Goal: Find contact information: Find contact information

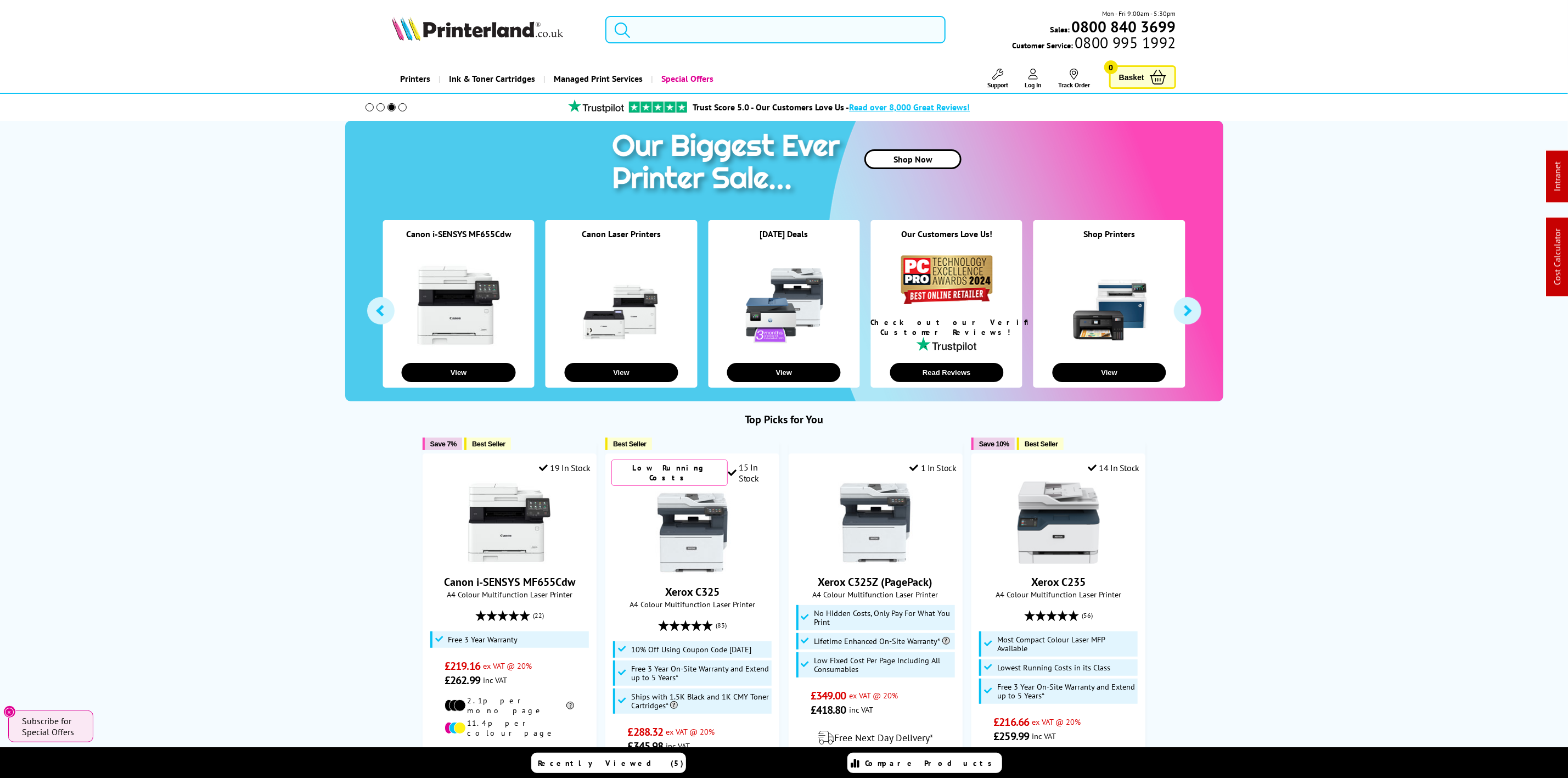
click at [728, 21] on input "search" at bounding box center [775, 29] width 340 height 27
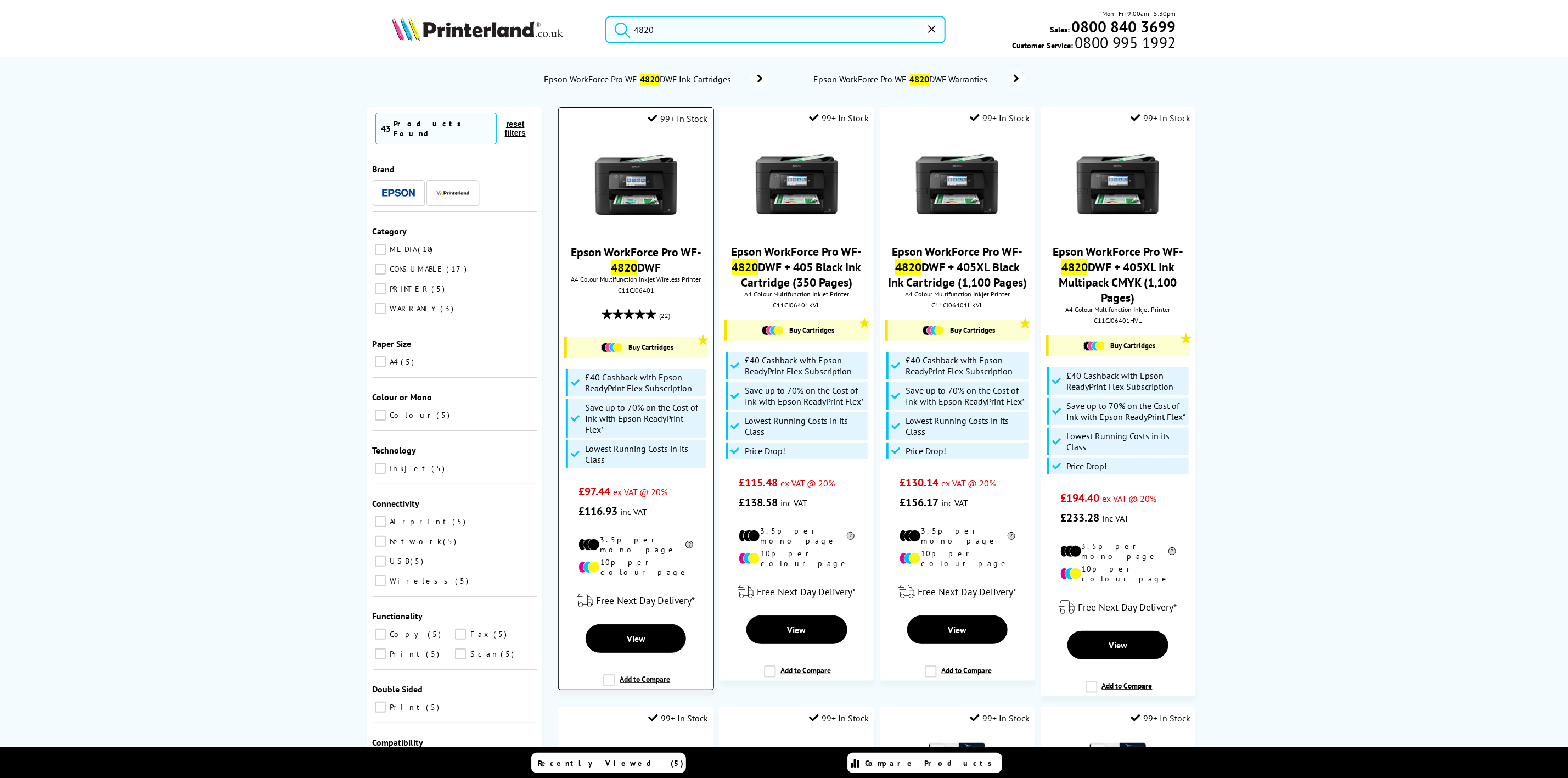
type input "4820"
click at [623, 201] on img at bounding box center [636, 184] width 82 height 82
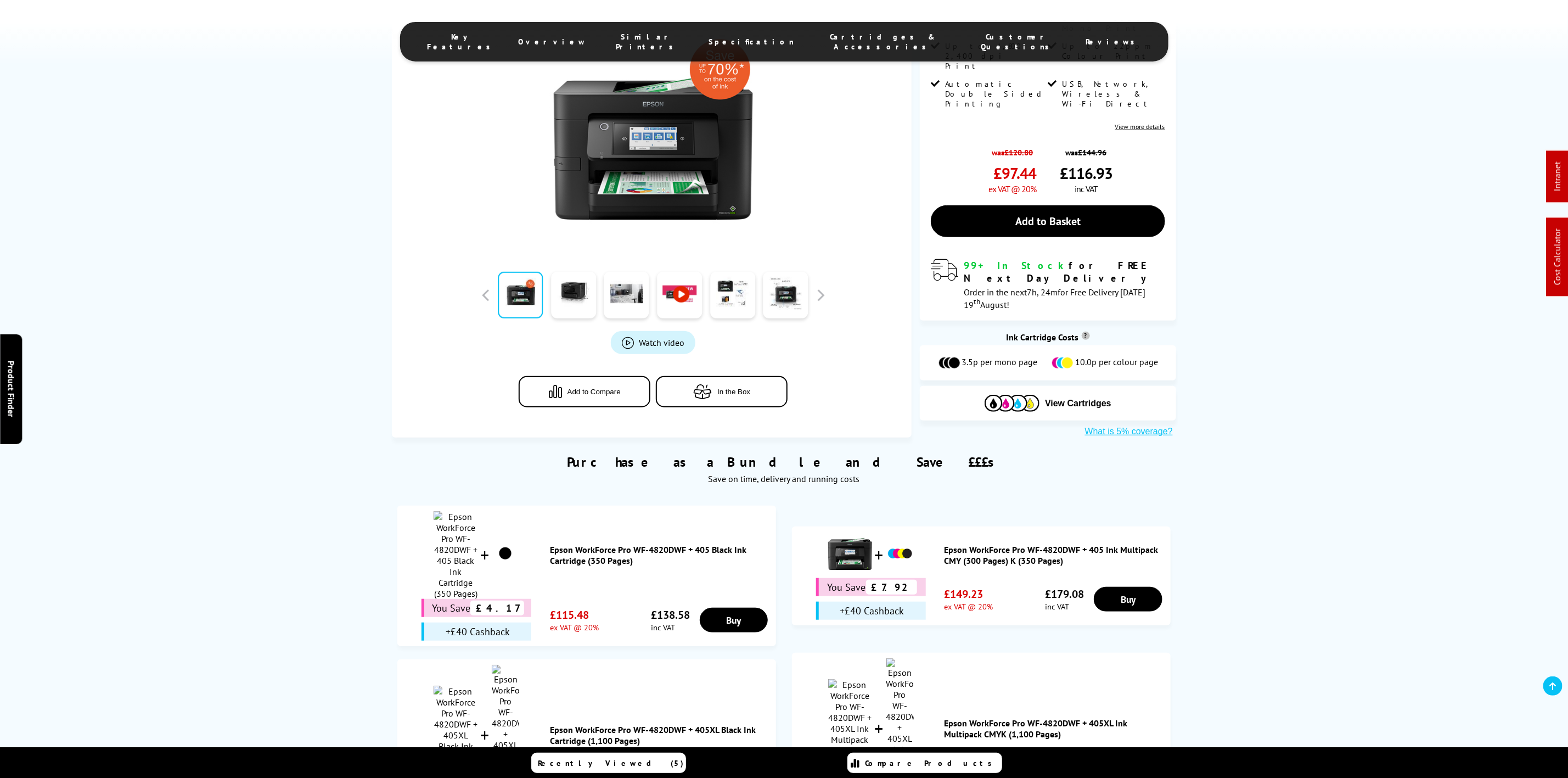
scroll to position [494, 0]
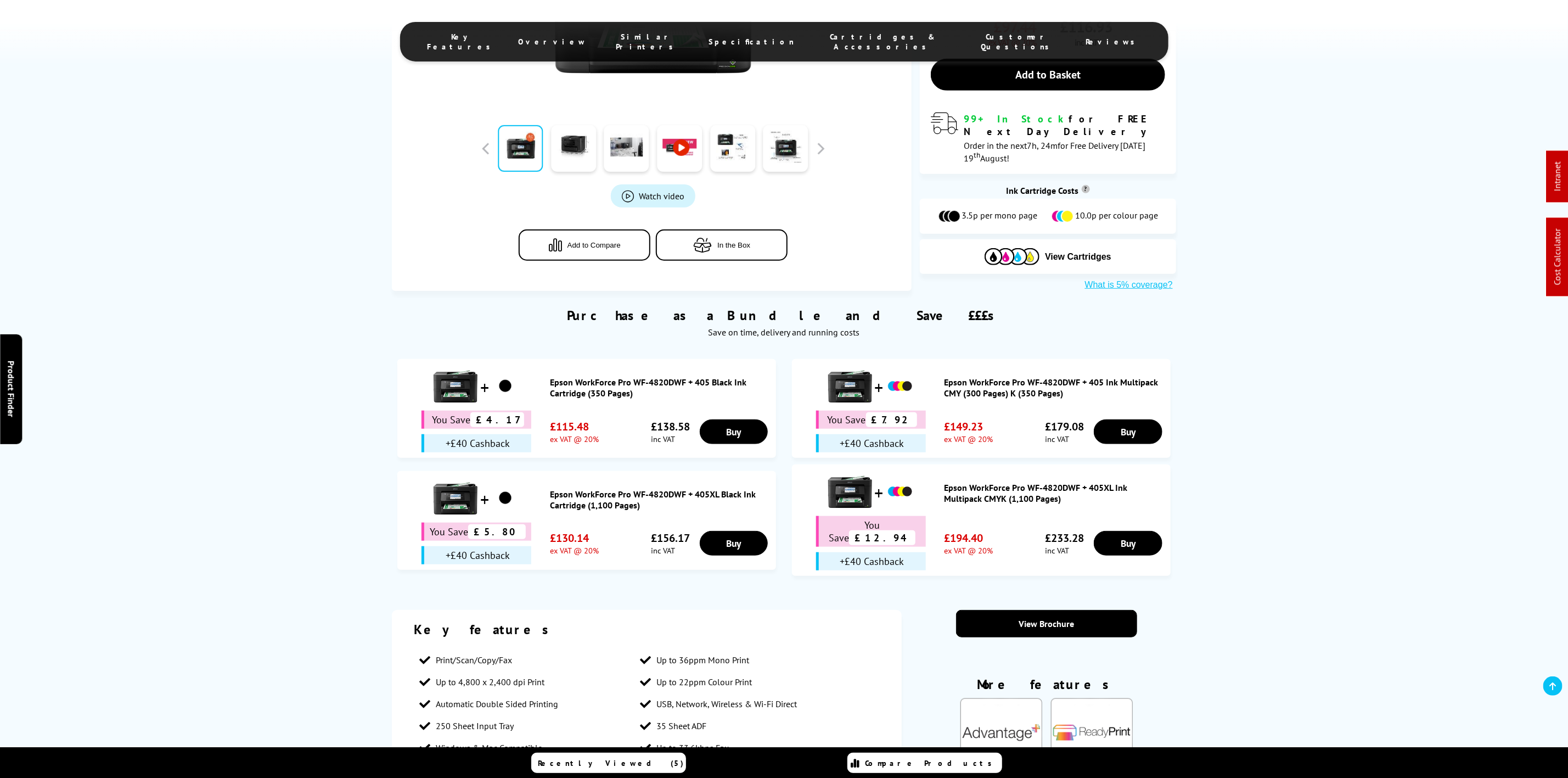
click at [840, 34] on span "Cartridges & Accessories" at bounding box center [883, 41] width 133 height 20
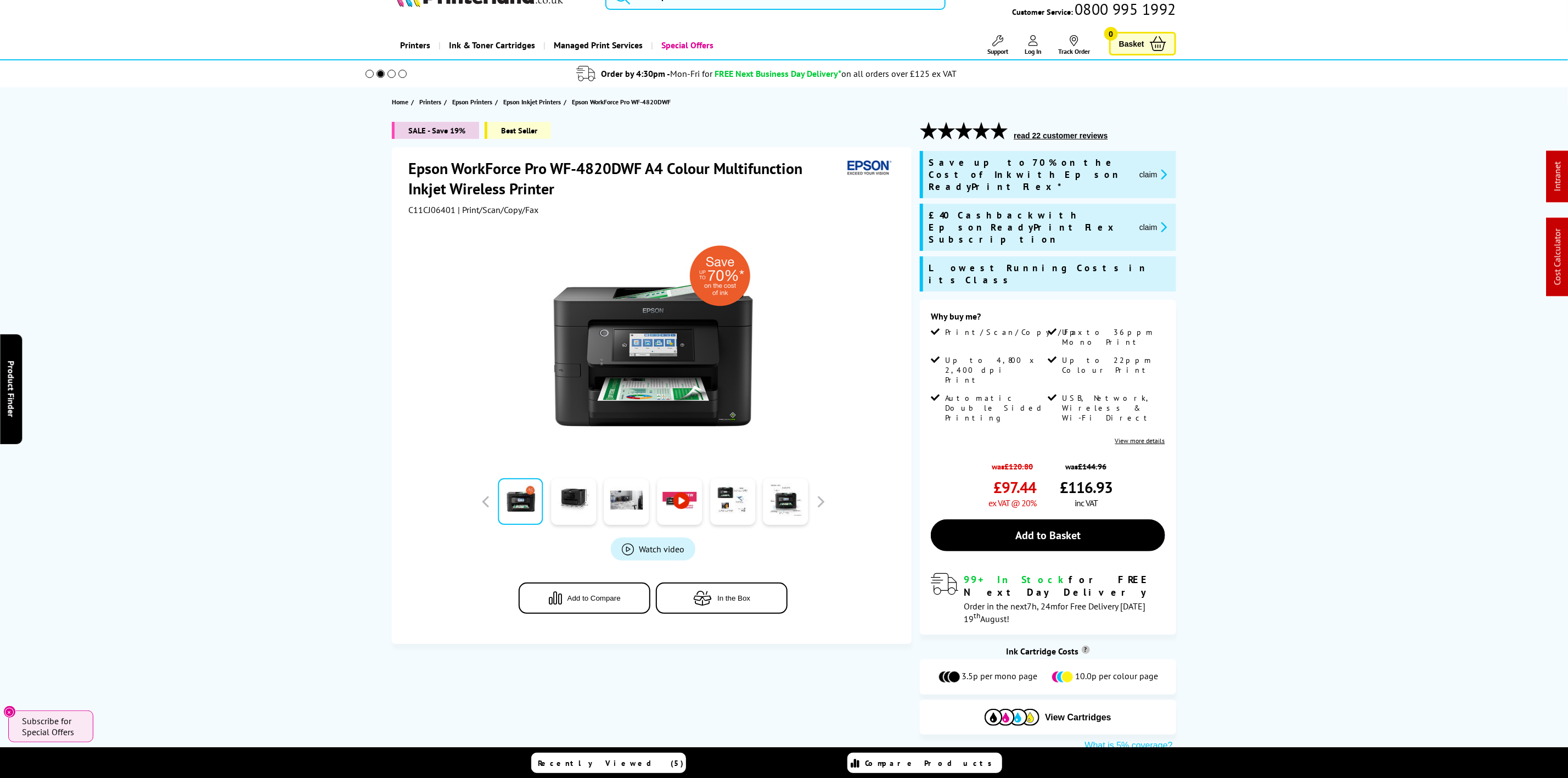
scroll to position [0, 0]
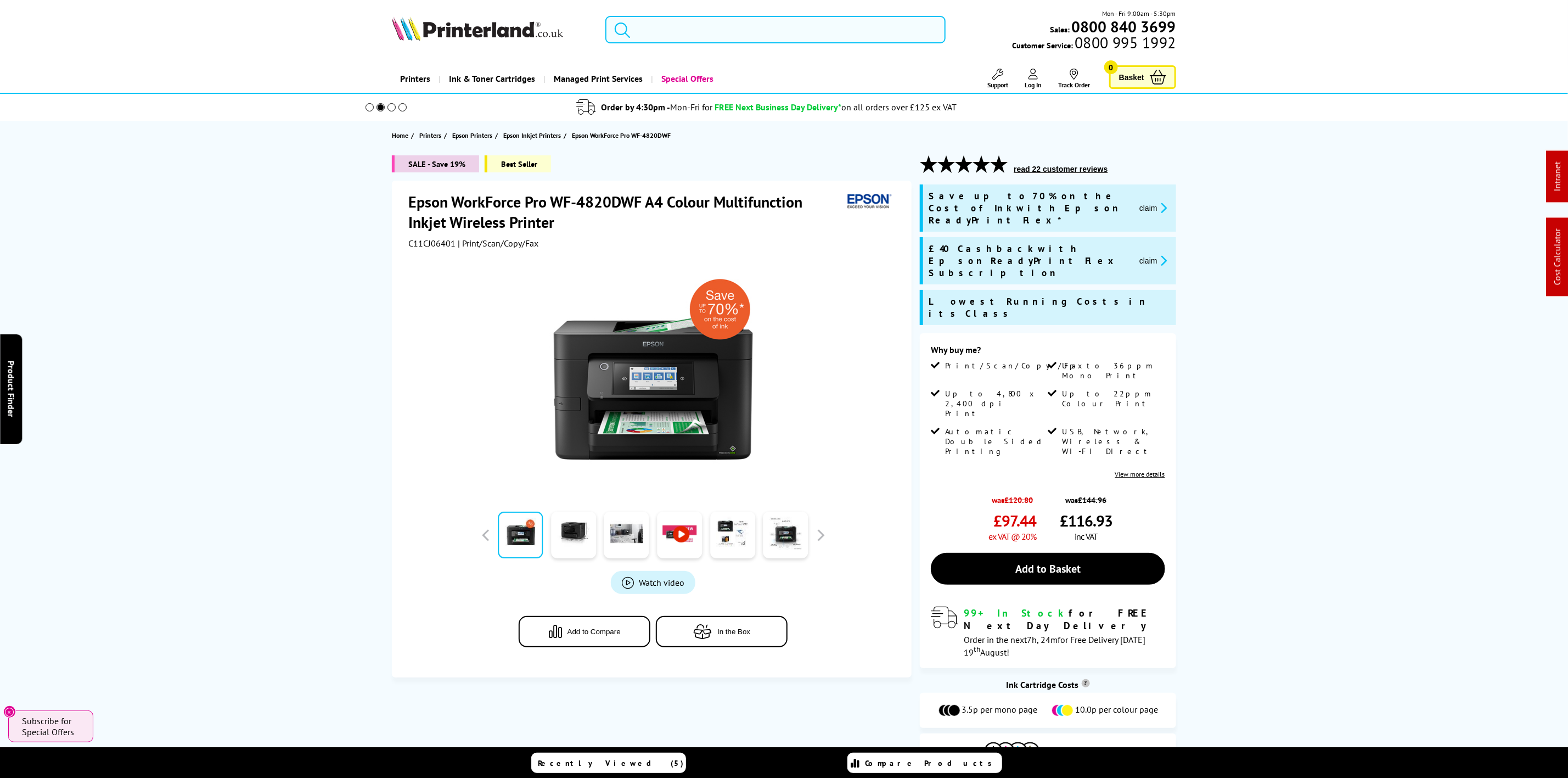
click at [644, 40] on input "search" at bounding box center [775, 29] width 340 height 27
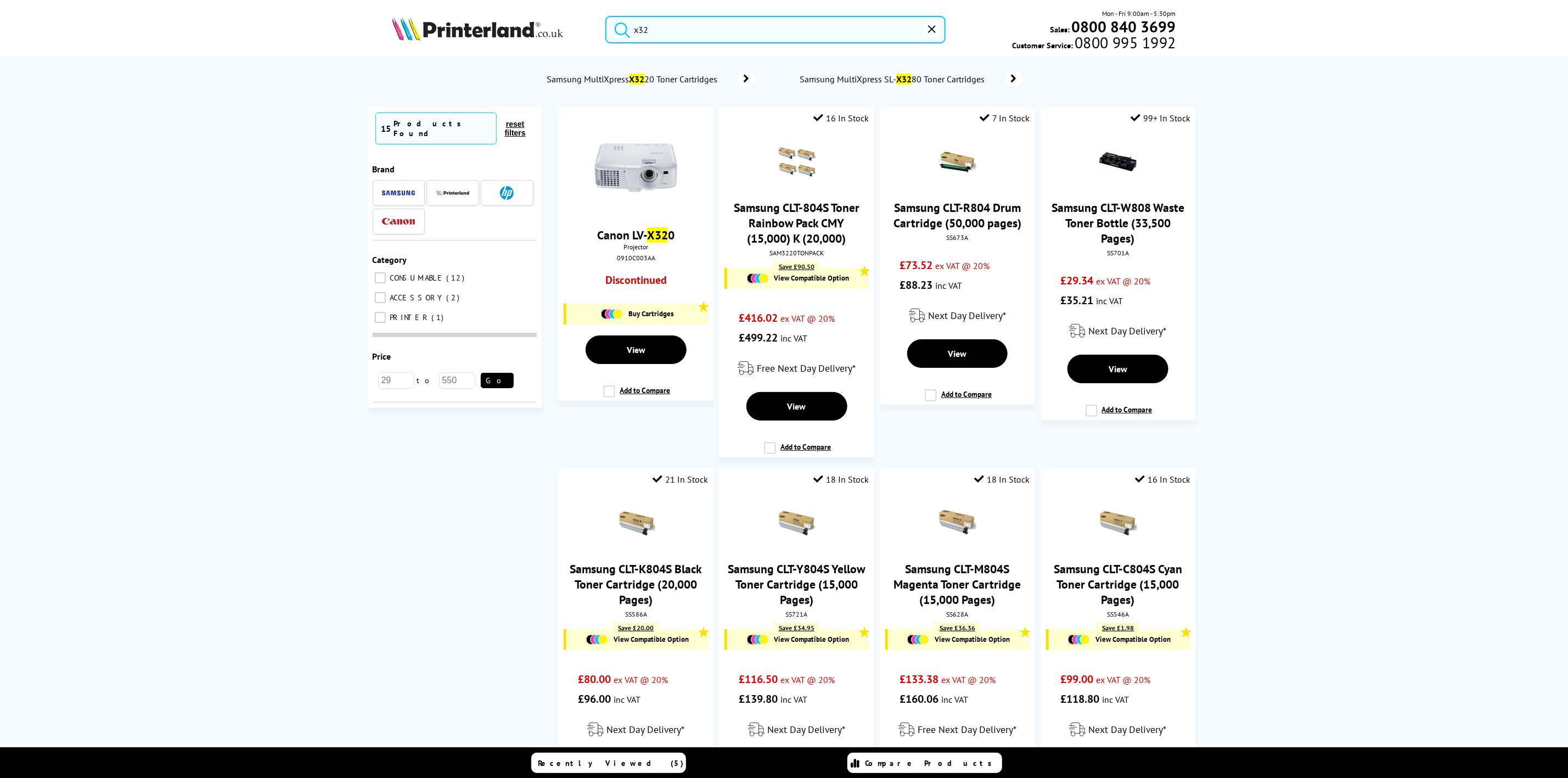
drag, startPoint x: 680, startPoint y: 32, endPoint x: 384, endPoint y: 12, distance: 296.7
click at [384, 12] on div "x32 Mon - Fri 9:00am - 5:30pm Sales: 0800 840 3699 Customer Service: 0800 995 1…" at bounding box center [785, 32] width 879 height 48
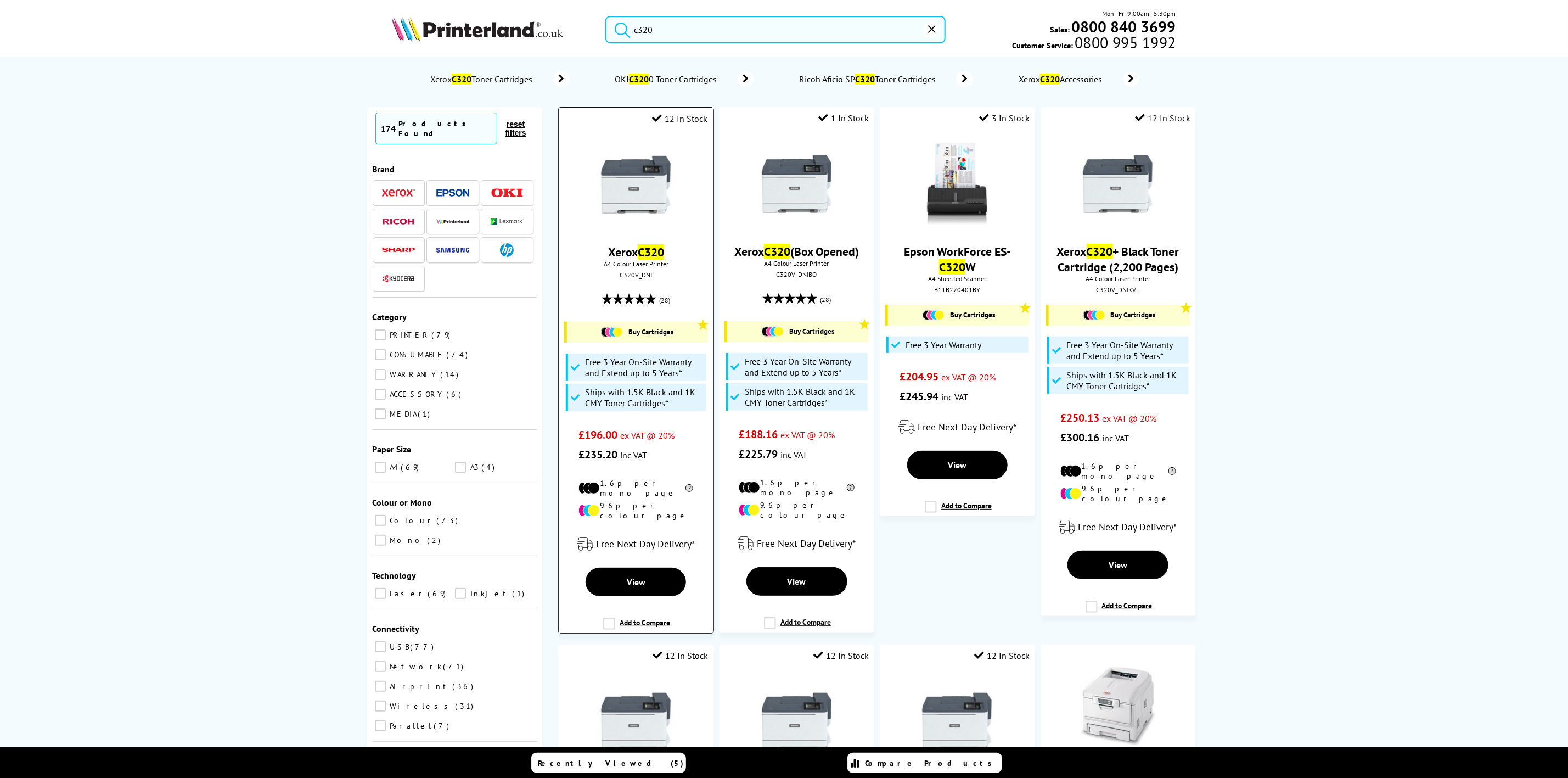
type input "c320"
click at [664, 194] on img at bounding box center [636, 184] width 82 height 82
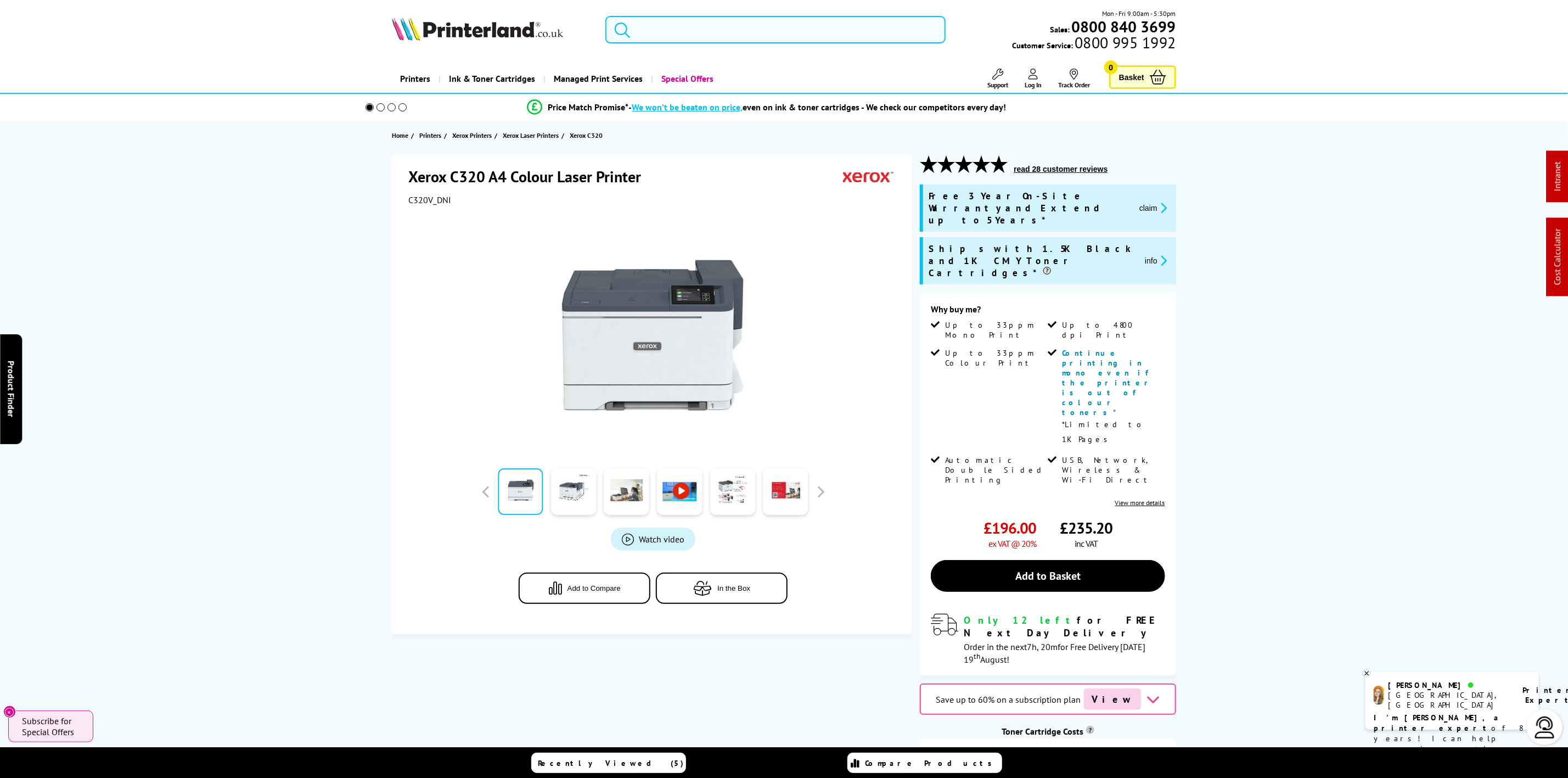
click at [717, 38] on input "search" at bounding box center [775, 29] width 340 height 27
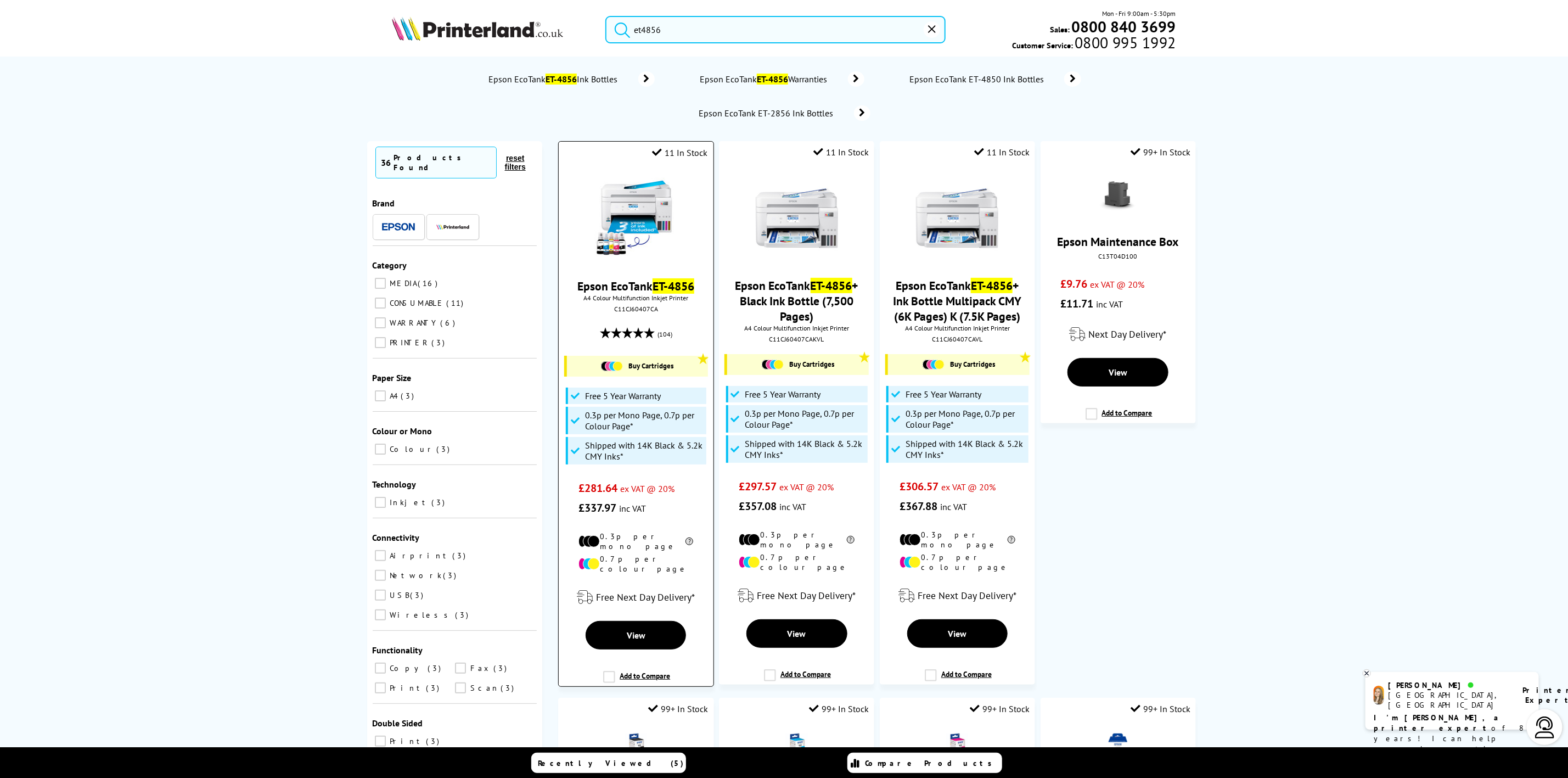
type input "et4856"
click at [672, 180] on img at bounding box center [636, 219] width 82 height 82
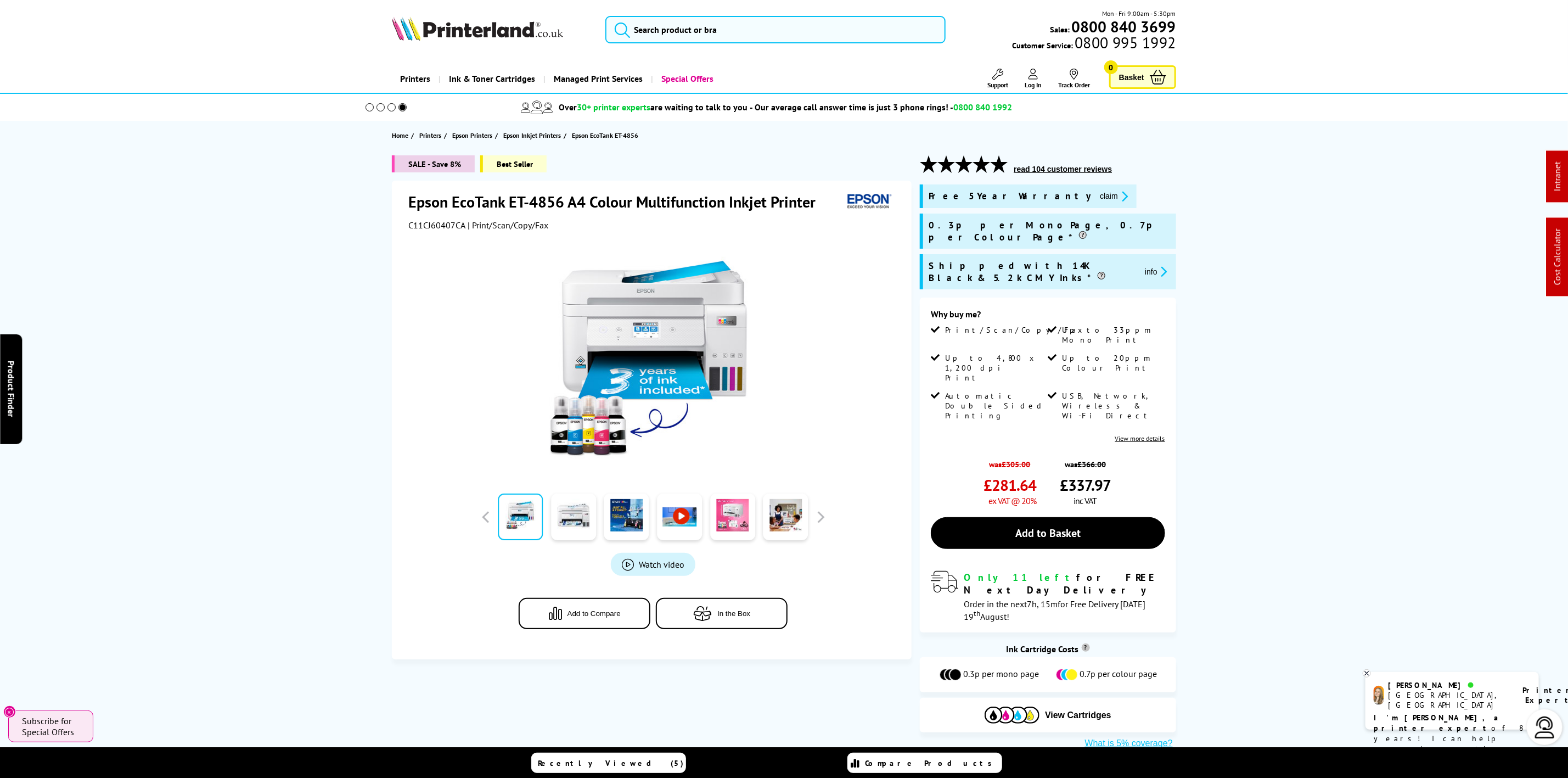
click at [417, 228] on span "C11CJ60407CA" at bounding box center [437, 224] width 57 height 11
copy span "C11CJ60407CA"
click at [731, 66] on div "Printers Laser Printers Colour Laser Printers A4 Colour Laser Printers A3 Colou…" at bounding box center [784, 78] width 785 height 28
click at [532, 37] on img at bounding box center [477, 28] width 172 height 24
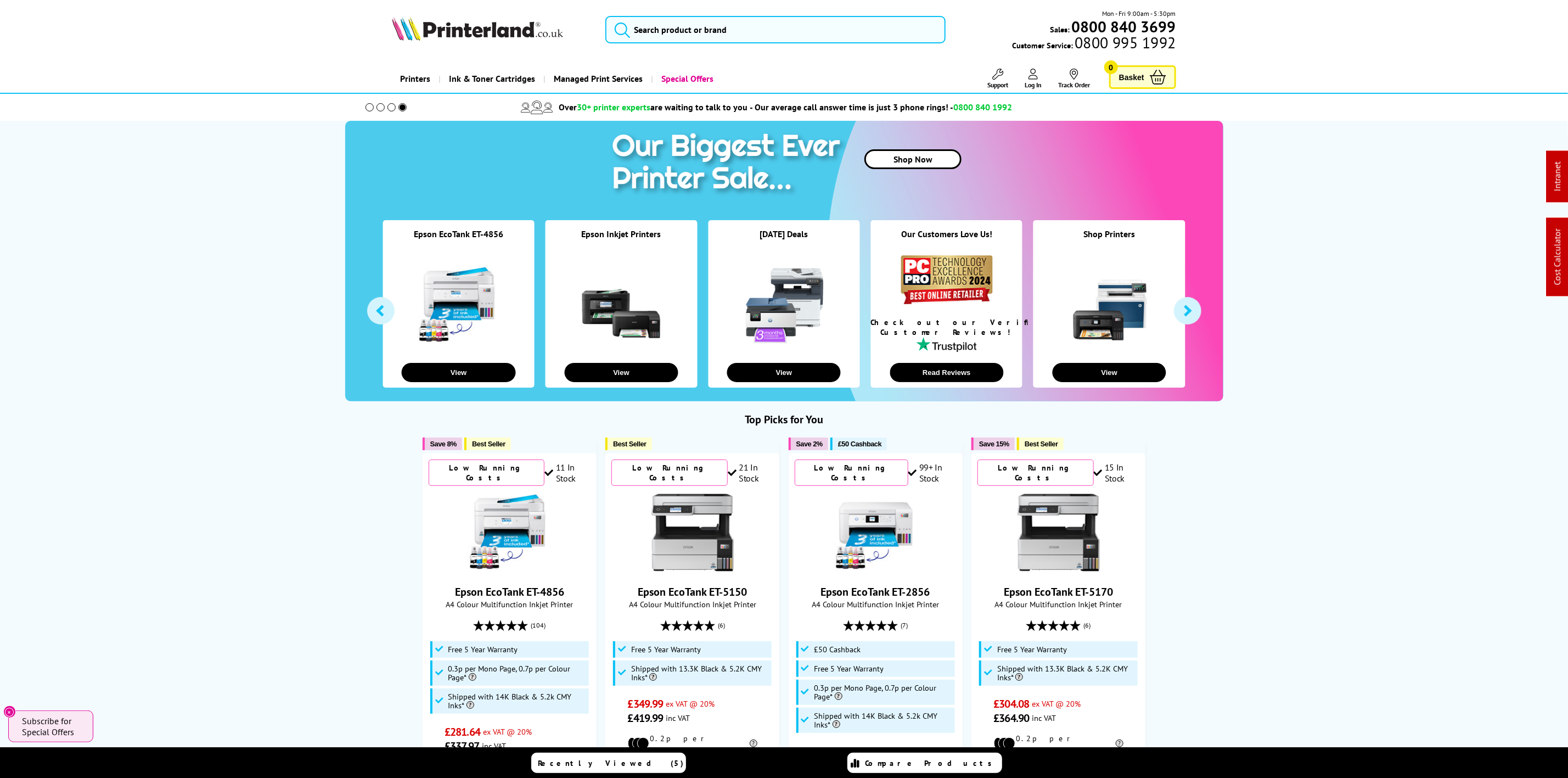
click at [470, 29] on img at bounding box center [477, 28] width 172 height 24
click at [472, 32] on img at bounding box center [477, 28] width 172 height 24
click at [756, 51] on div "Mon - Fri 9:00am - 5:30pm Sales: 0800 840 3699 Customer Service: 0800 995 1992" at bounding box center [785, 32] width 879 height 48
click at [764, 27] on input "search" at bounding box center [775, 29] width 340 height 27
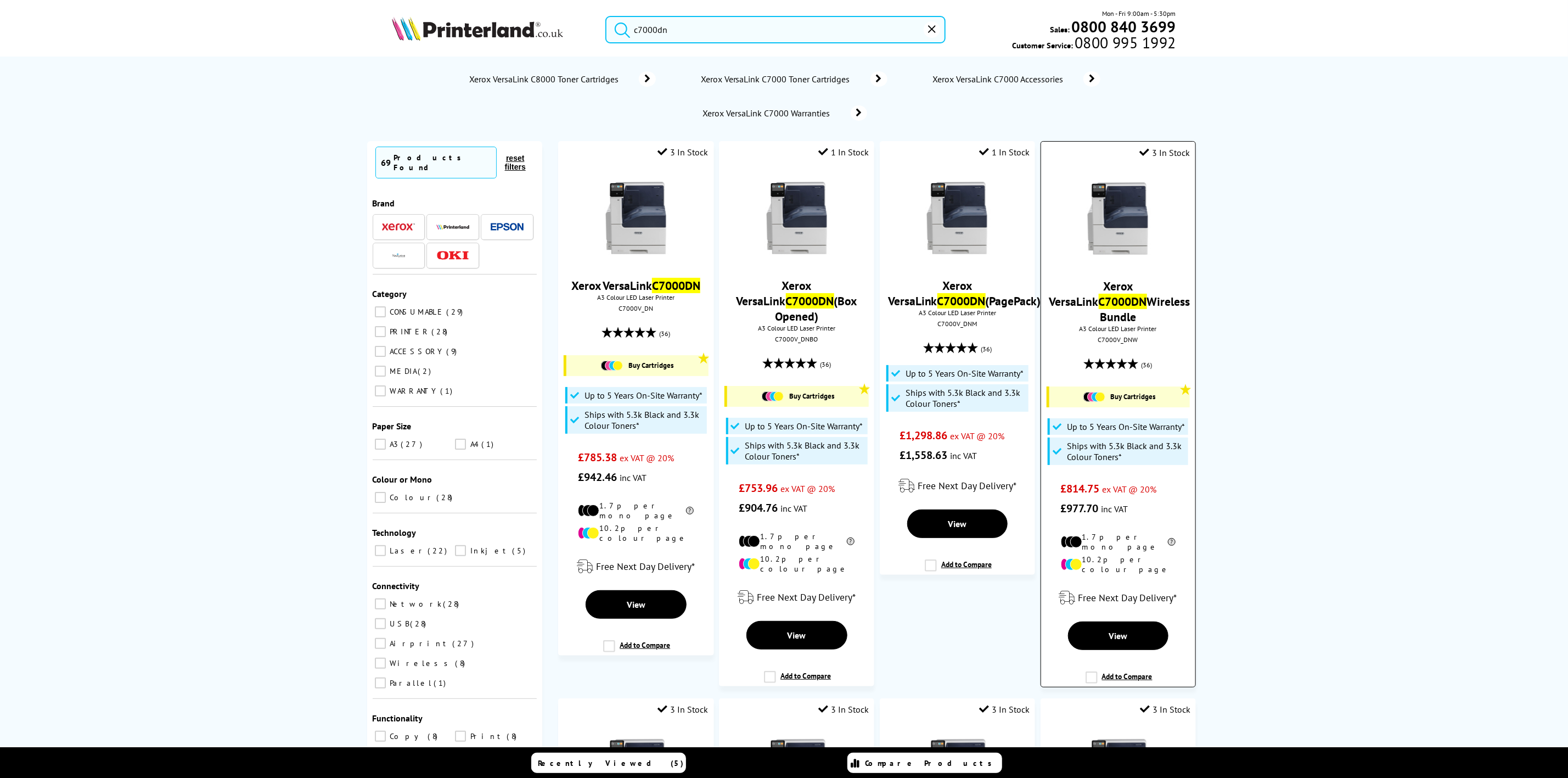
type input "c7000dn"
click at [1102, 232] on img at bounding box center [1118, 219] width 82 height 82
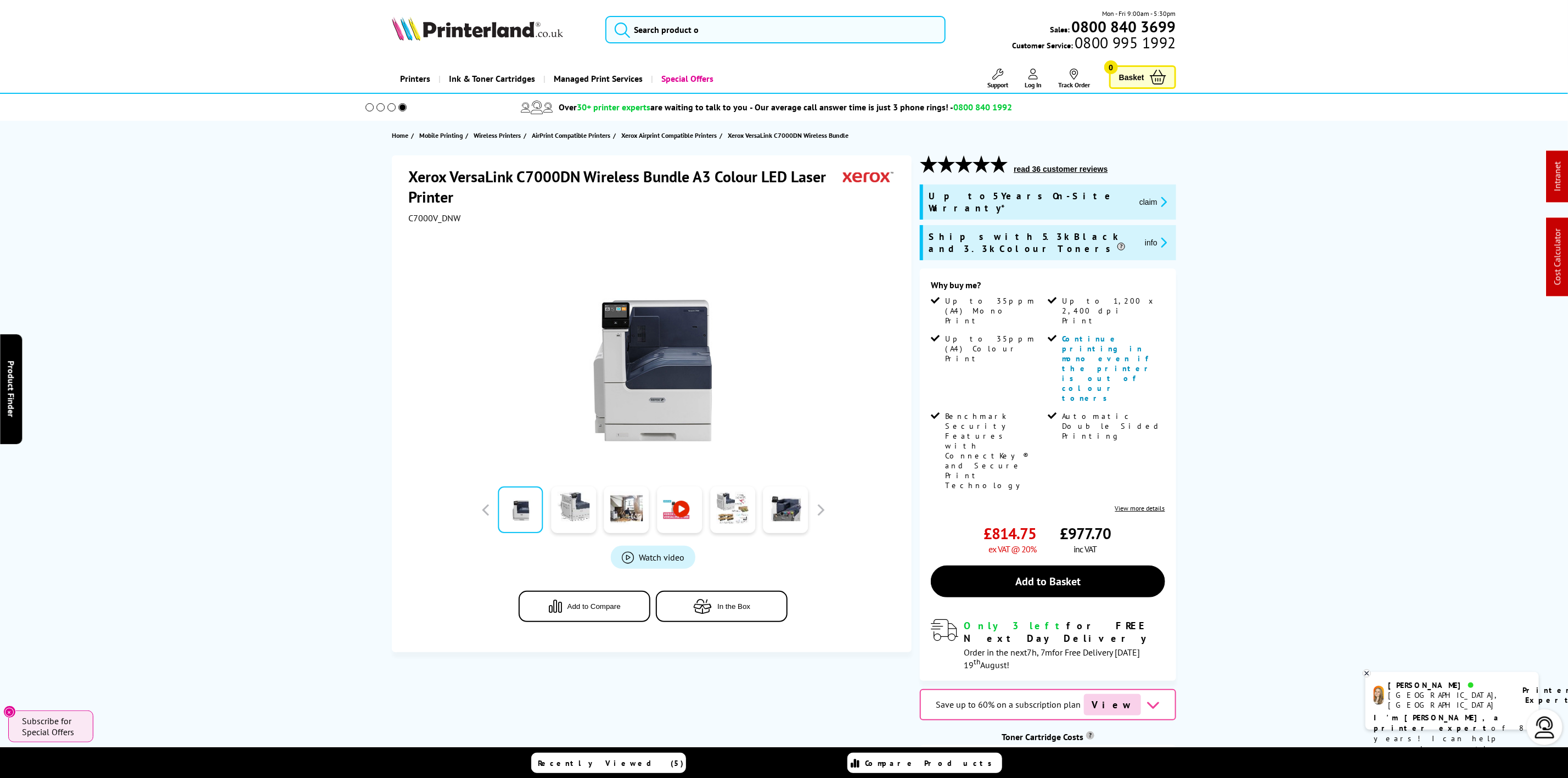
drag, startPoint x: 416, startPoint y: 10, endPoint x: 420, endPoint y: 16, distance: 7.2
click at [420, 16] on div "Mon - Fri 9:00am - 5:30pm Sales: 0800 840 3699 Customer Service: 0800 995 1992" at bounding box center [785, 32] width 879 height 48
click at [420, 16] on img at bounding box center [477, 28] width 172 height 24
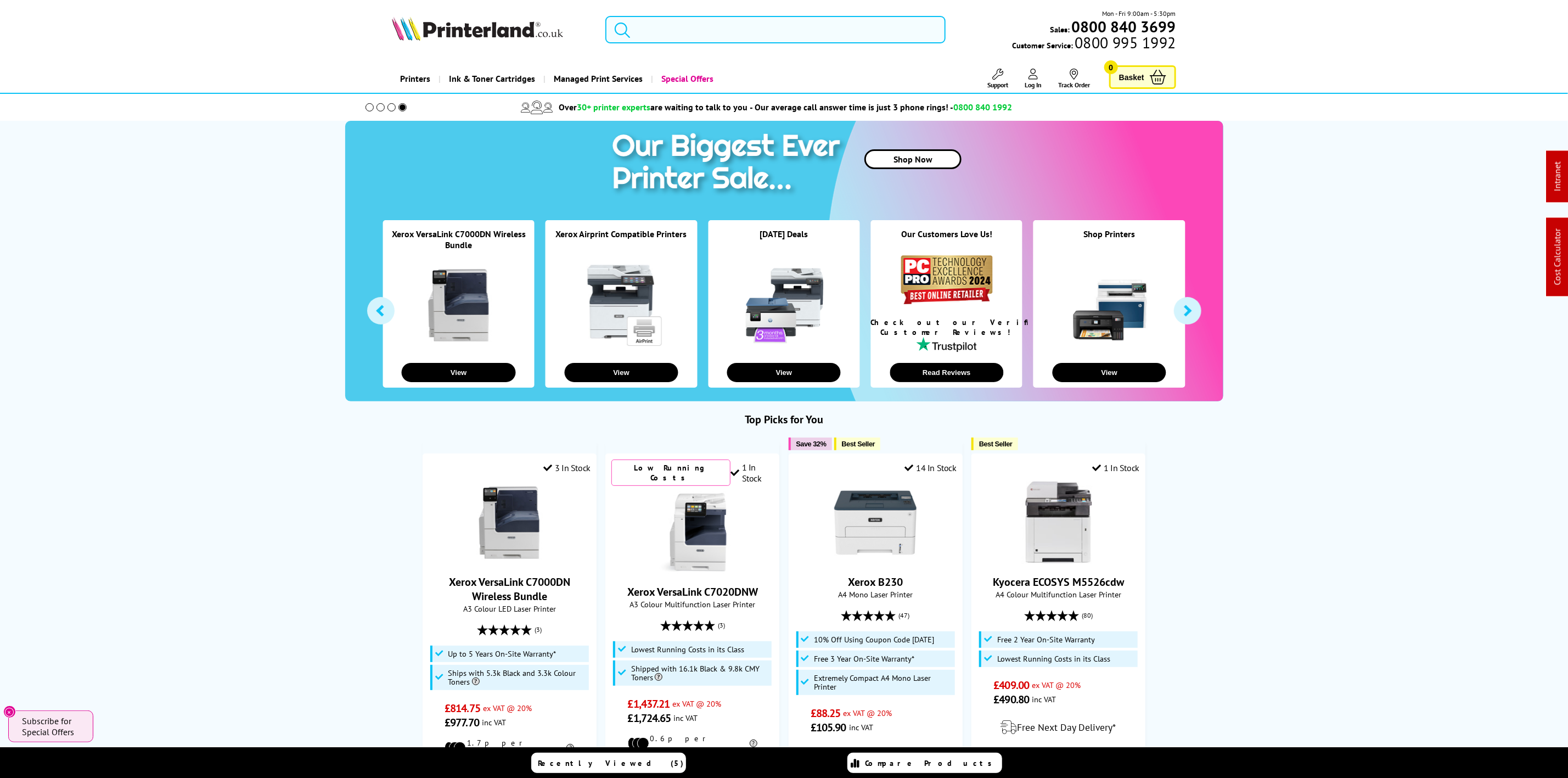
click at [666, 20] on input "search" at bounding box center [775, 29] width 340 height 27
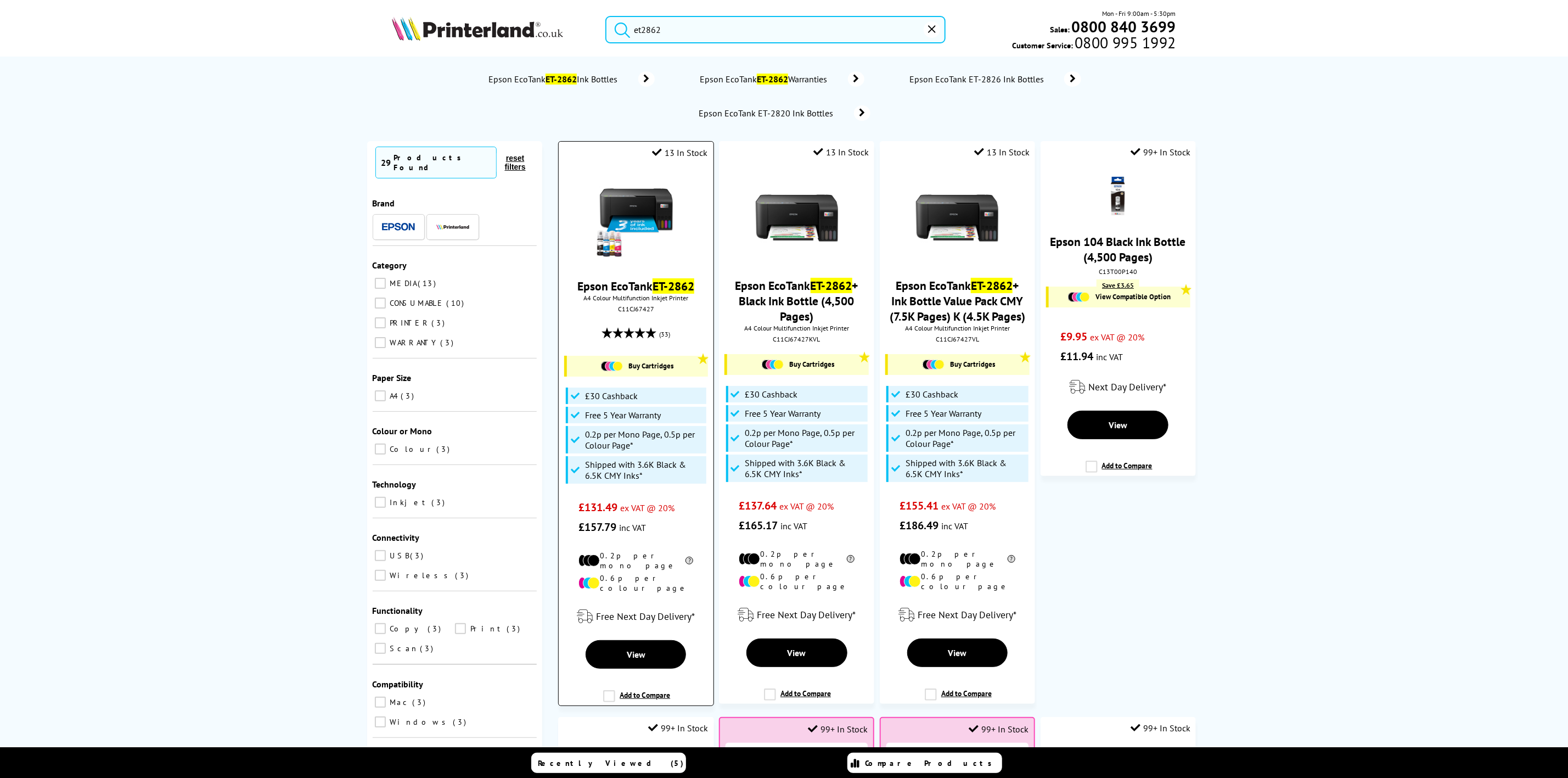
type input "et2862"
click at [628, 309] on div "C11CJ67427" at bounding box center [636, 308] width 138 height 8
copy div "C11CJ67427"
click at [662, 188] on img at bounding box center [636, 219] width 82 height 82
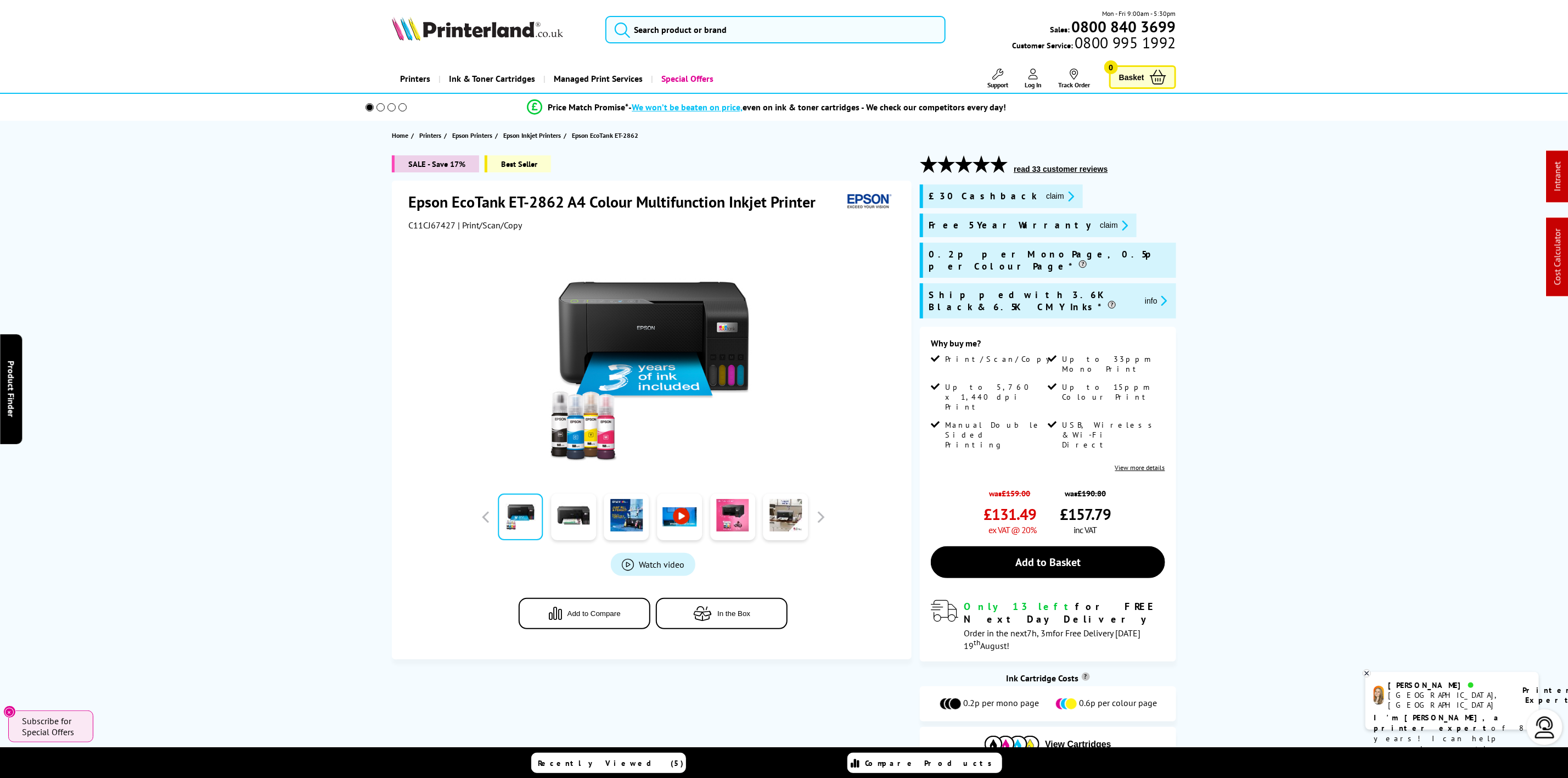
click at [1064, 196] on icon "promo-description" at bounding box center [1069, 197] width 10 height 12
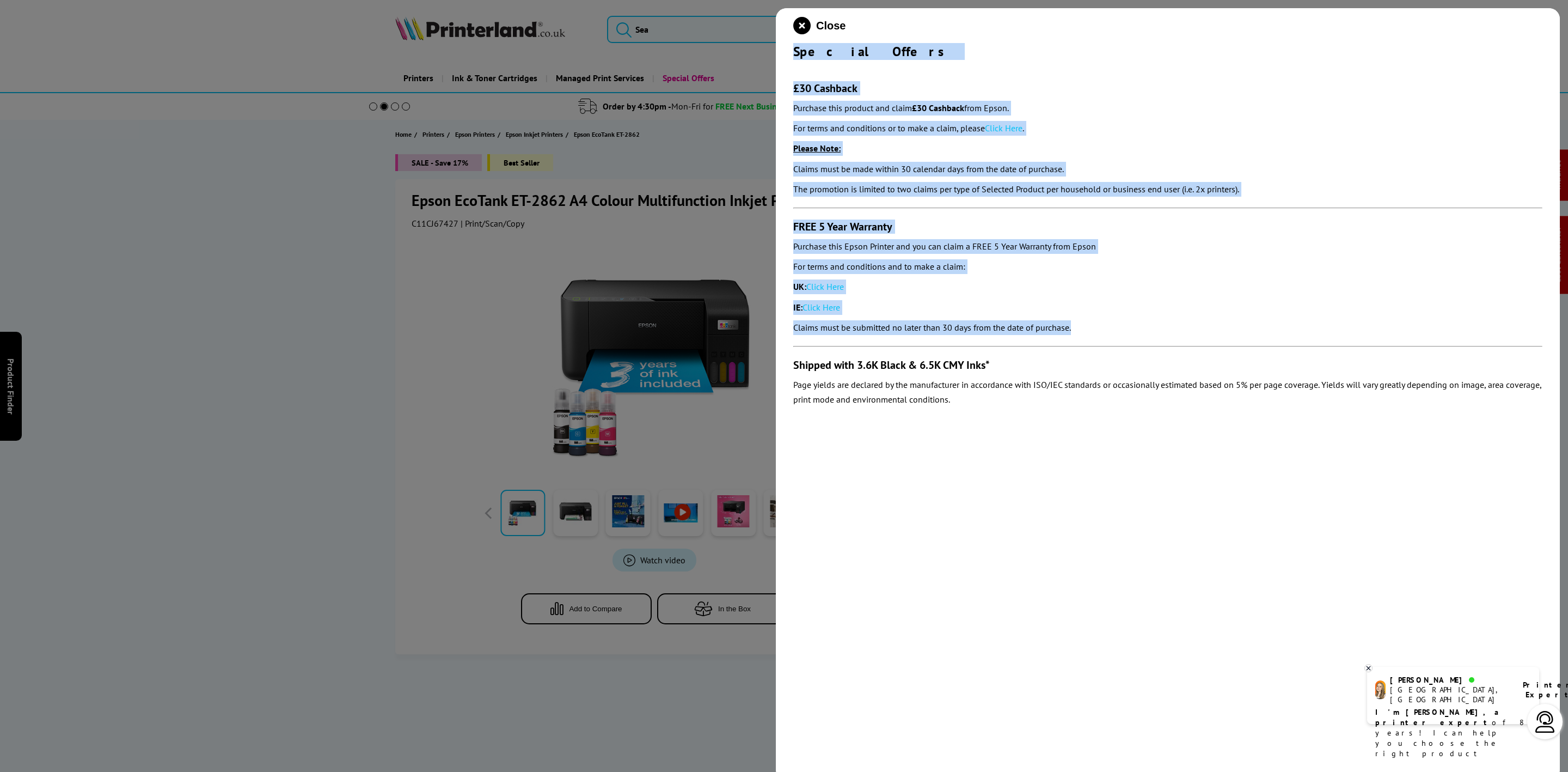
drag, startPoint x: 792, startPoint y: 51, endPoint x: 72, endPoint y: 362, distance: 784.3
click at [1109, 324] on div "Close Special Offers £30 Cashback Purchase this product and claim £30 Cashback …" at bounding box center [1168, 394] width 784 height 772
copy div "Special Offers £30 Cashback Purchase this product and claim £30 Cashback from E…"
click at [800, 25] on icon "close modal" at bounding box center [801, 25] width 17 height 17
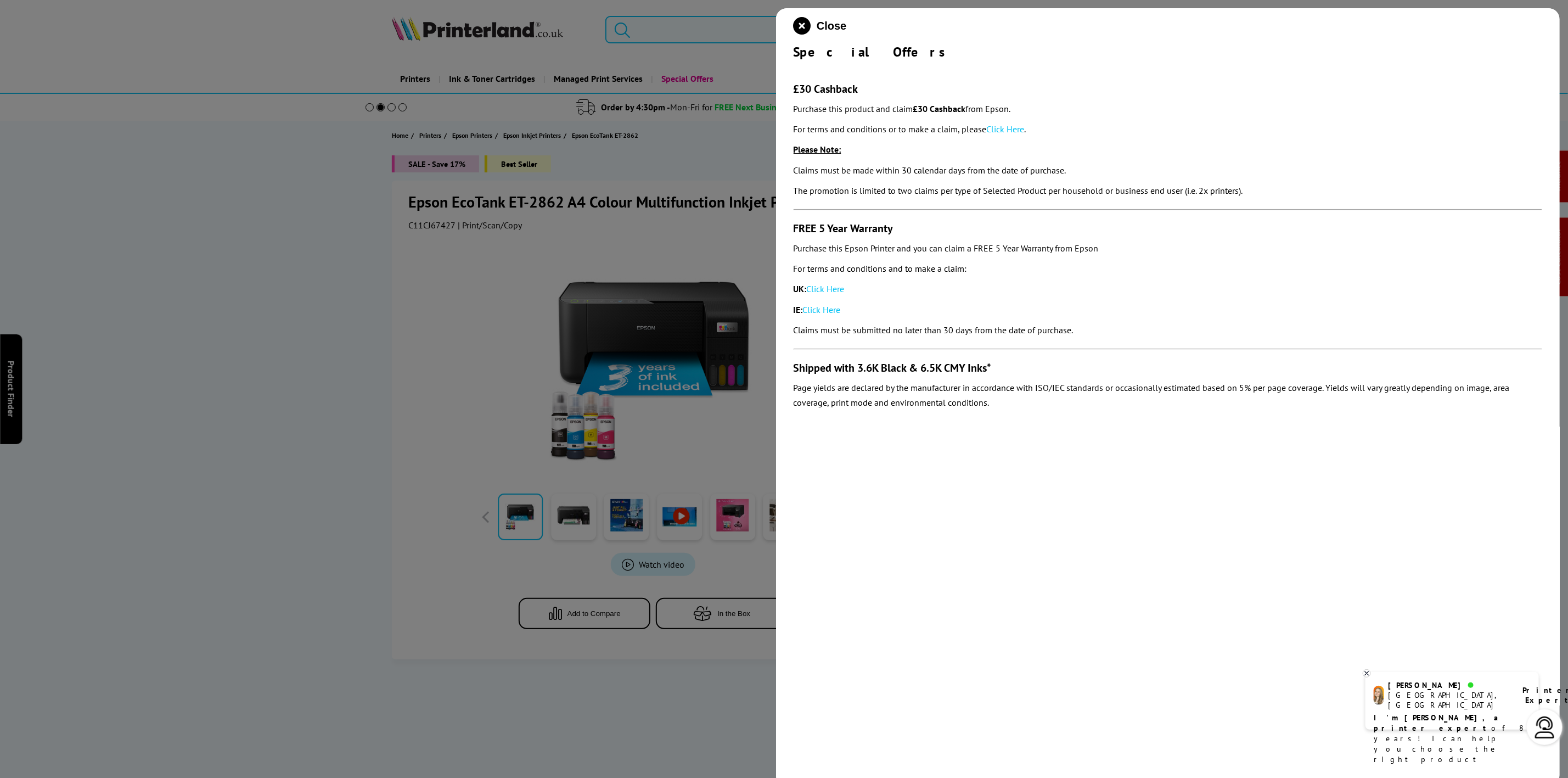
drag, startPoint x: 807, startPoint y: 25, endPoint x: 510, endPoint y: 21, distance: 297.0
click at [791, 27] on input "search" at bounding box center [775, 29] width 340 height 27
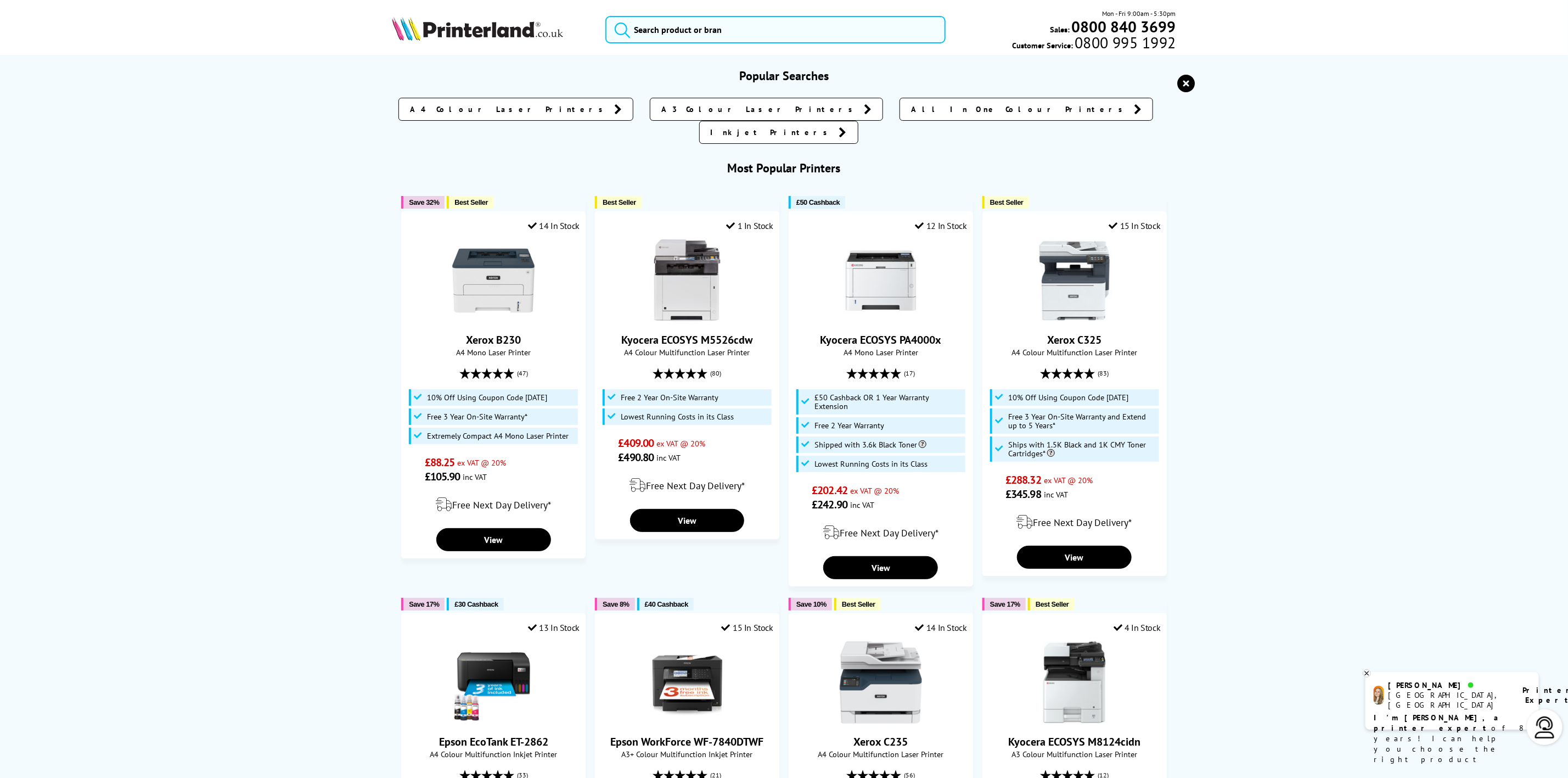
click at [406, 5] on header "Mon - Fri 9:00am - 5:30pm Sales: 0800 840 3699 Customer Service: 0800 995 1992" at bounding box center [784, 47] width 1568 height 94
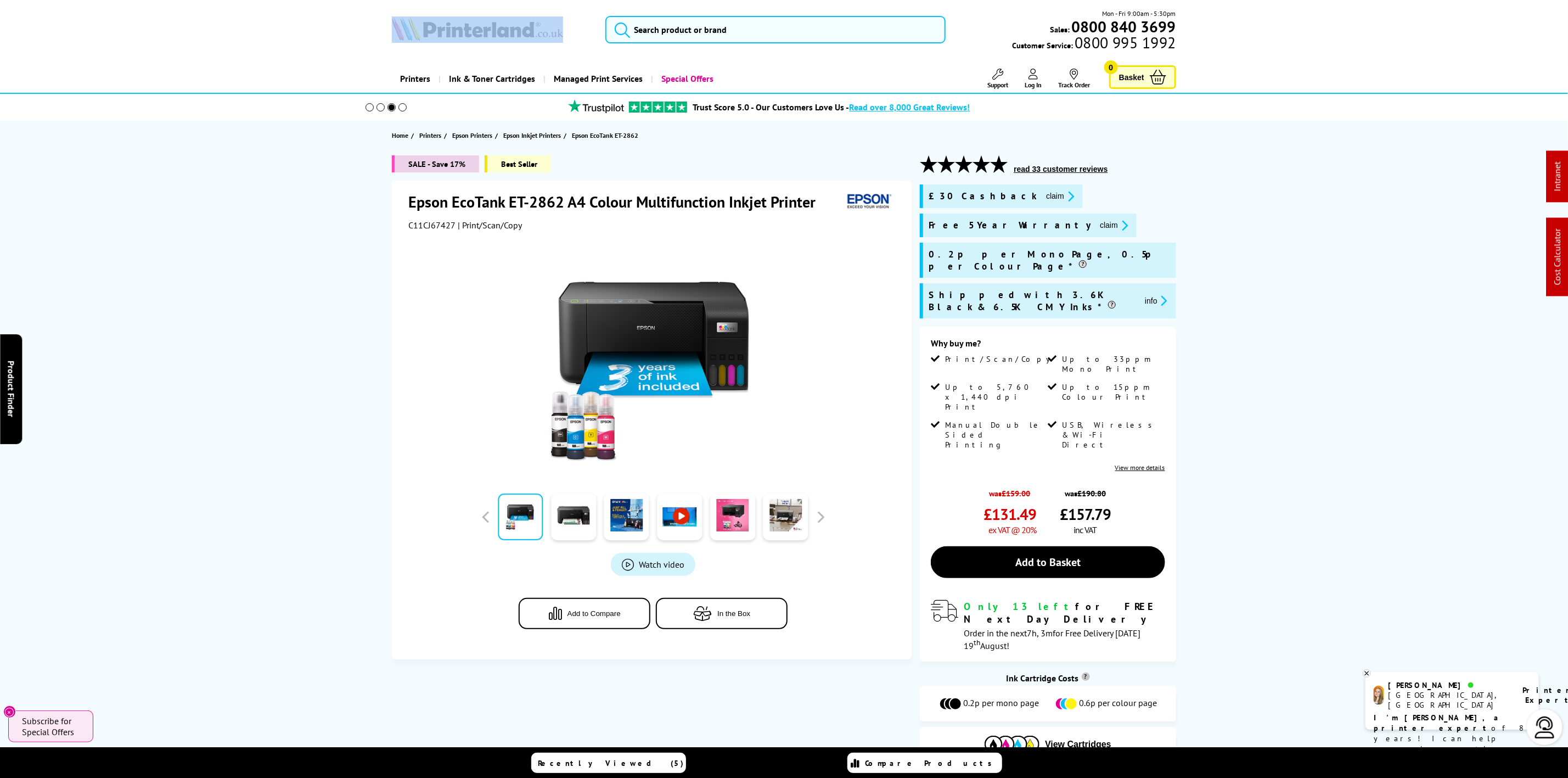
drag, startPoint x: 406, startPoint y: 5, endPoint x: 414, endPoint y: 23, distance: 19.7
click at [406, 10] on header "Mon - Fri 9:00am - 5:30pm Sales: 0800 840 3699 Customer Service: 0800 995 1992" at bounding box center [784, 47] width 1568 height 94
click at [414, 23] on img at bounding box center [477, 28] width 172 height 24
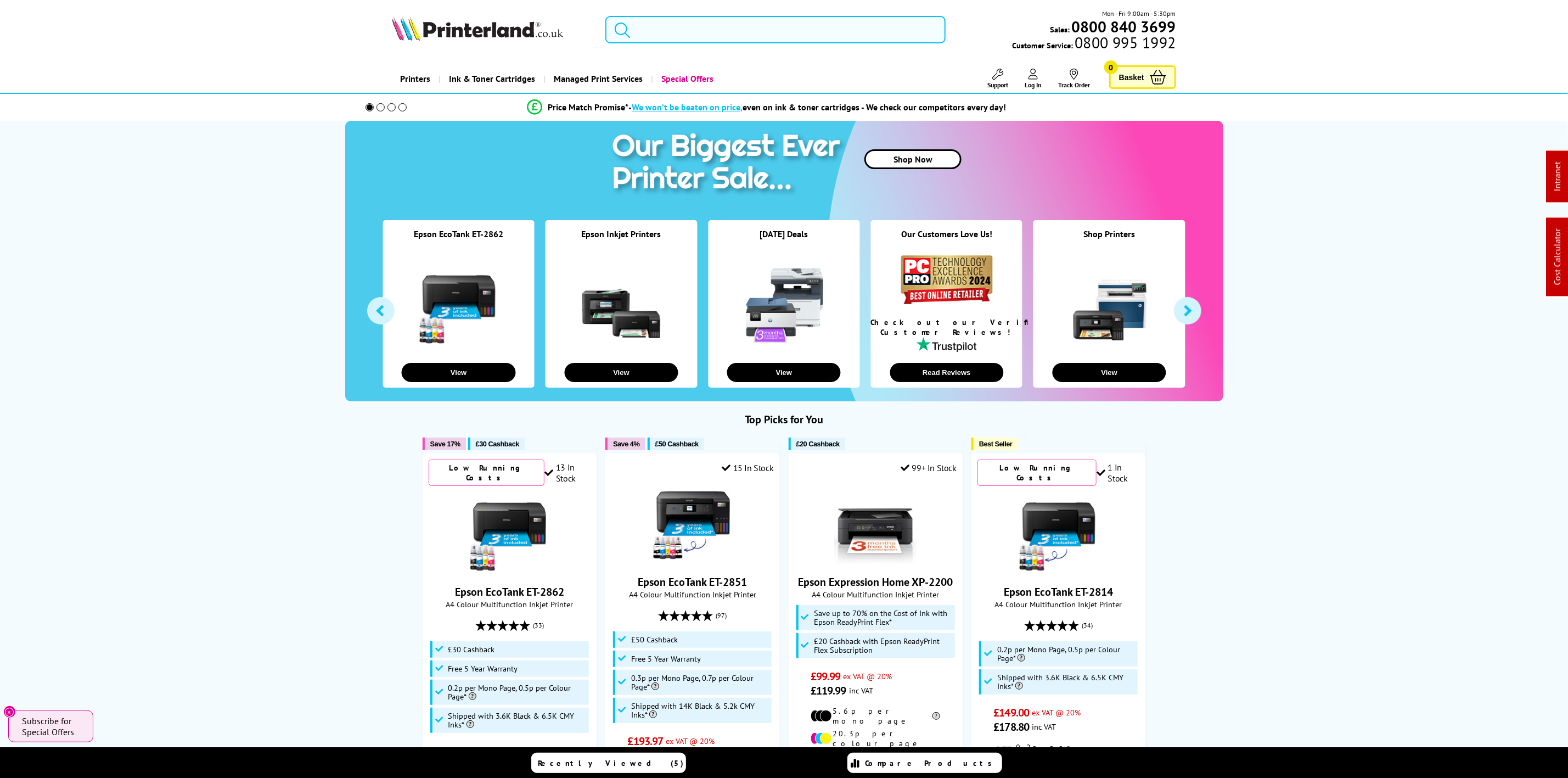
click at [656, 33] on input "search" at bounding box center [775, 29] width 340 height 27
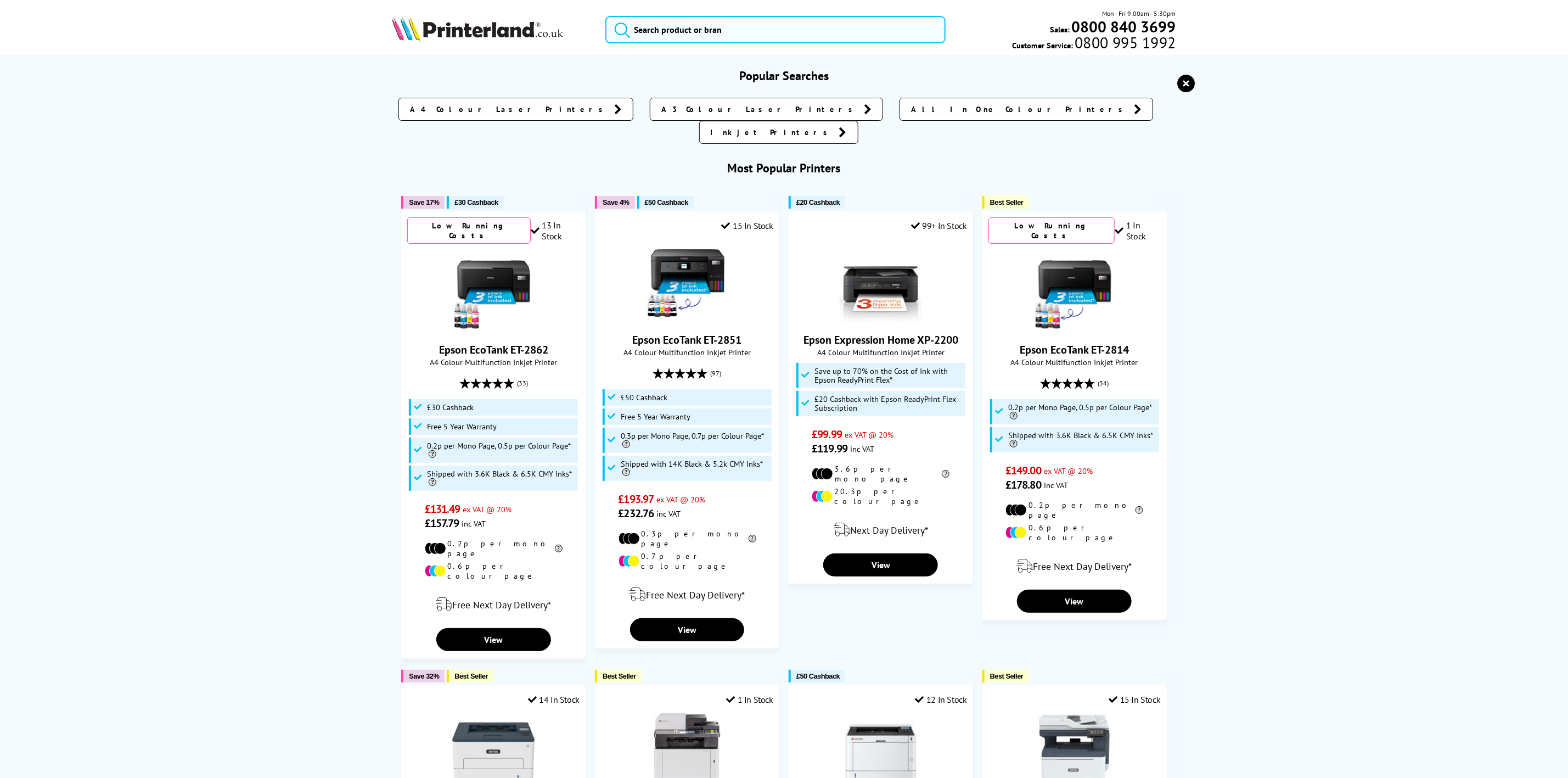
click at [544, 29] on img at bounding box center [477, 28] width 172 height 24
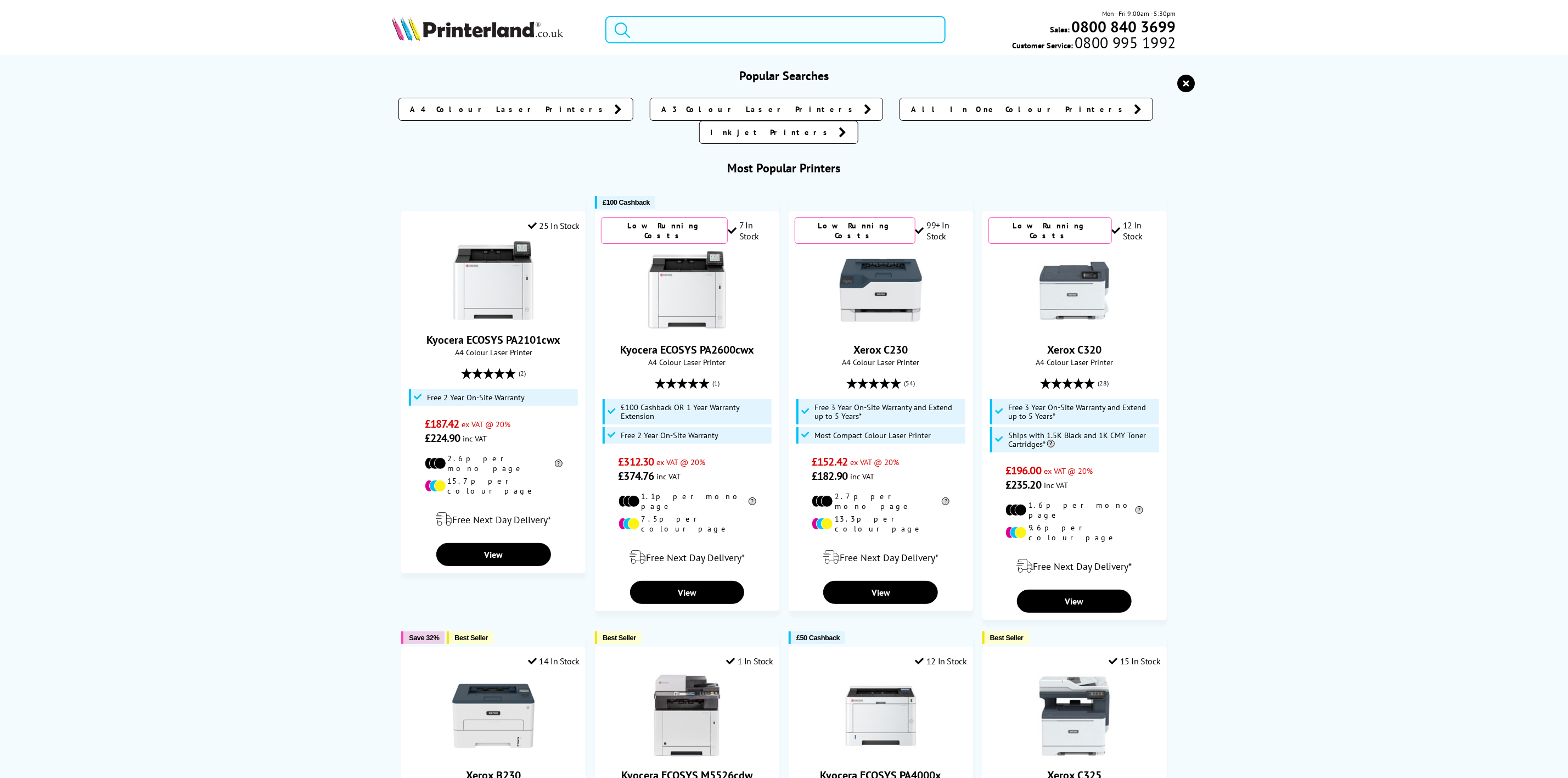
click at [682, 23] on input "search" at bounding box center [775, 29] width 340 height 27
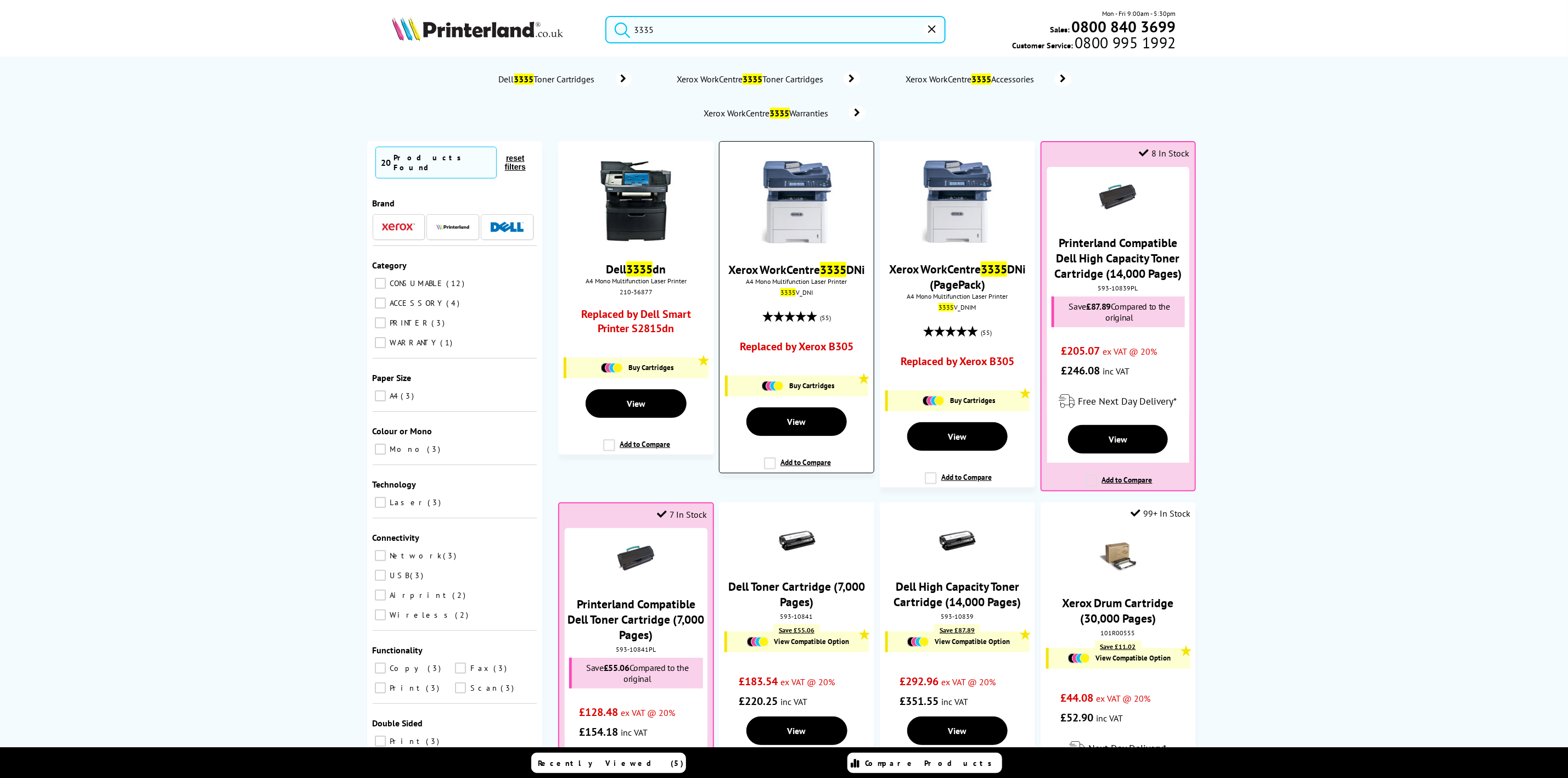
type input "3335"
click at [804, 213] on img at bounding box center [797, 202] width 82 height 82
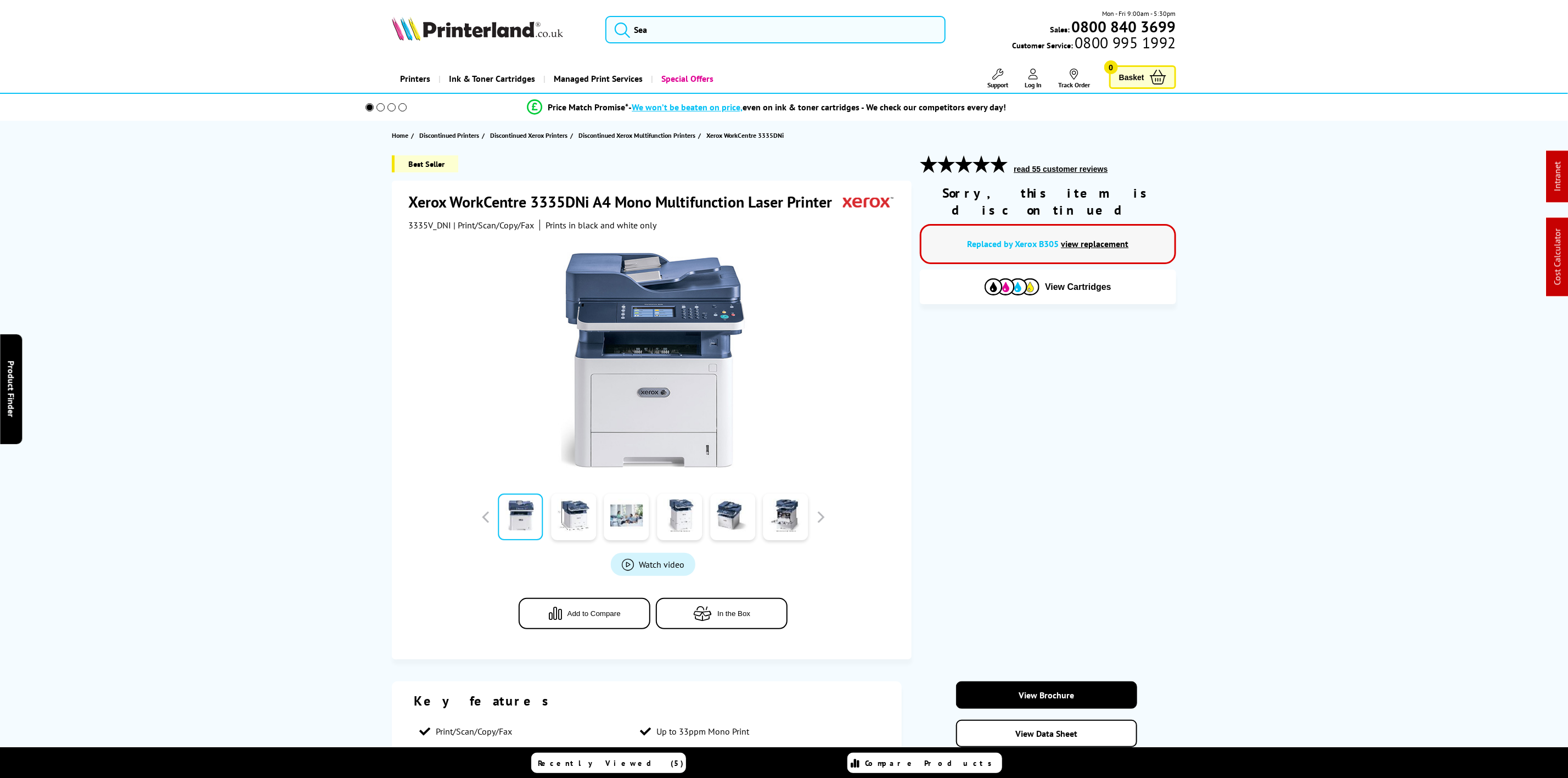
scroll to position [329, 0]
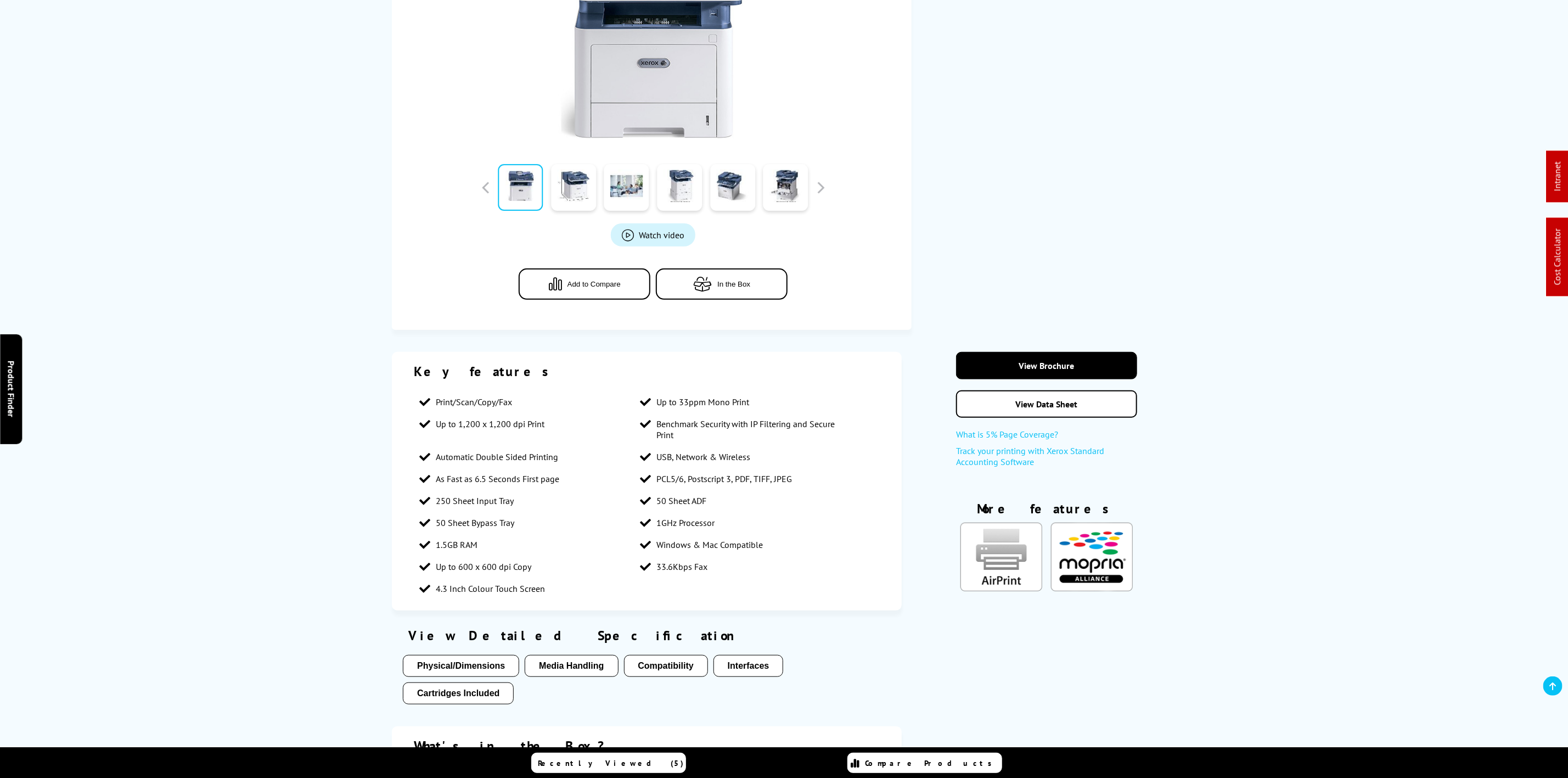
click at [850, 35] on span "Cartridges & Accessories" at bounding box center [883, 41] width 133 height 20
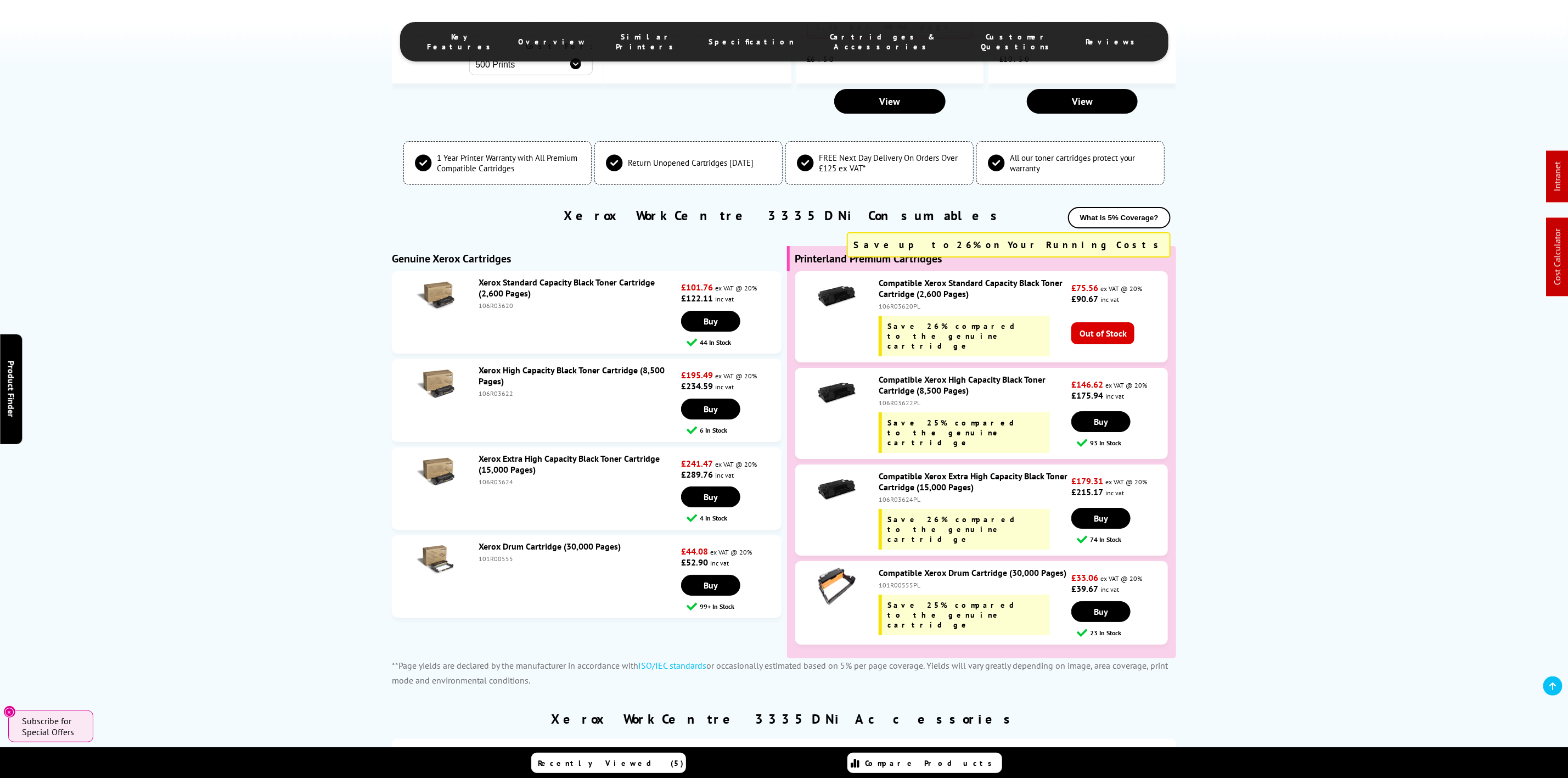
scroll to position [0, 0]
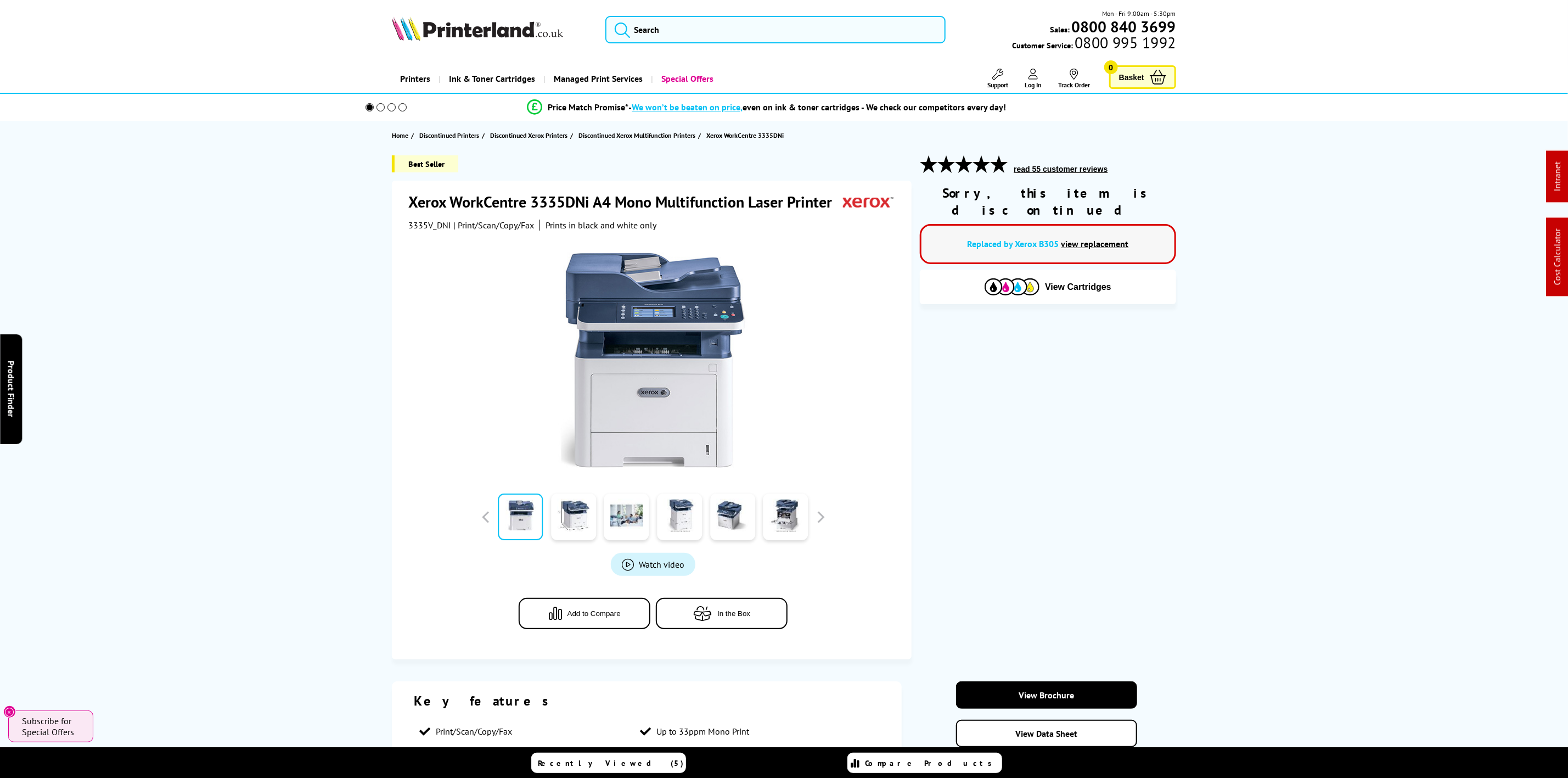
click at [494, 35] on img at bounding box center [477, 28] width 172 height 24
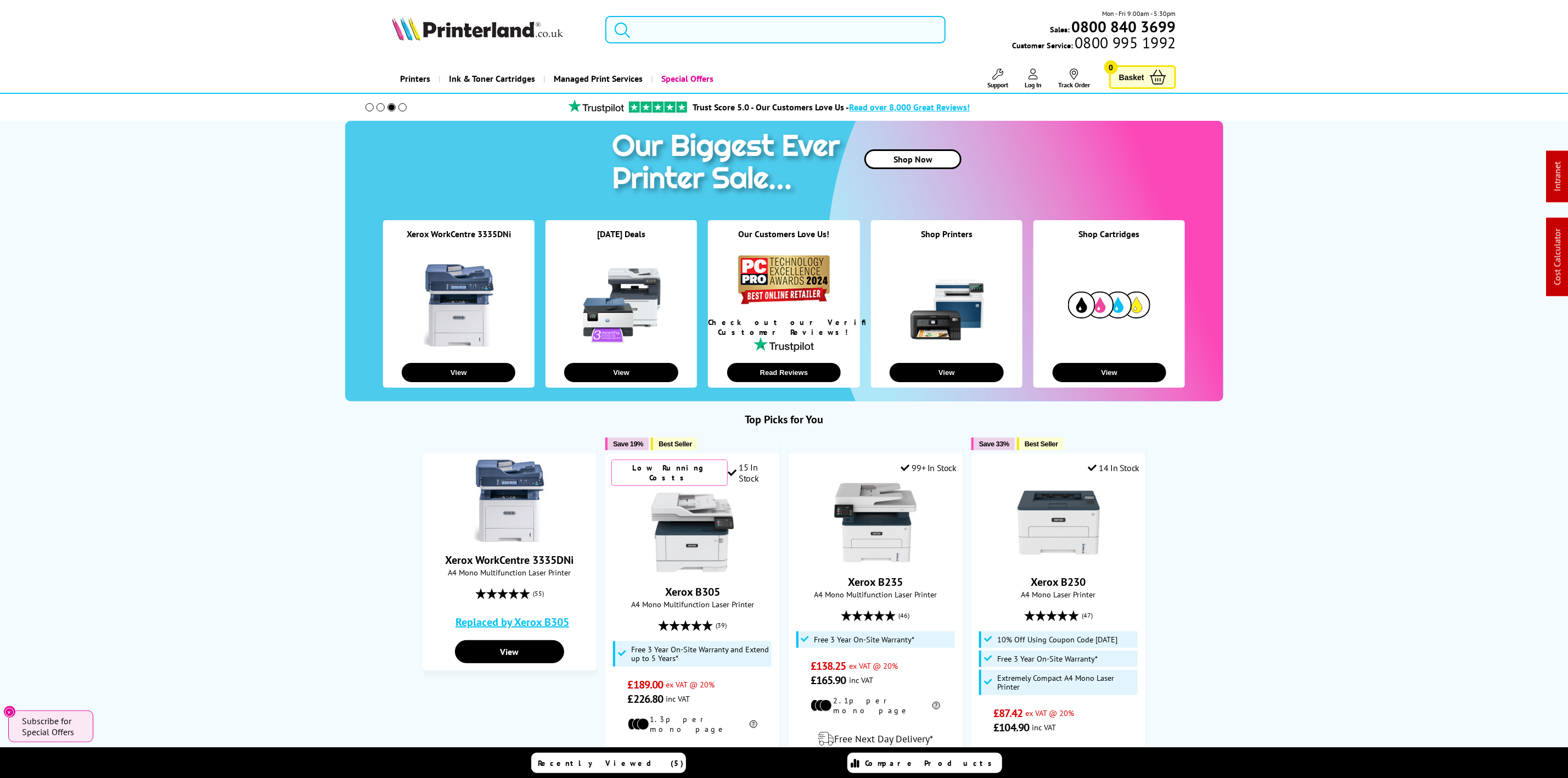
click at [717, 41] on input "search" at bounding box center [775, 29] width 340 height 27
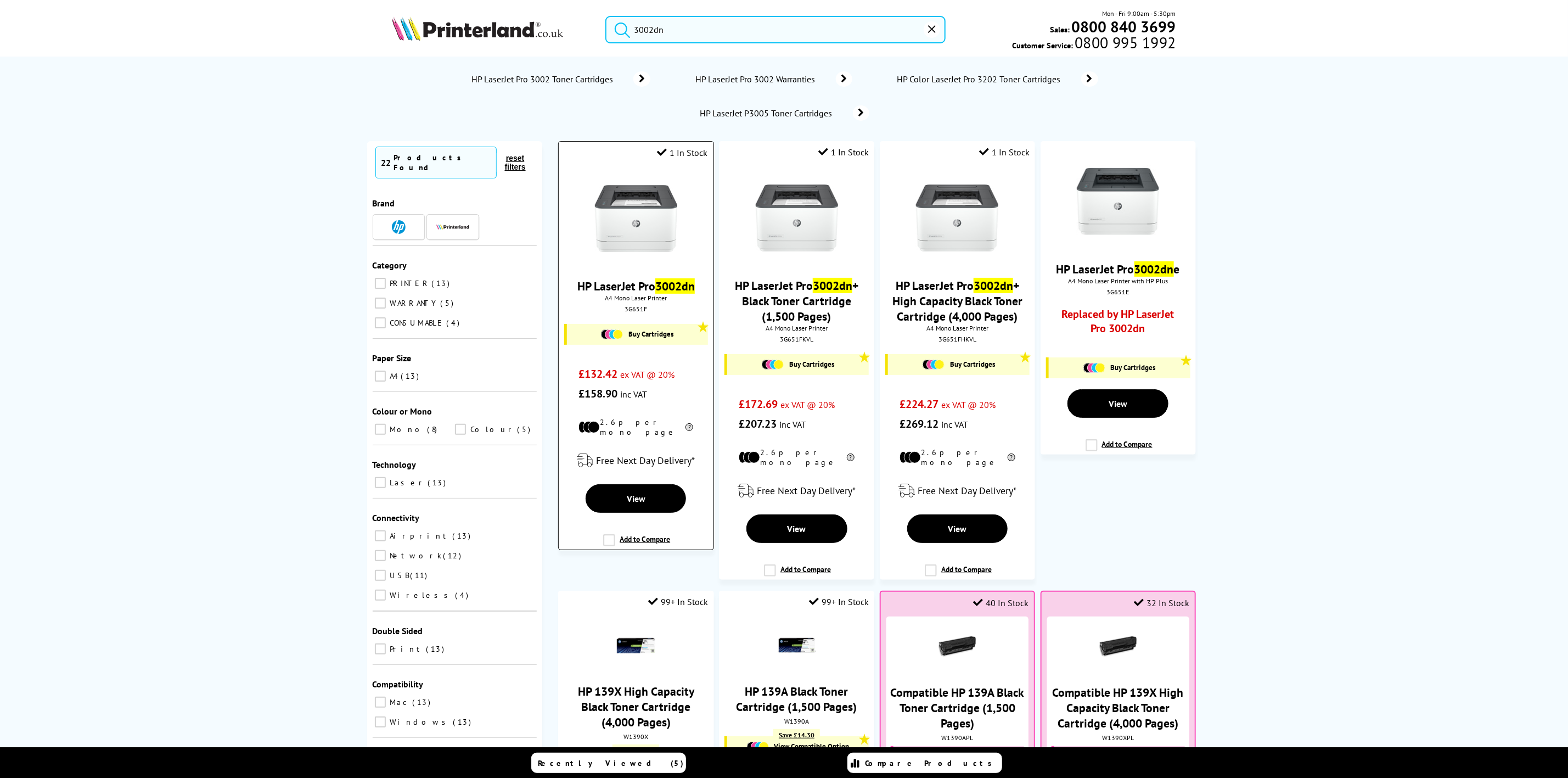
type input "3002dn"
click at [662, 199] on img at bounding box center [636, 219] width 82 height 82
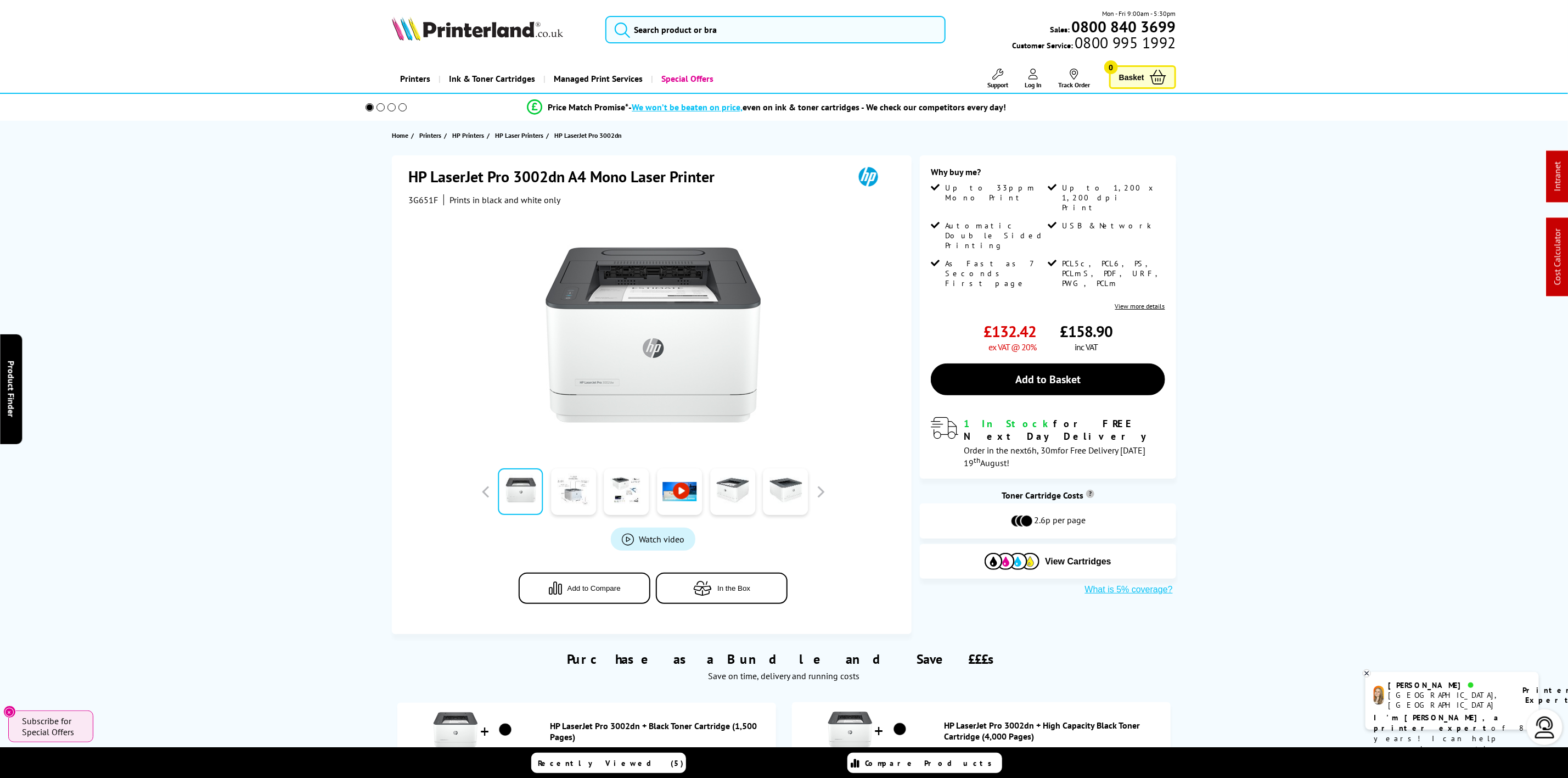
click at [505, 32] on img at bounding box center [477, 28] width 172 height 24
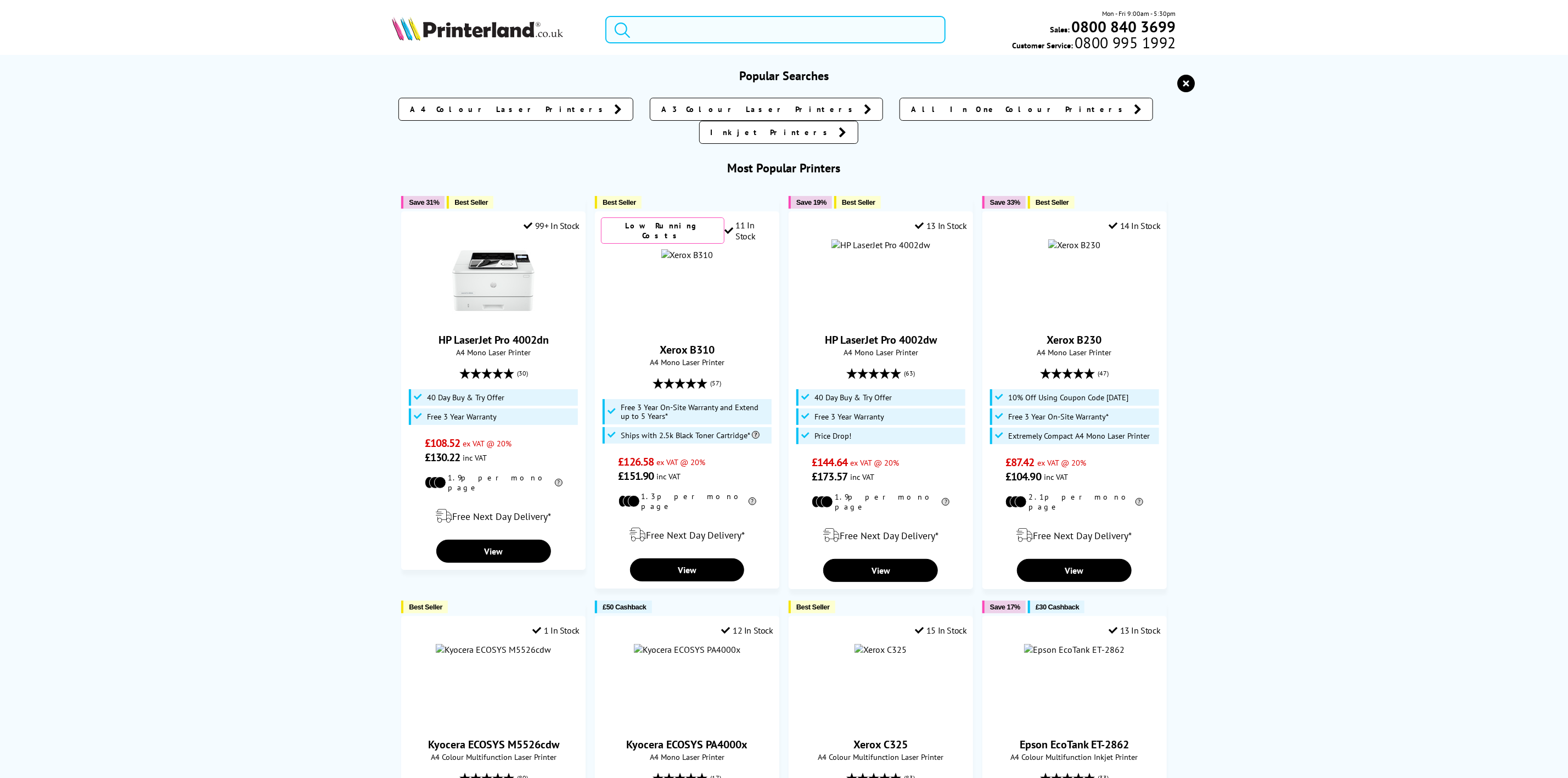
click at [693, 32] on input "search" at bounding box center [775, 29] width 340 height 27
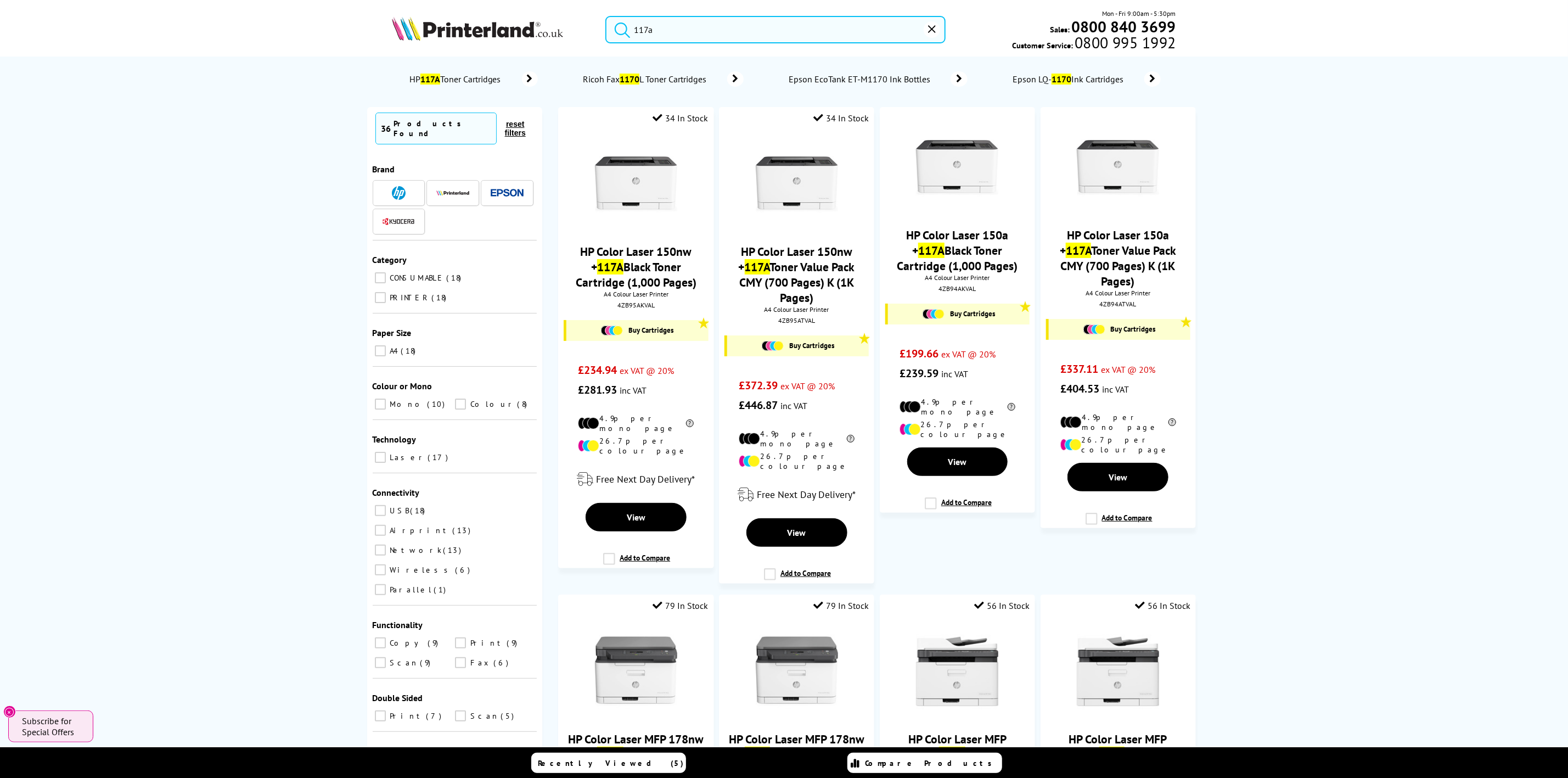
drag, startPoint x: 715, startPoint y: 36, endPoint x: 533, endPoint y: 21, distance: 182.6
click at [533, 21] on div "117a Mon - Fri 9:00am - 5:30pm Sales: 0800 840 3699 Customer Service: 0800 995 …" at bounding box center [785, 32] width 879 height 48
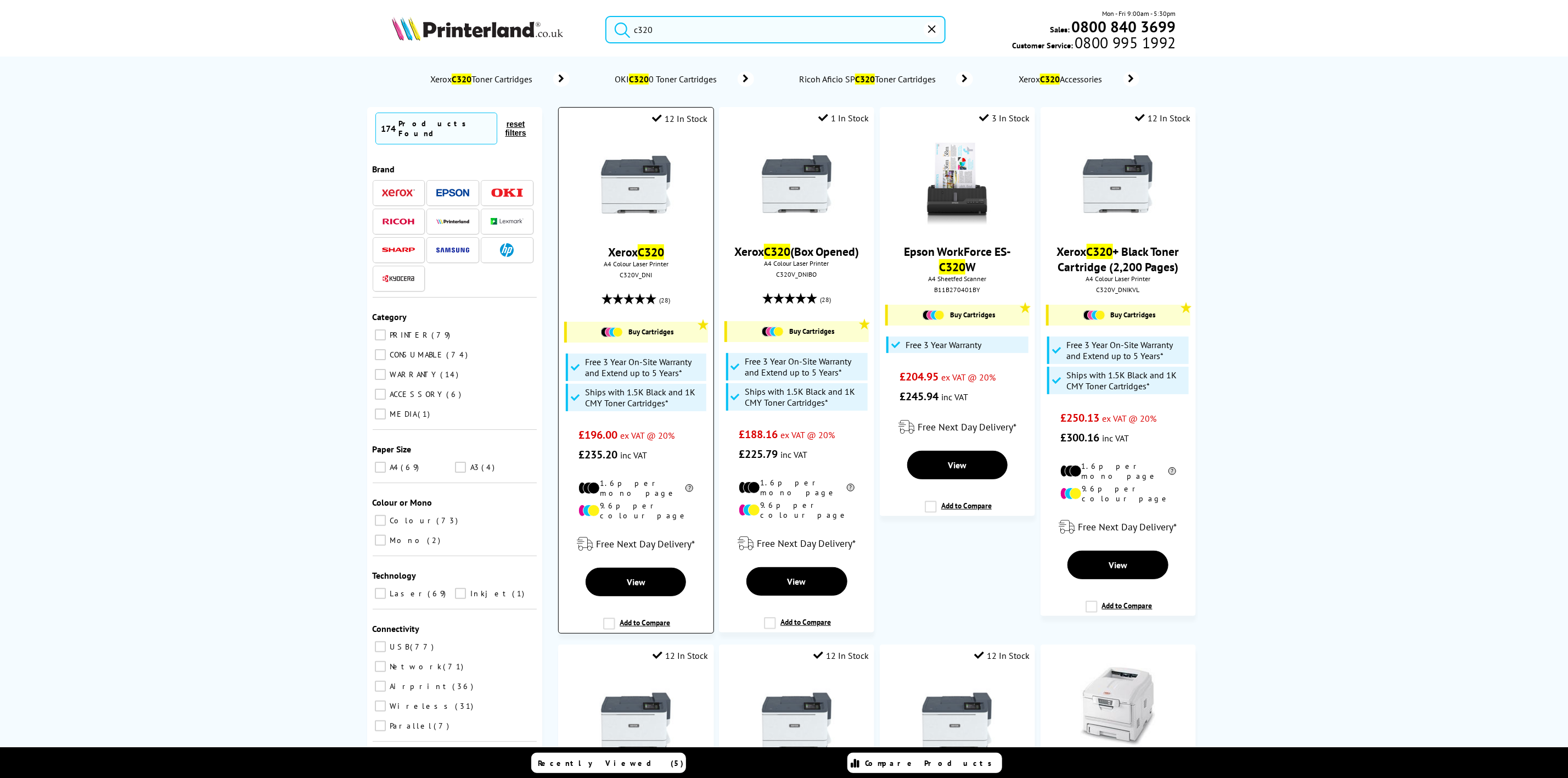
type input "c320"
click at [603, 189] on img at bounding box center [636, 184] width 82 height 82
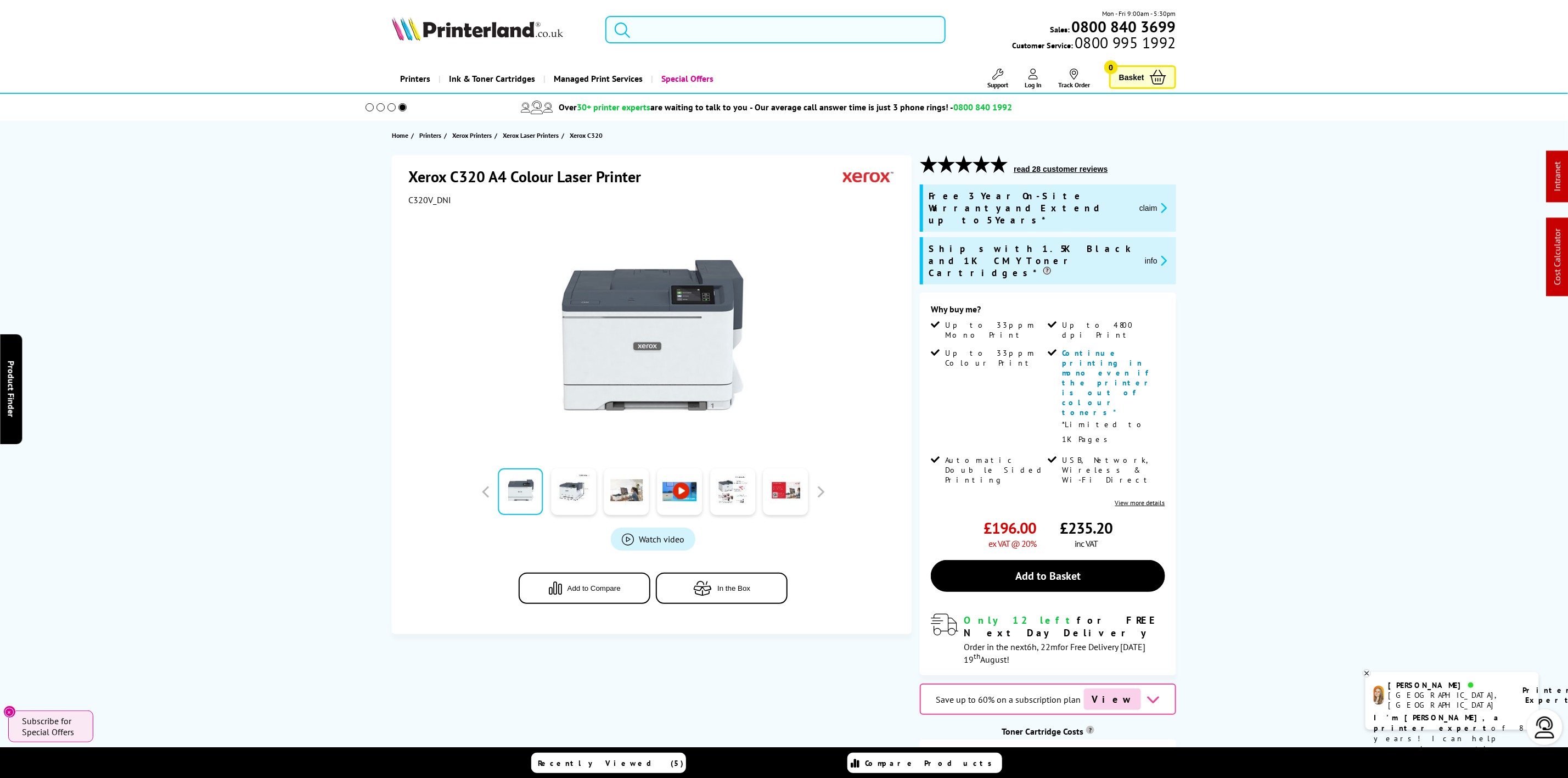
click at [703, 35] on input "search" at bounding box center [775, 29] width 340 height 27
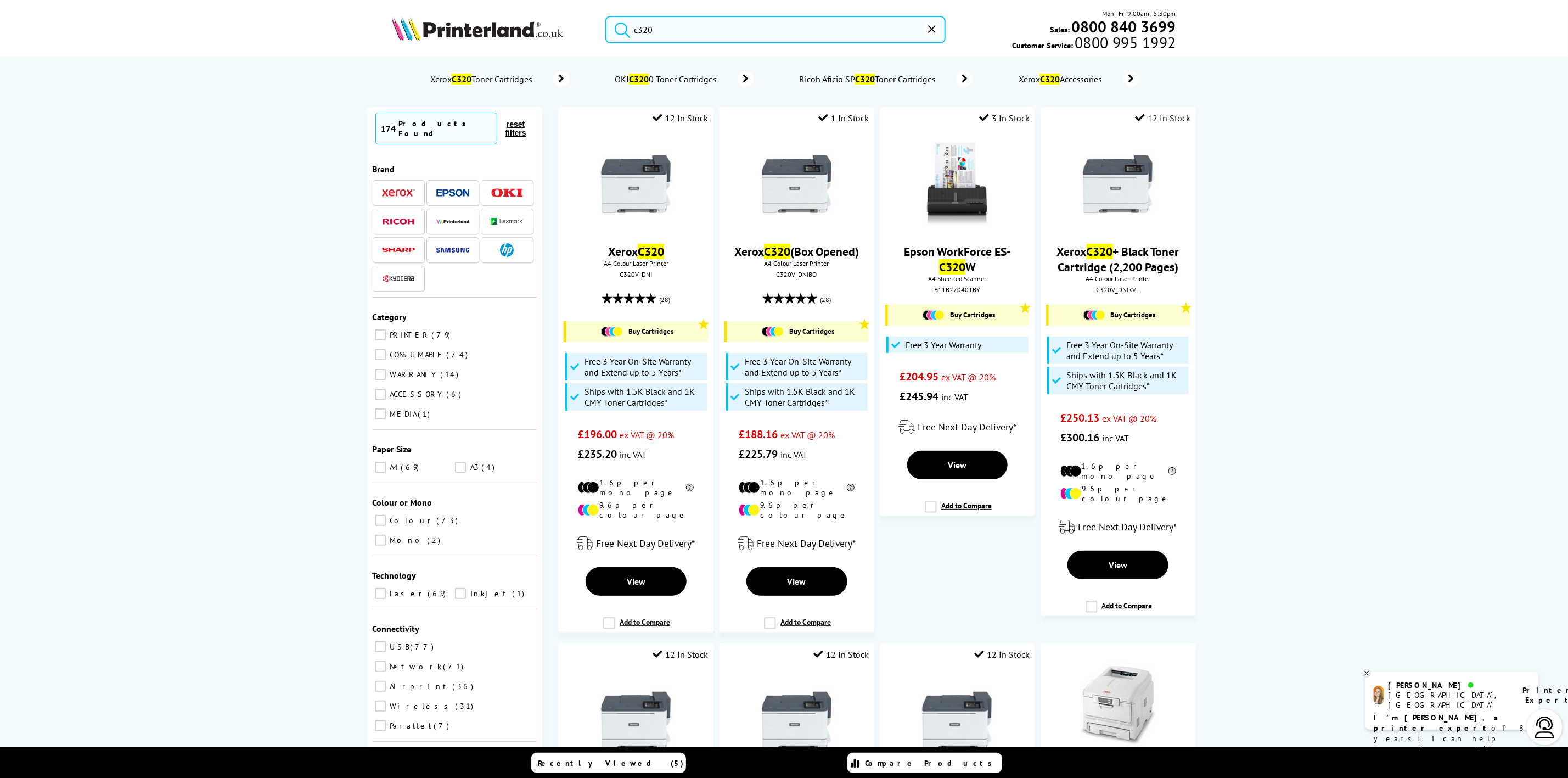
type input "c320"
click at [638, 215] on img at bounding box center [636, 184] width 82 height 82
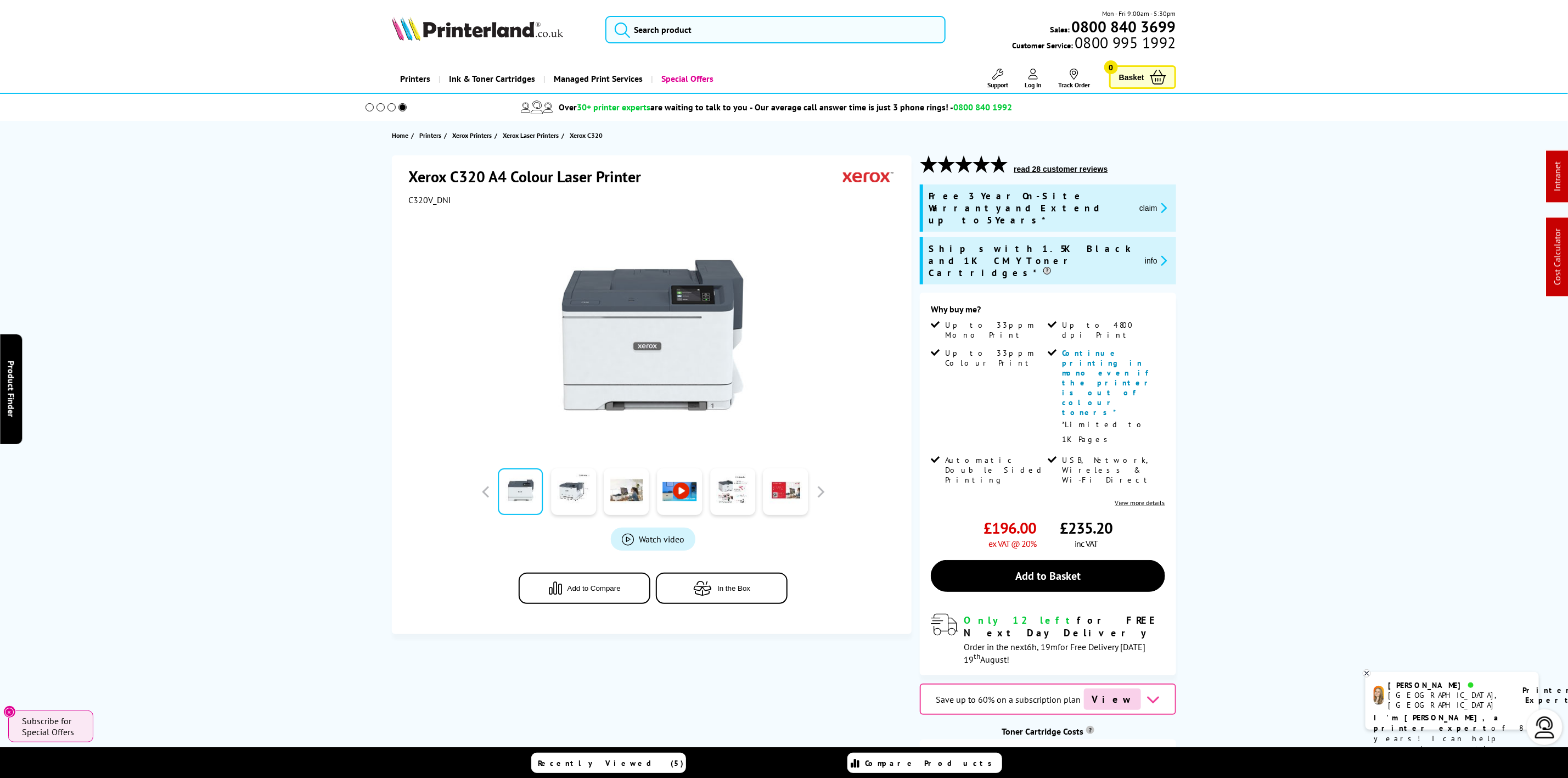
click at [537, 18] on img at bounding box center [477, 28] width 172 height 24
drag, startPoint x: 531, startPoint y: 22, endPoint x: 497, endPoint y: 12, distance: 35.4
click at [531, 23] on img at bounding box center [477, 28] width 172 height 24
click at [497, 12] on div "Mon - Fri 9:00am - 5:30pm Sales: 0800 840 3699 Customer Service: 0800 995 1992" at bounding box center [785, 32] width 879 height 48
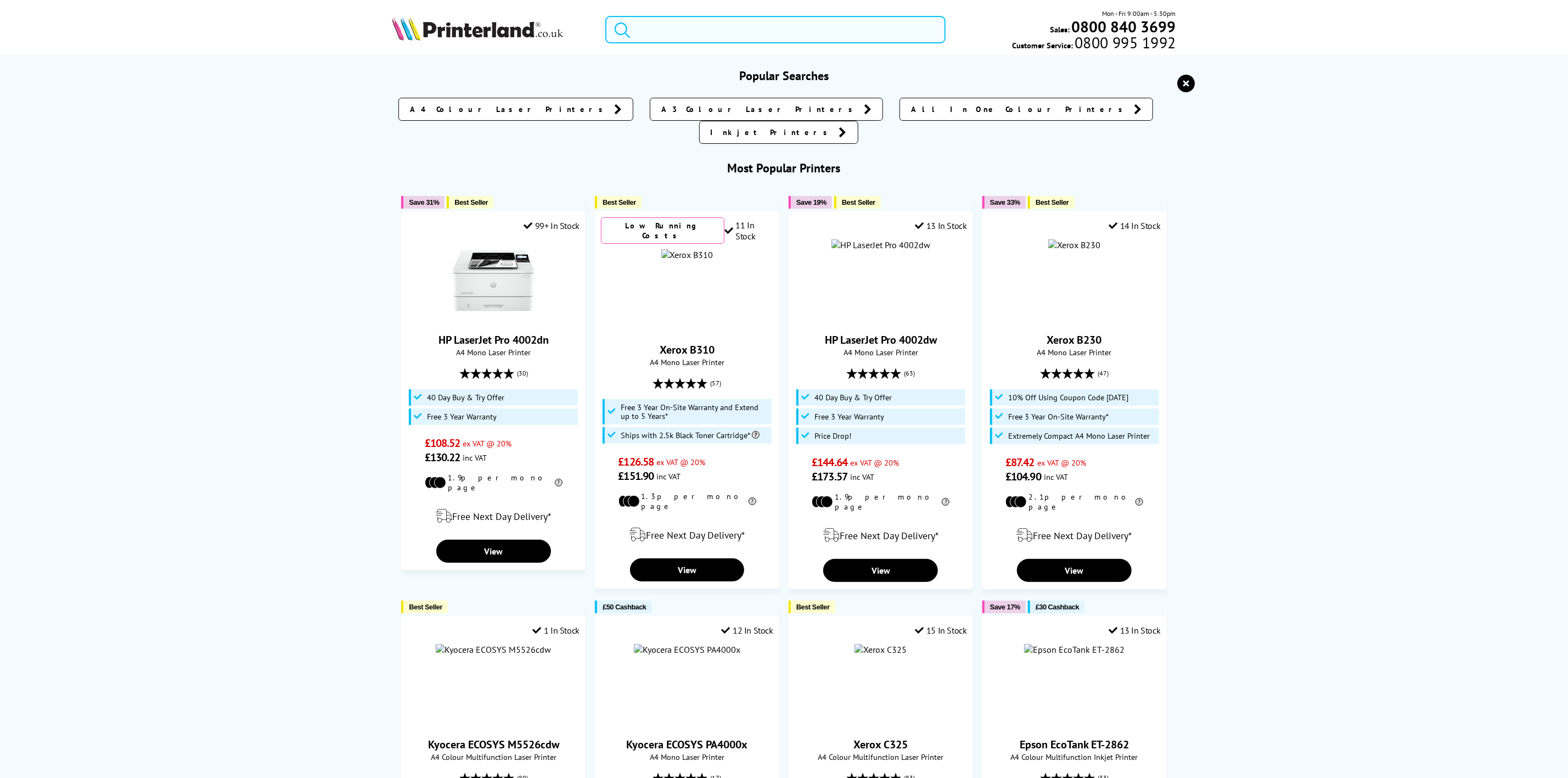
click at [854, 37] on input "search" at bounding box center [775, 29] width 340 height 27
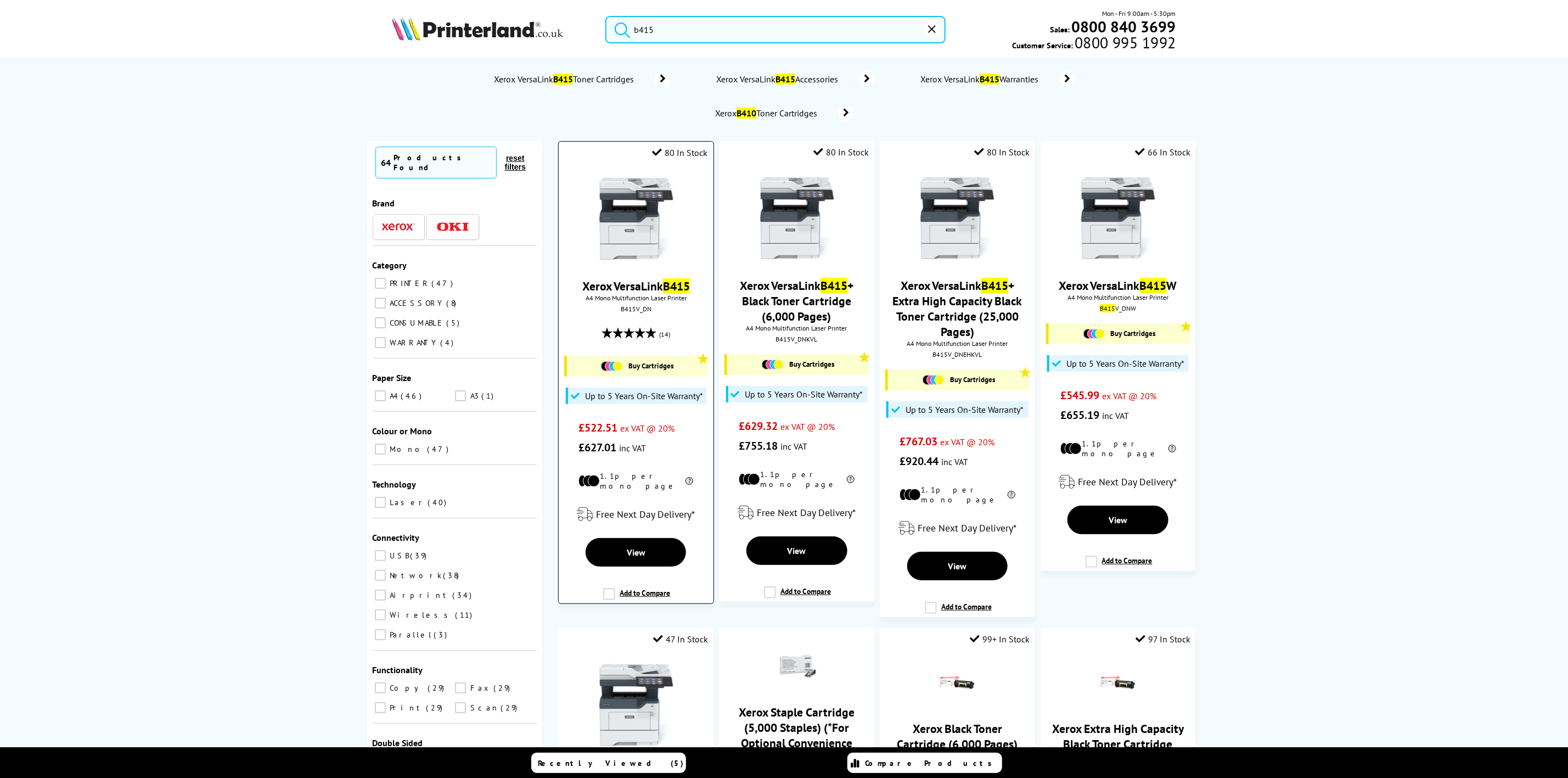
type input "b415"
click at [634, 213] on img at bounding box center [636, 219] width 82 height 82
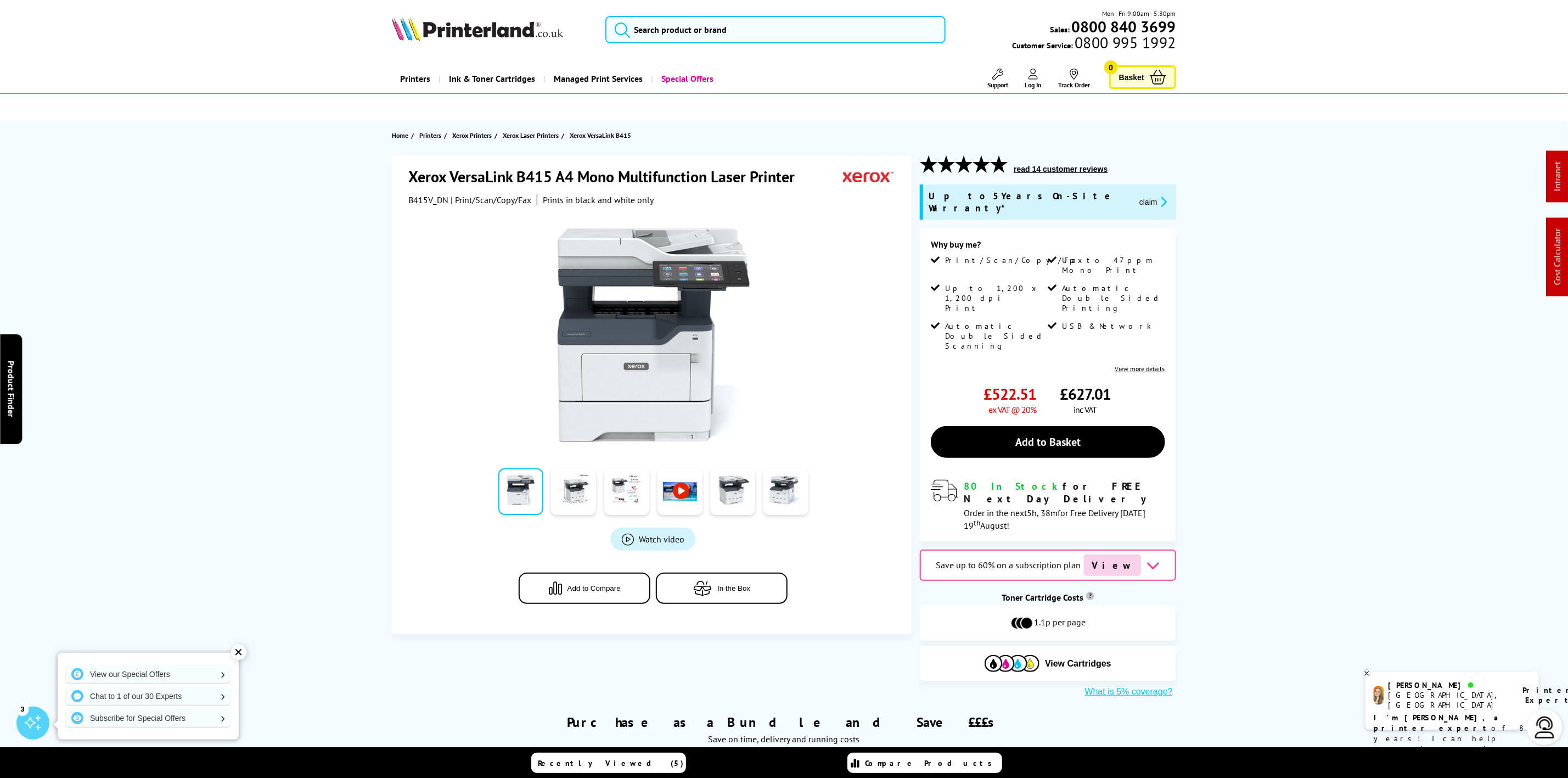
click at [510, 30] on img at bounding box center [477, 28] width 172 height 24
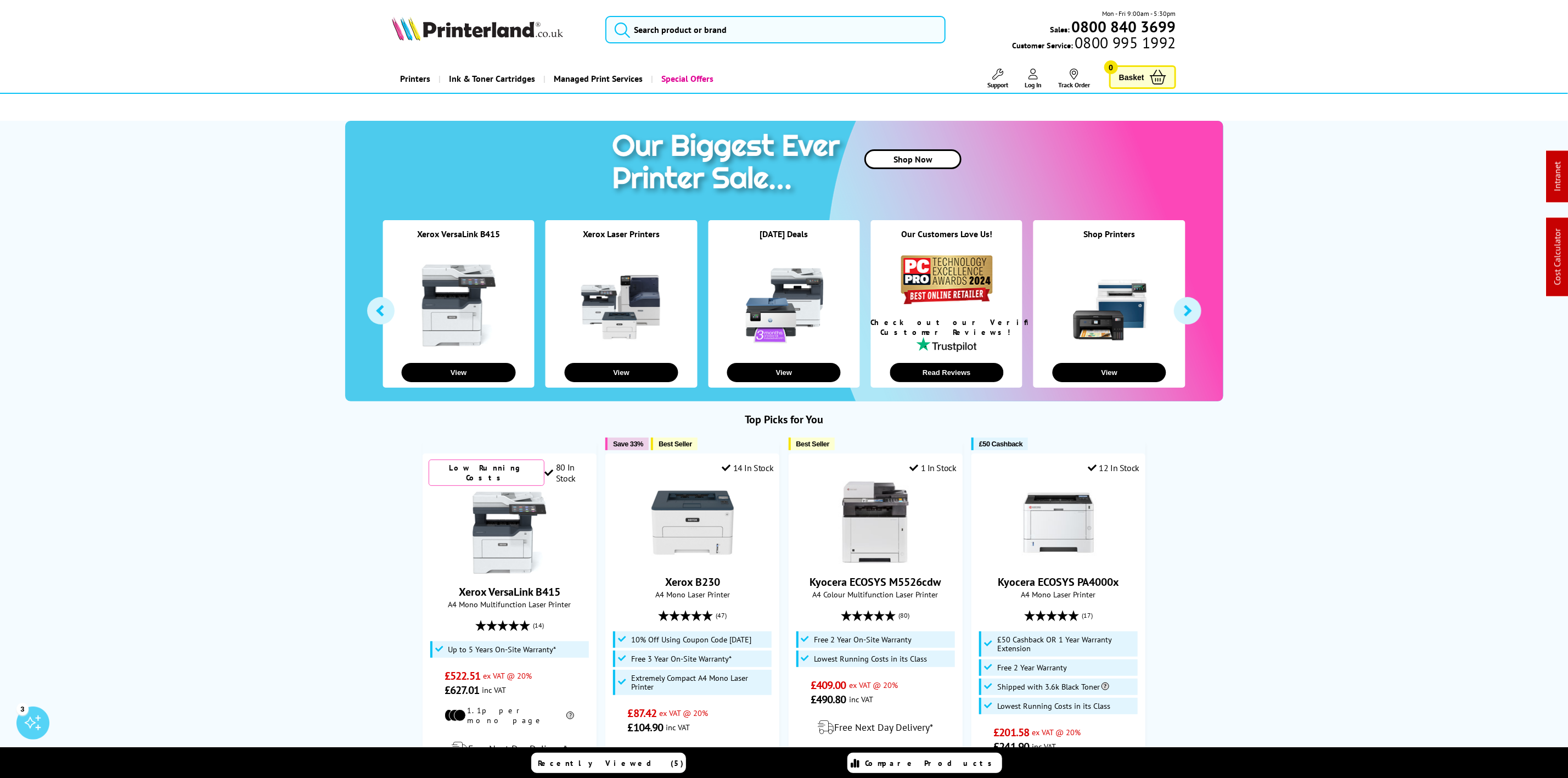
click at [508, 25] on img at bounding box center [477, 28] width 172 height 24
click at [653, 23] on input "search" at bounding box center [775, 29] width 340 height 27
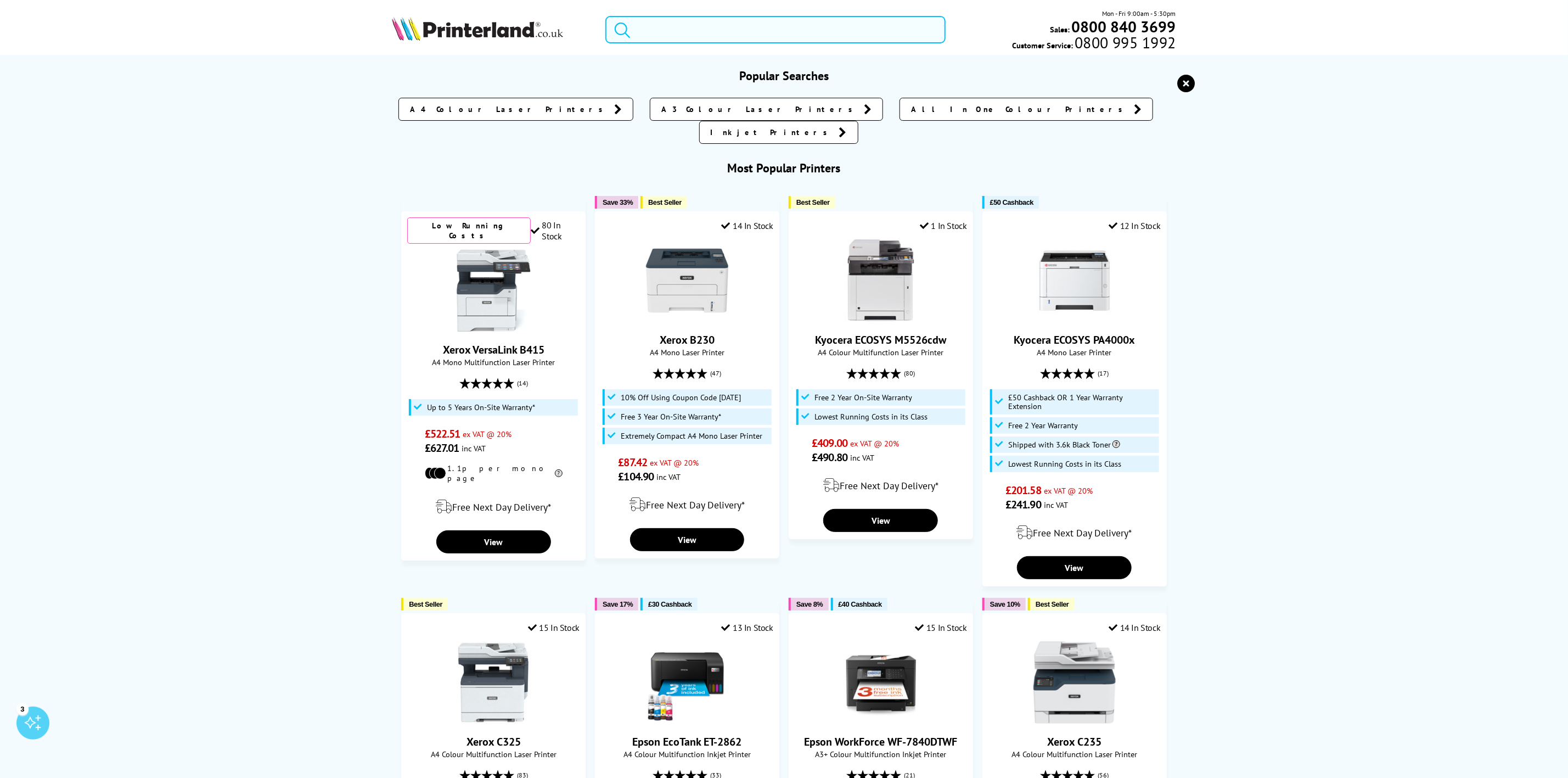
click at [647, 33] on input "search" at bounding box center [775, 29] width 340 height 27
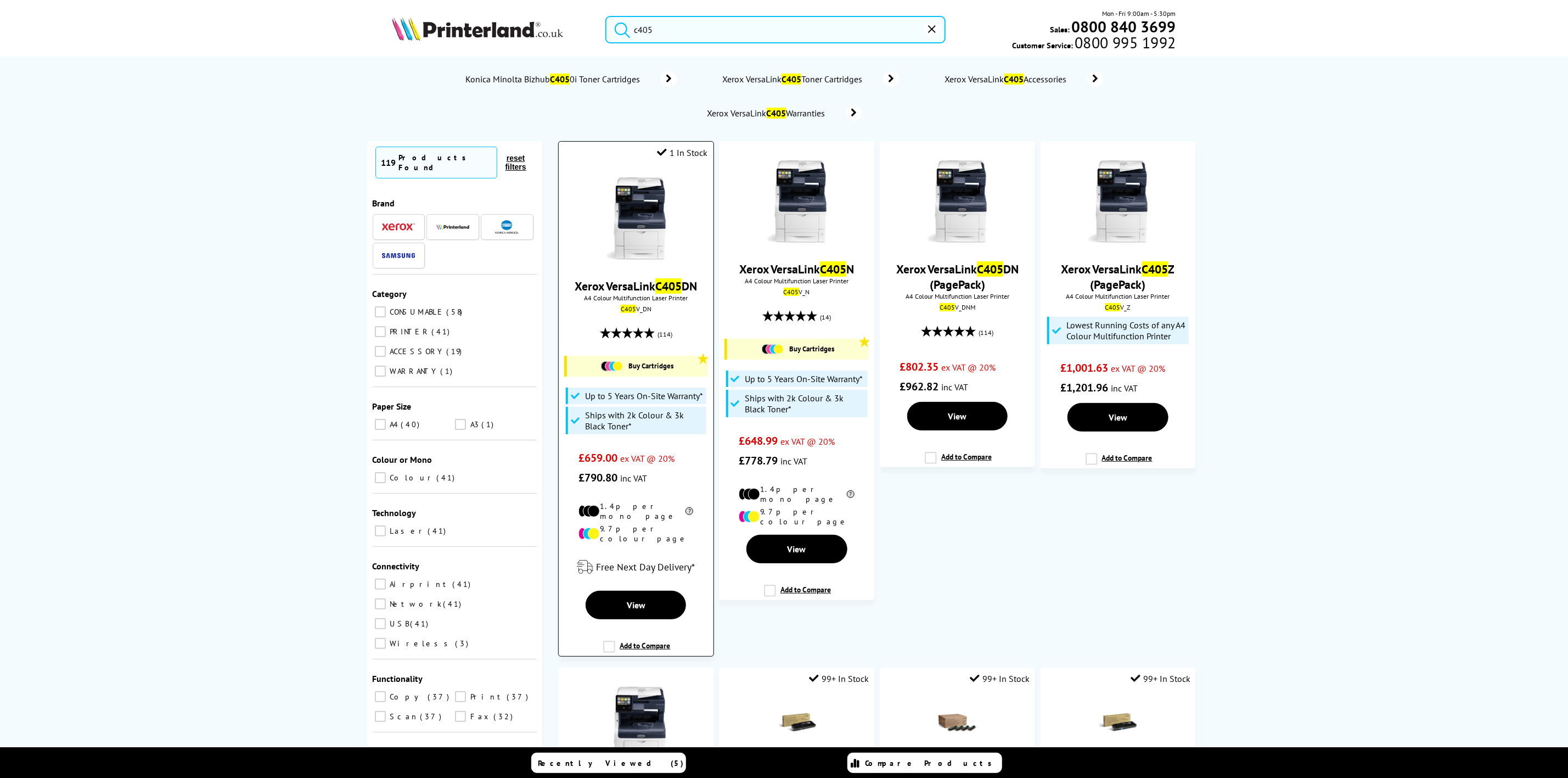
type input "c405"
click at [649, 208] on img at bounding box center [636, 219] width 82 height 82
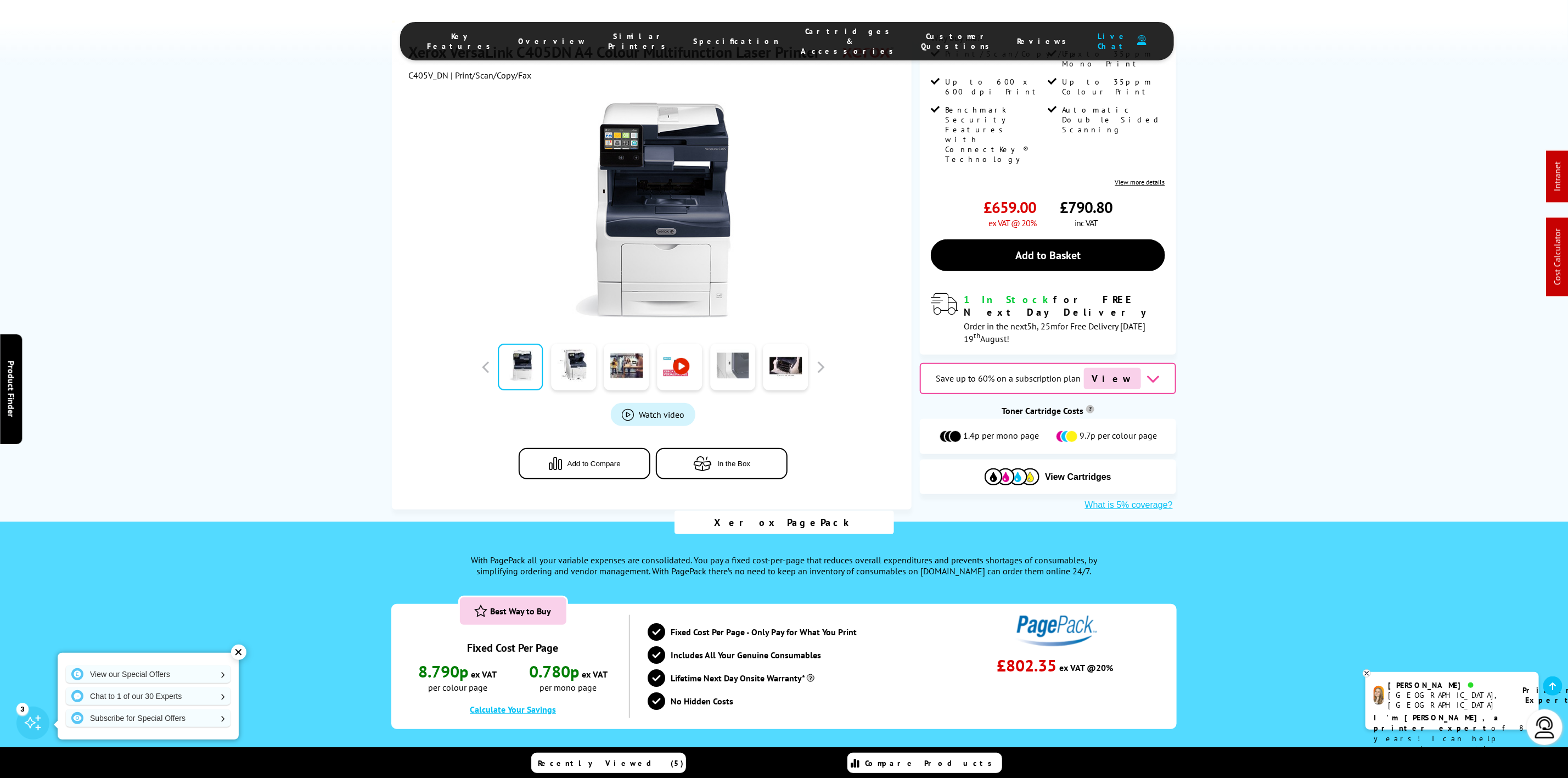
scroll to position [411, 0]
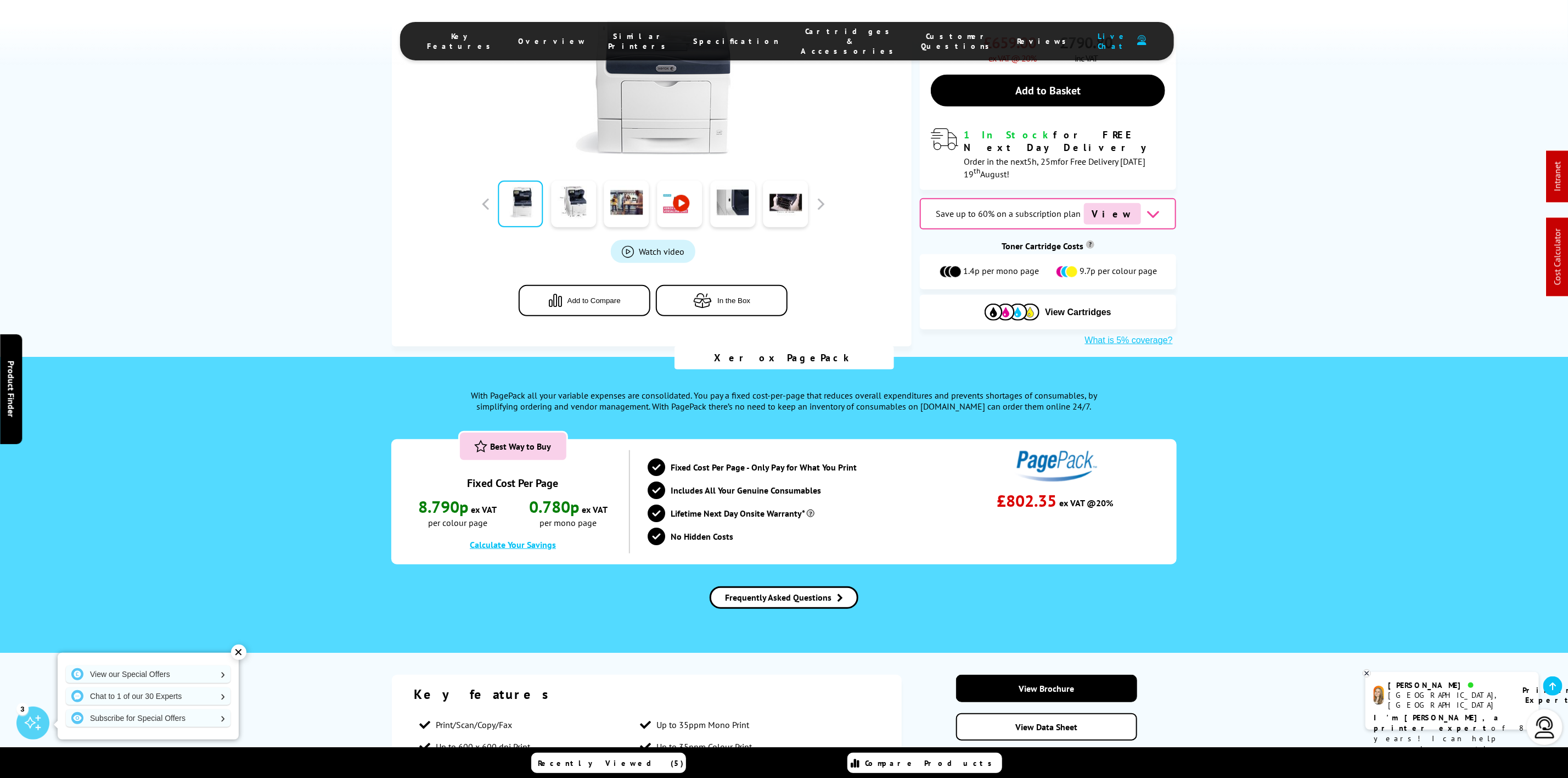
click at [802, 18] on div "Key Features Overview Similar Printers Specification Cartridges & Accessories C…" at bounding box center [784, 33] width 1568 height 66
click at [808, 45] on li "Cartridges & Accessories" at bounding box center [851, 41] width 120 height 29
click at [810, 38] on span "Cartridges & Accessories" at bounding box center [851, 41] width 98 height 29
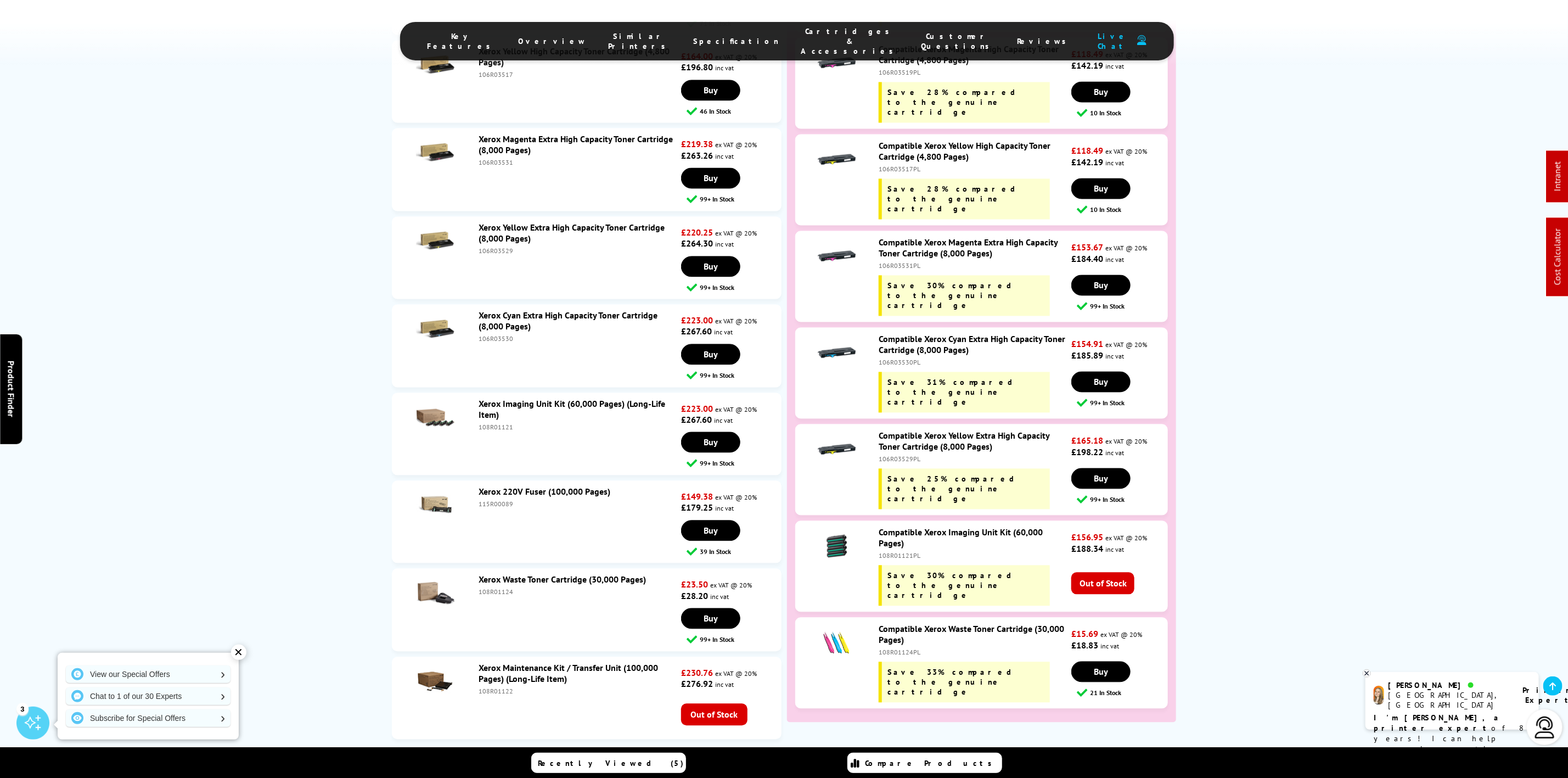
scroll to position [4881, 0]
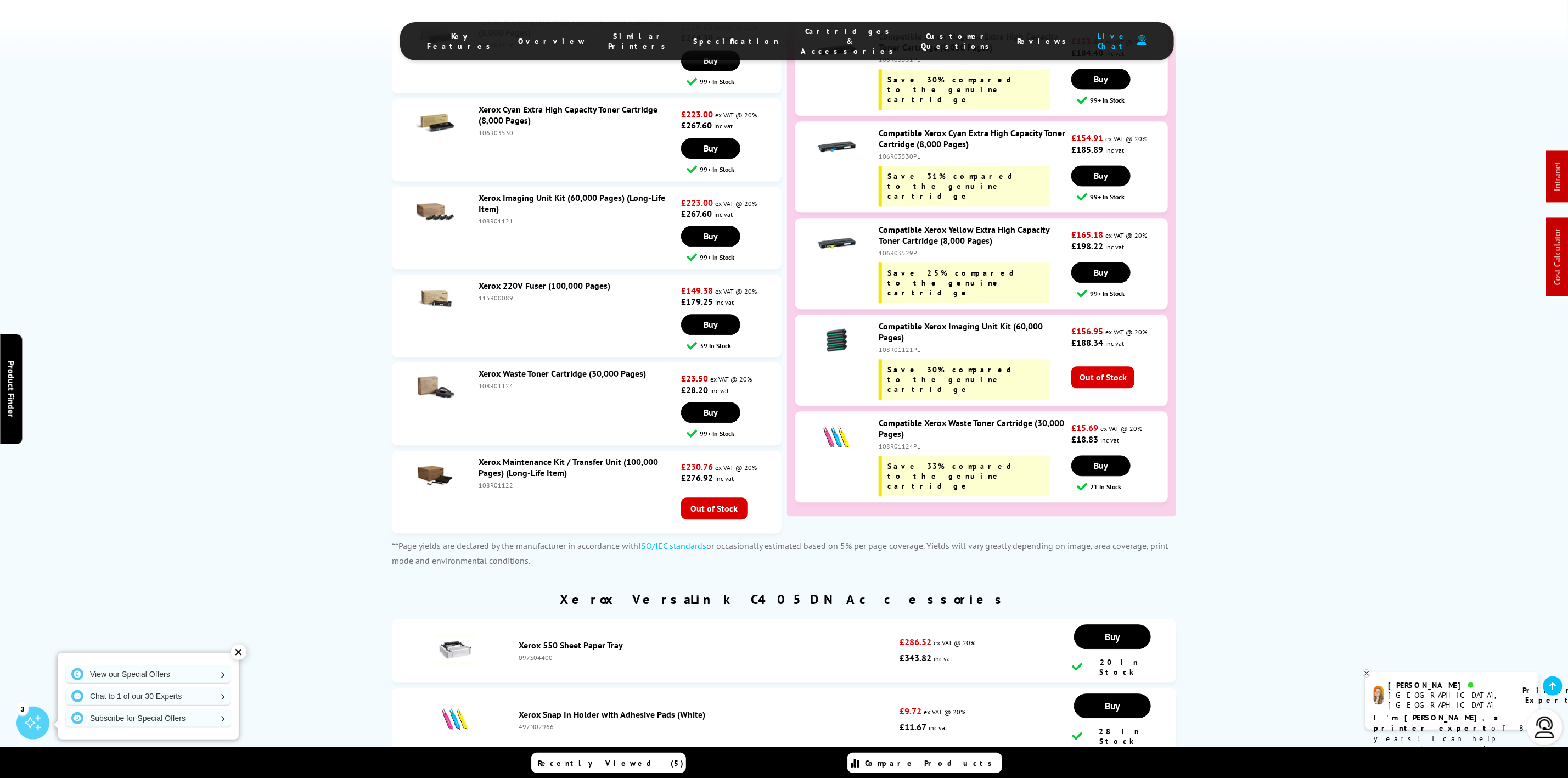
click at [501, 217] on div "108R01121" at bounding box center [579, 221] width 199 height 8
copy div "108R01121"
click at [502, 481] on div "108R01122" at bounding box center [579, 485] width 199 height 8
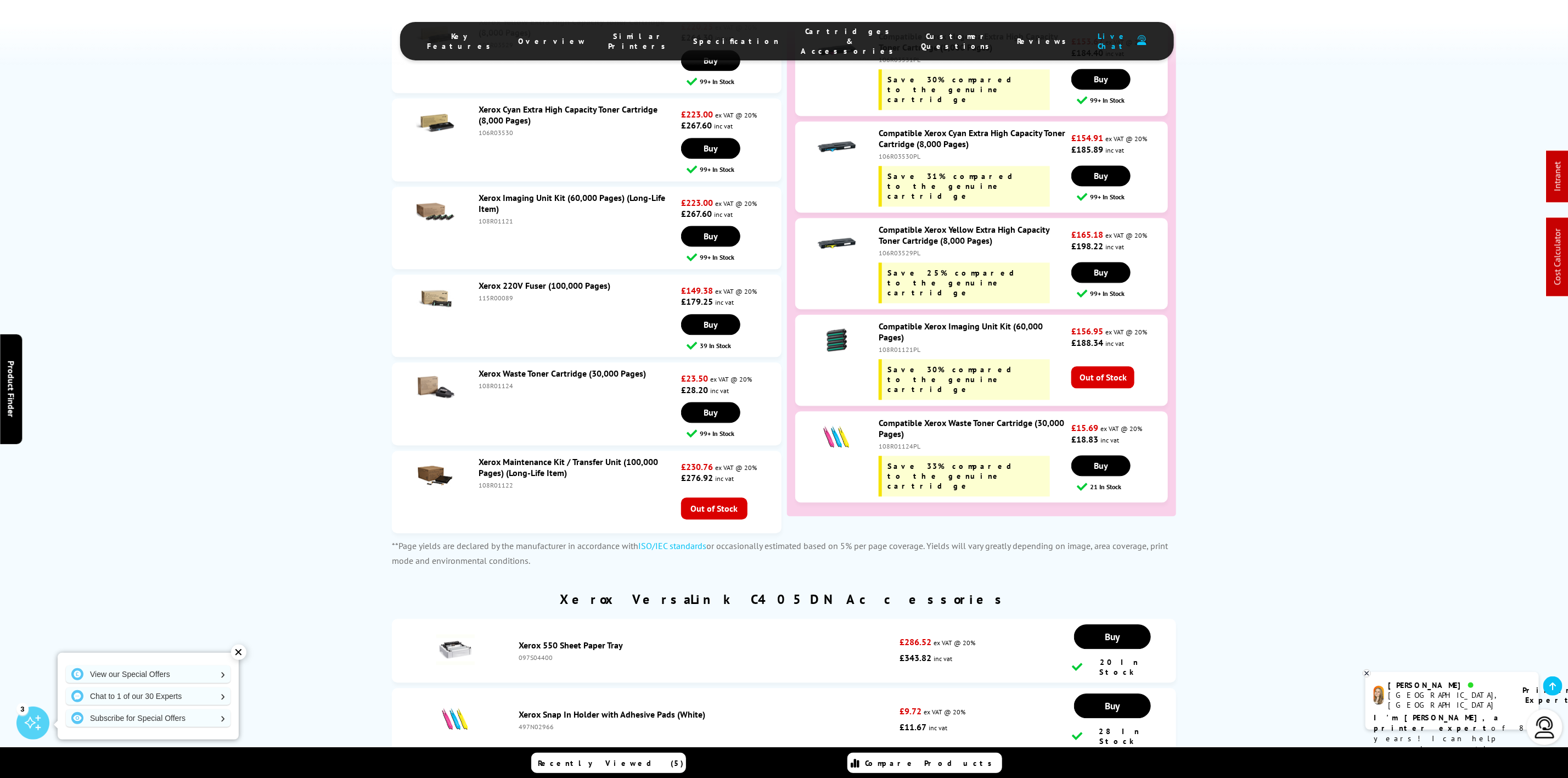
copy div "108R01122"
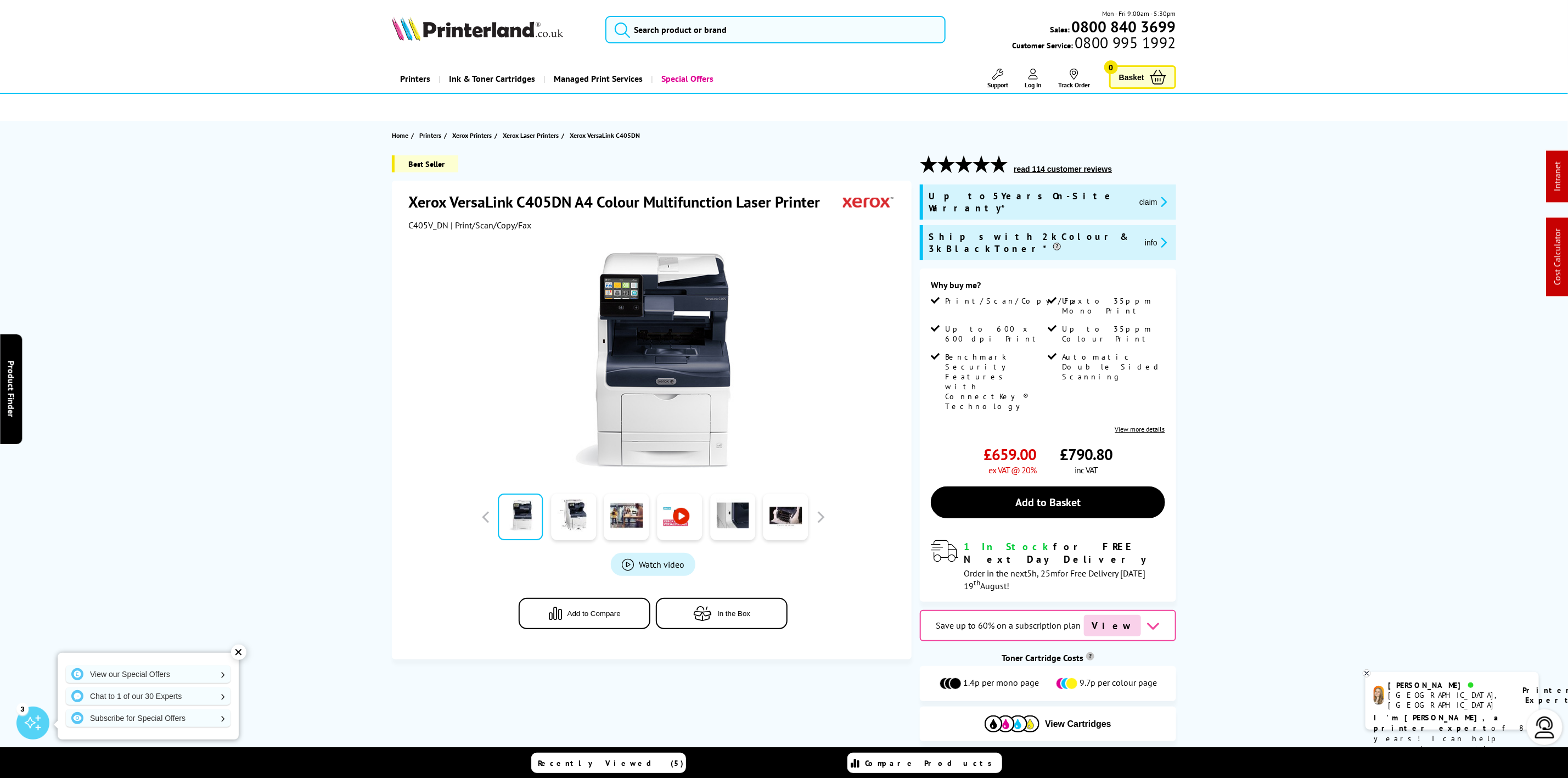
click at [459, 37] on img at bounding box center [477, 28] width 172 height 24
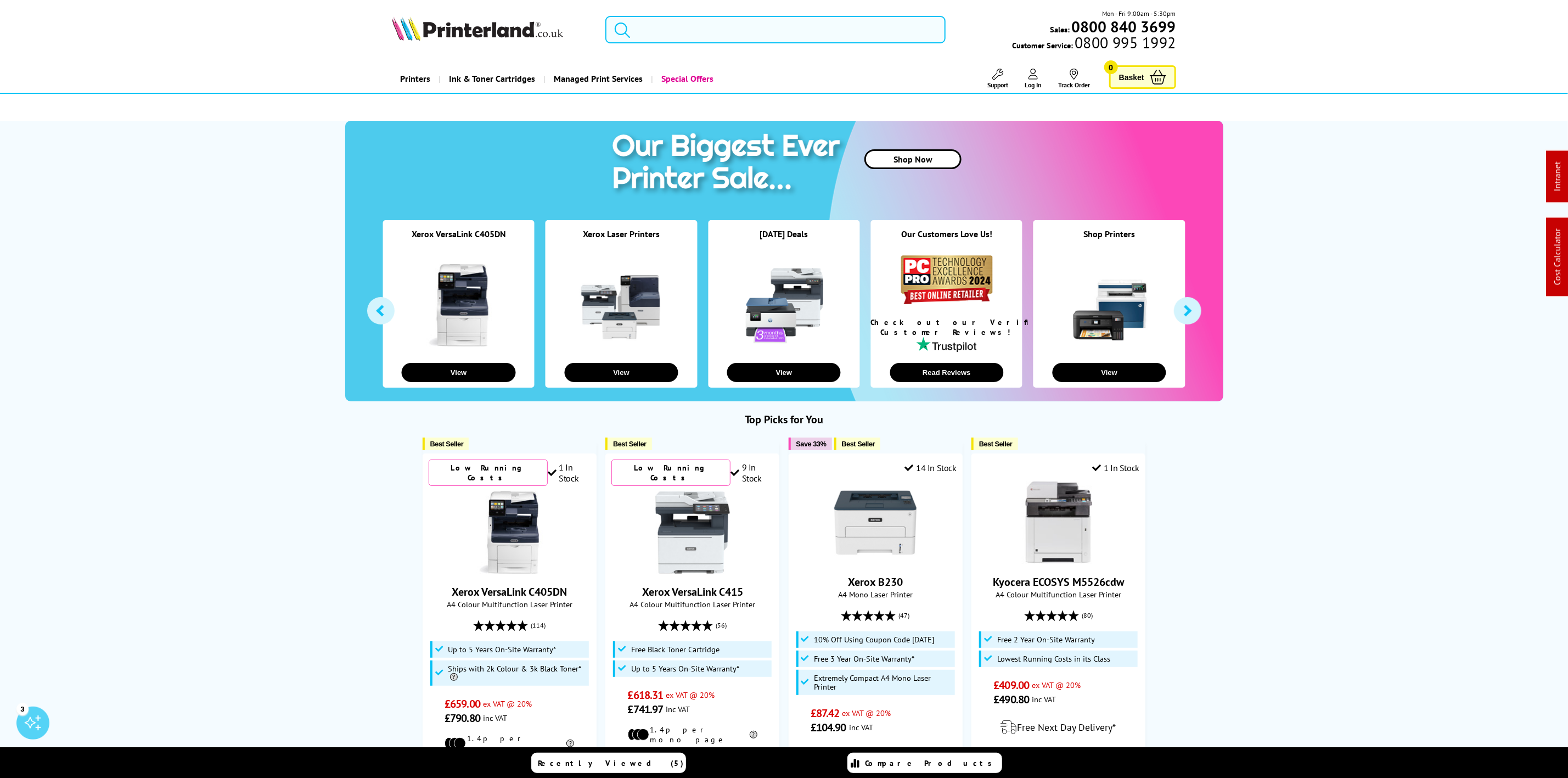
click at [802, 25] on input "search" at bounding box center [775, 29] width 340 height 27
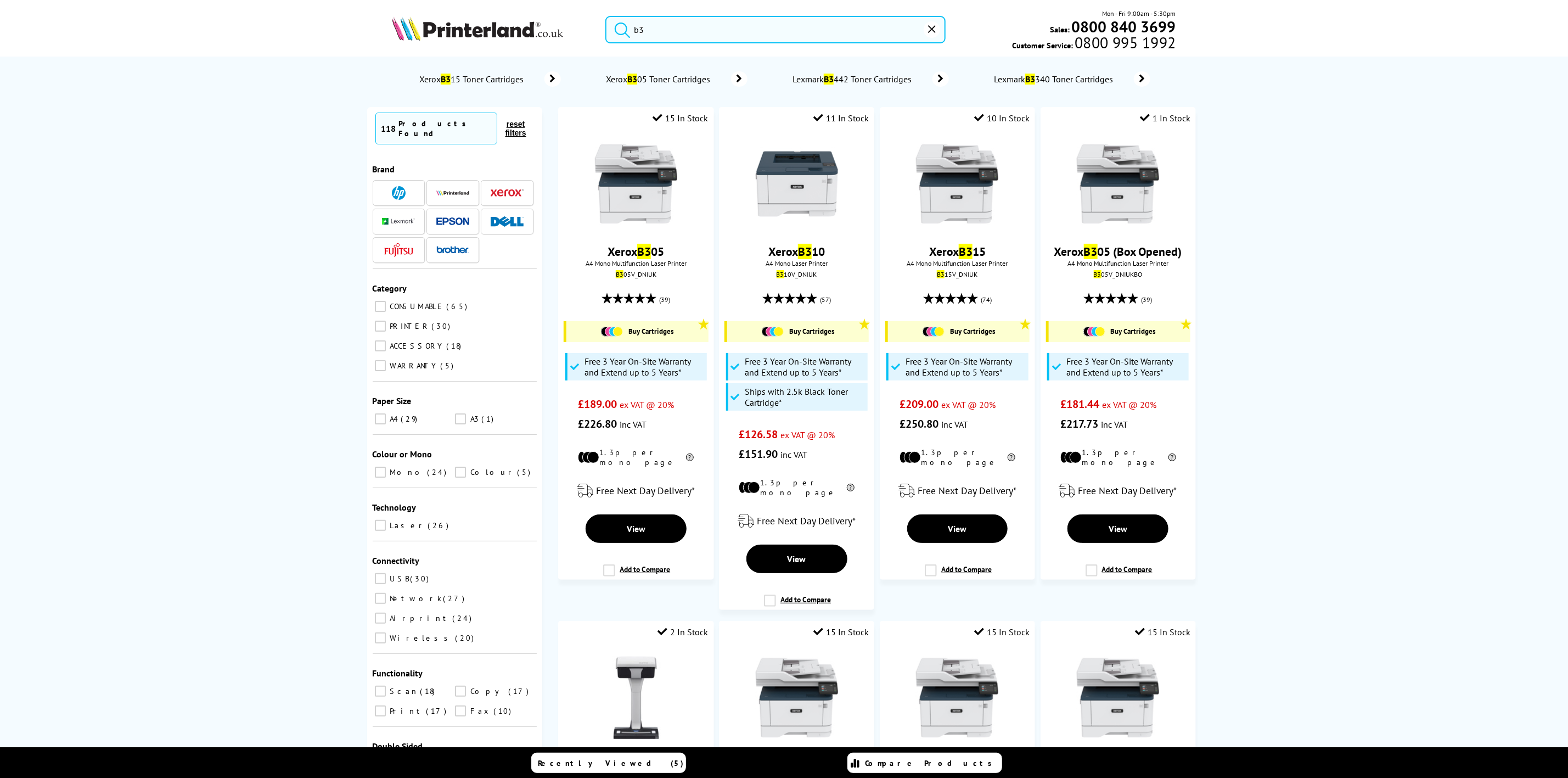
type input "b"
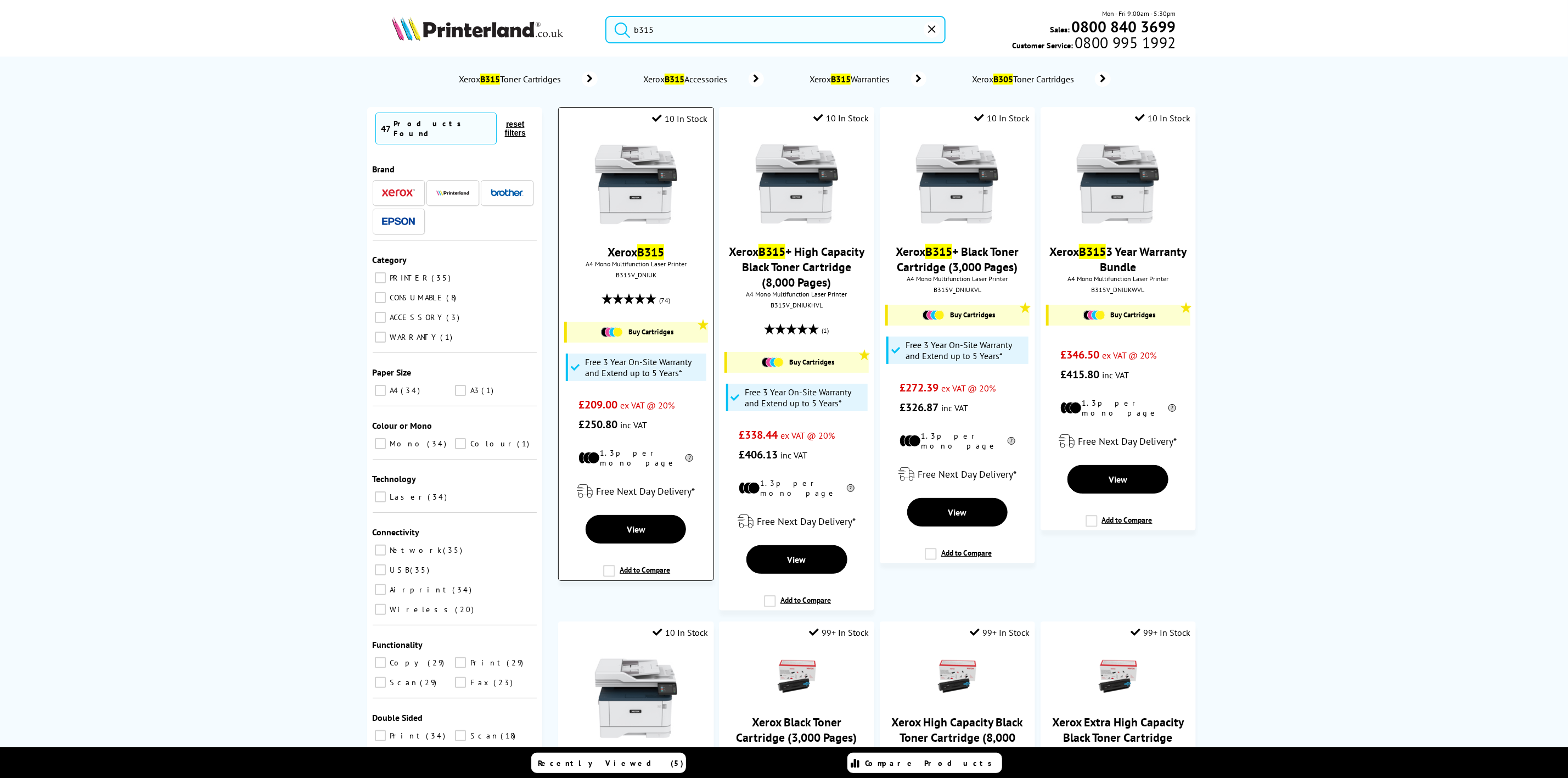
type input "b315"
click at [682, 180] on div at bounding box center [635, 185] width 143 height 84
click at [667, 182] on img at bounding box center [636, 184] width 82 height 82
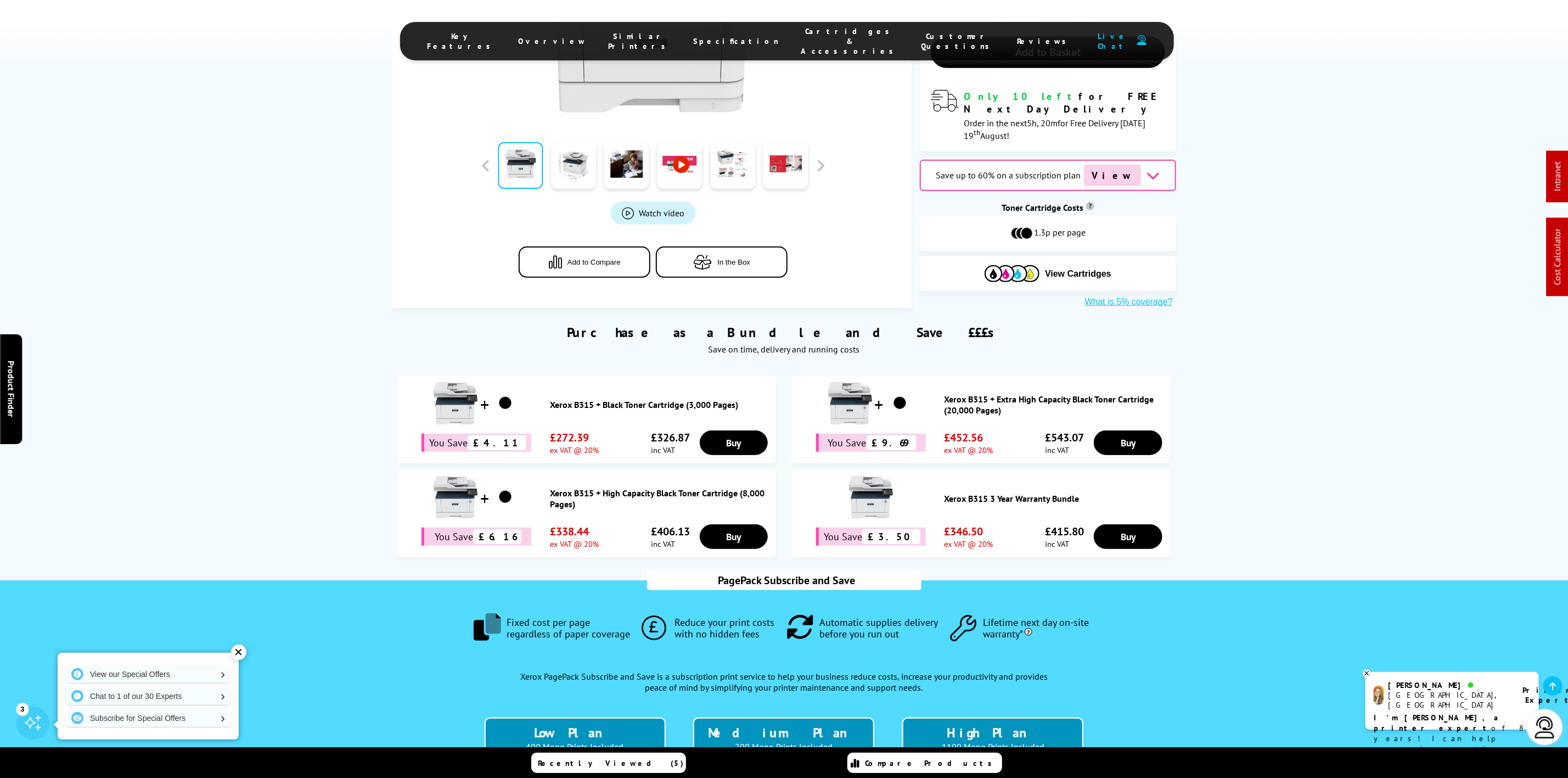
click at [804, 32] on span "Cartridges & Accessories" at bounding box center [851, 41] width 98 height 29
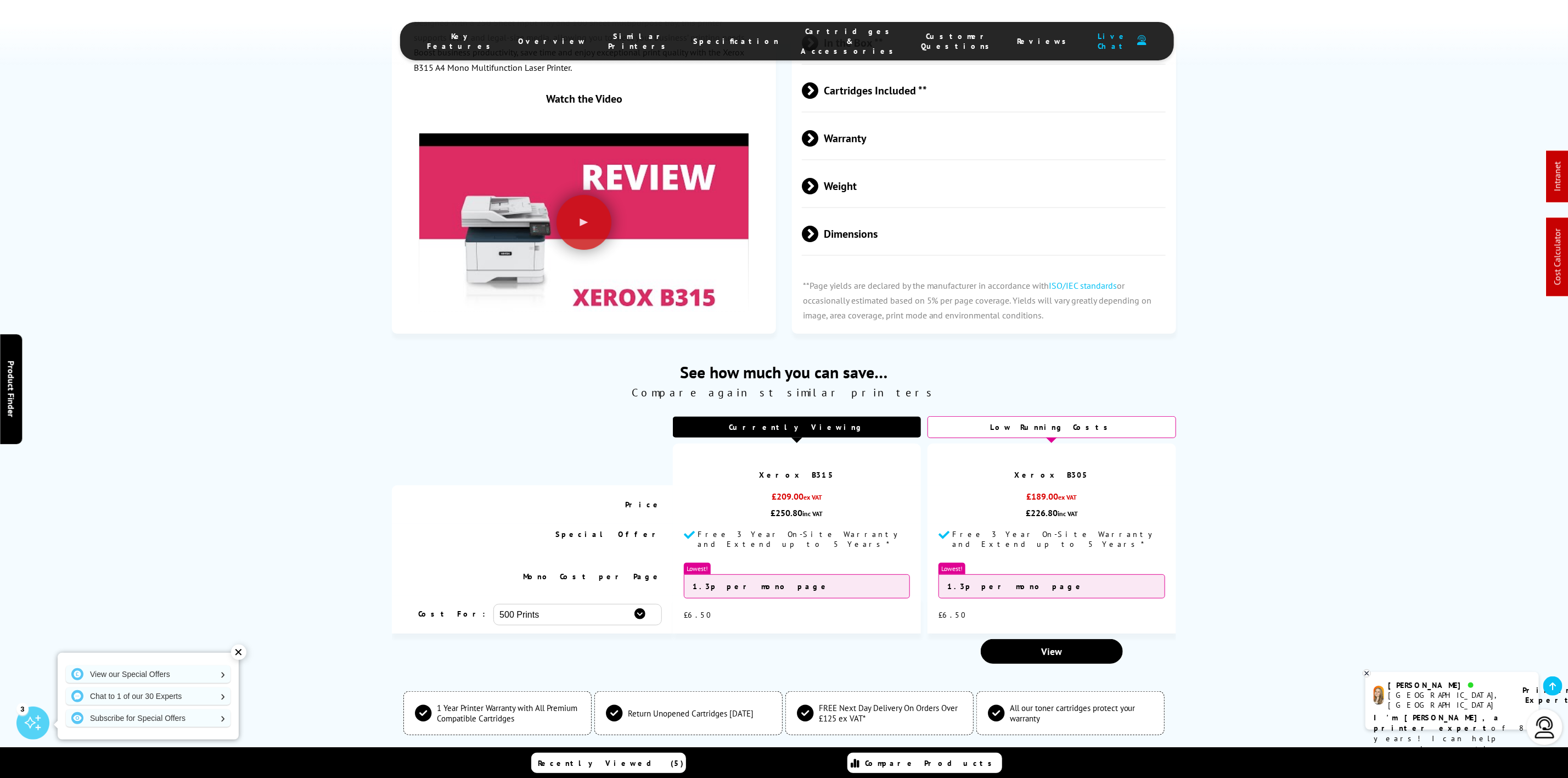
click at [804, 32] on span "Cartridges & Accessories" at bounding box center [851, 41] width 98 height 29
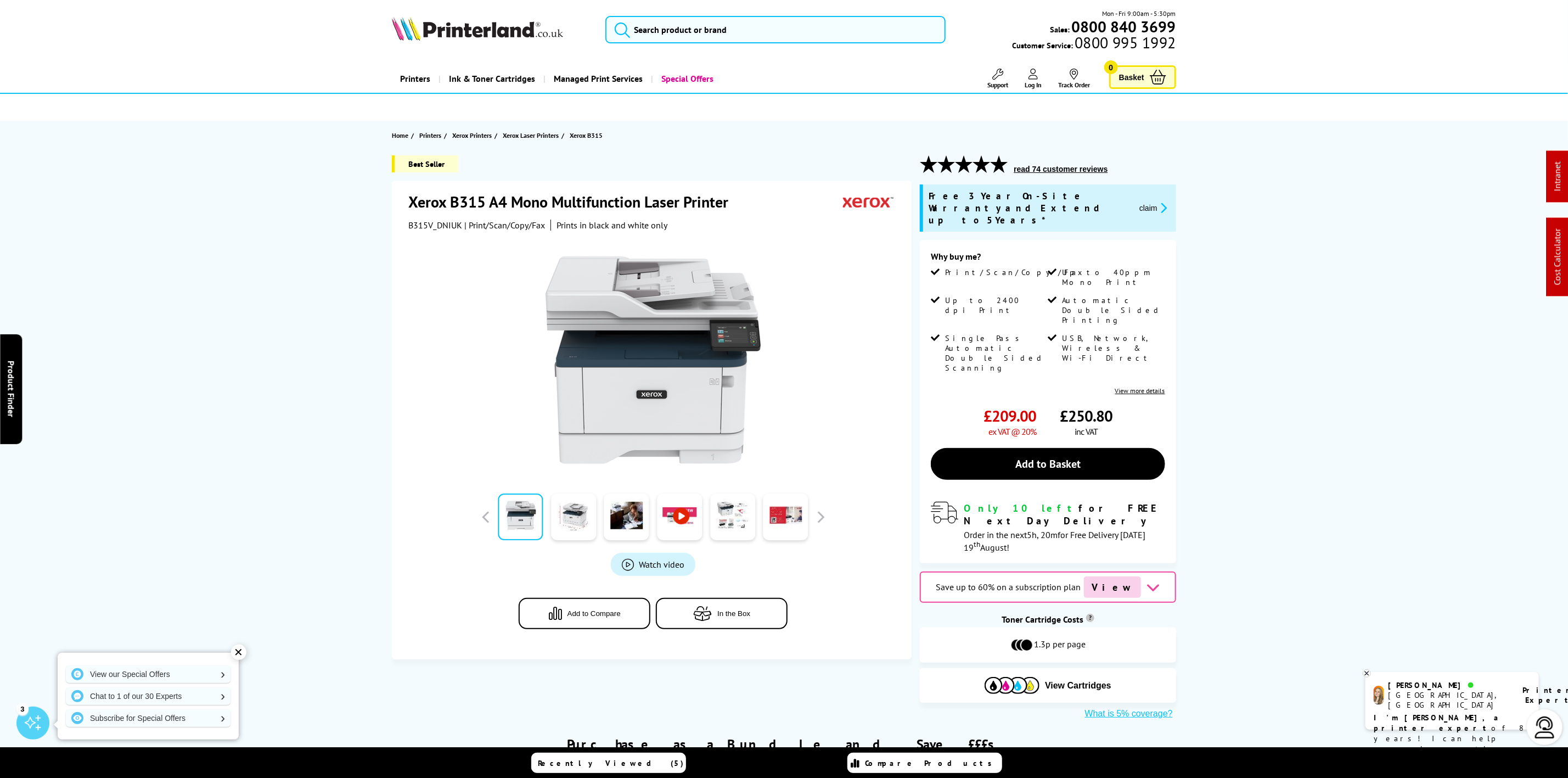
click at [447, 26] on img at bounding box center [477, 28] width 172 height 24
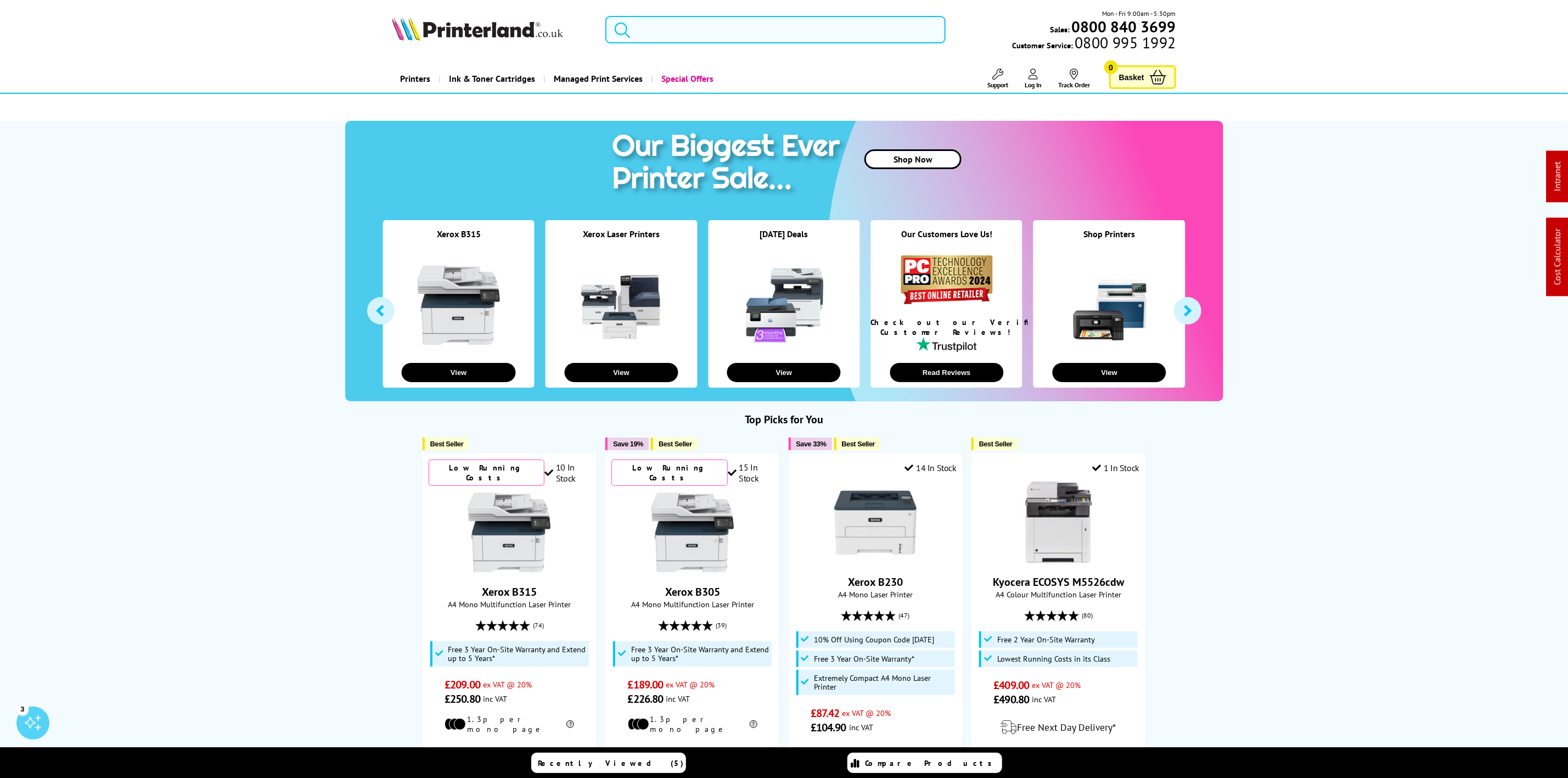
click at [678, 29] on input "search" at bounding box center [775, 29] width 340 height 27
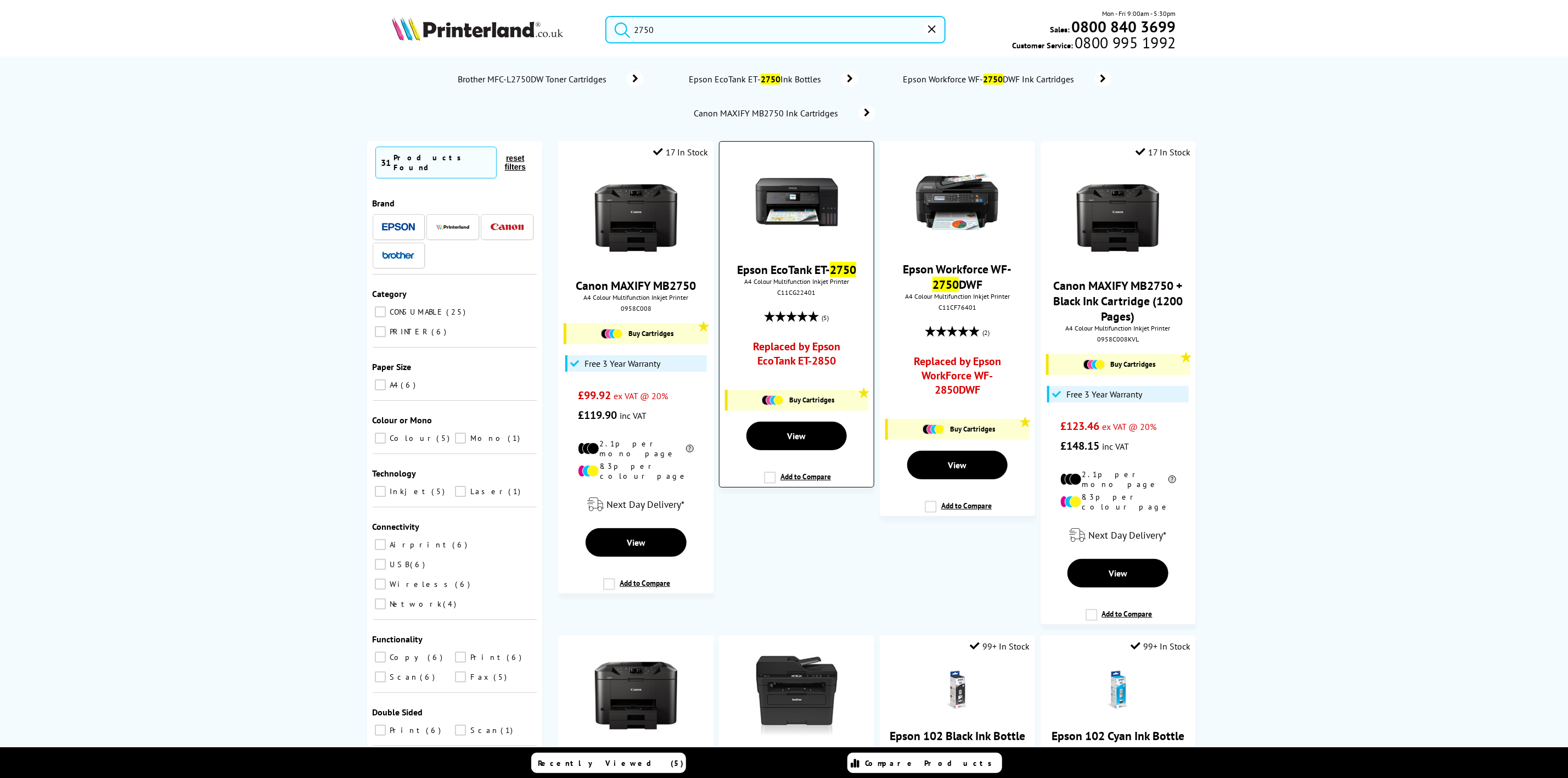
type input "2750"
click at [815, 202] on img at bounding box center [797, 202] width 82 height 82
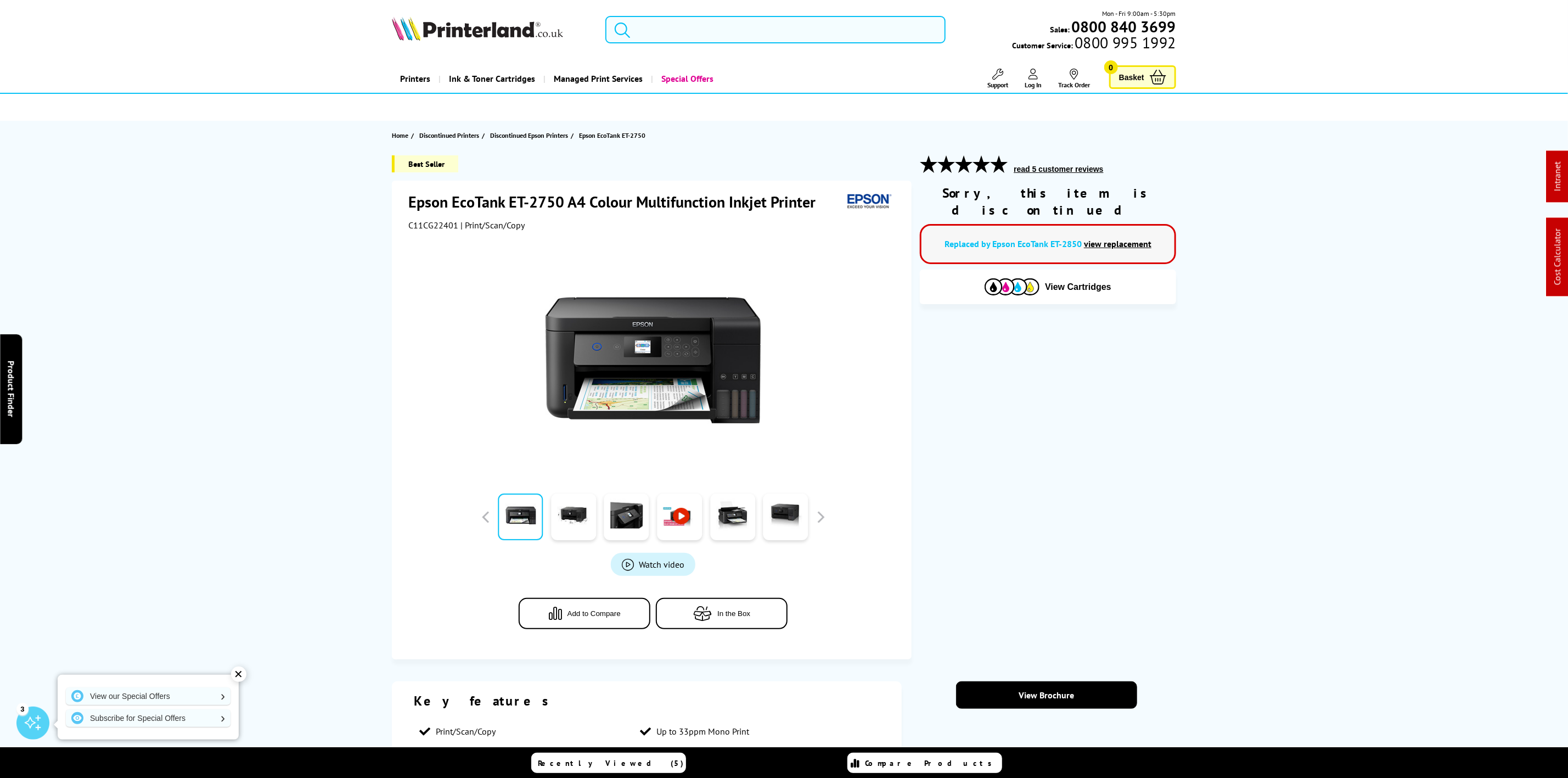
click at [659, 18] on input "search" at bounding box center [775, 29] width 340 height 27
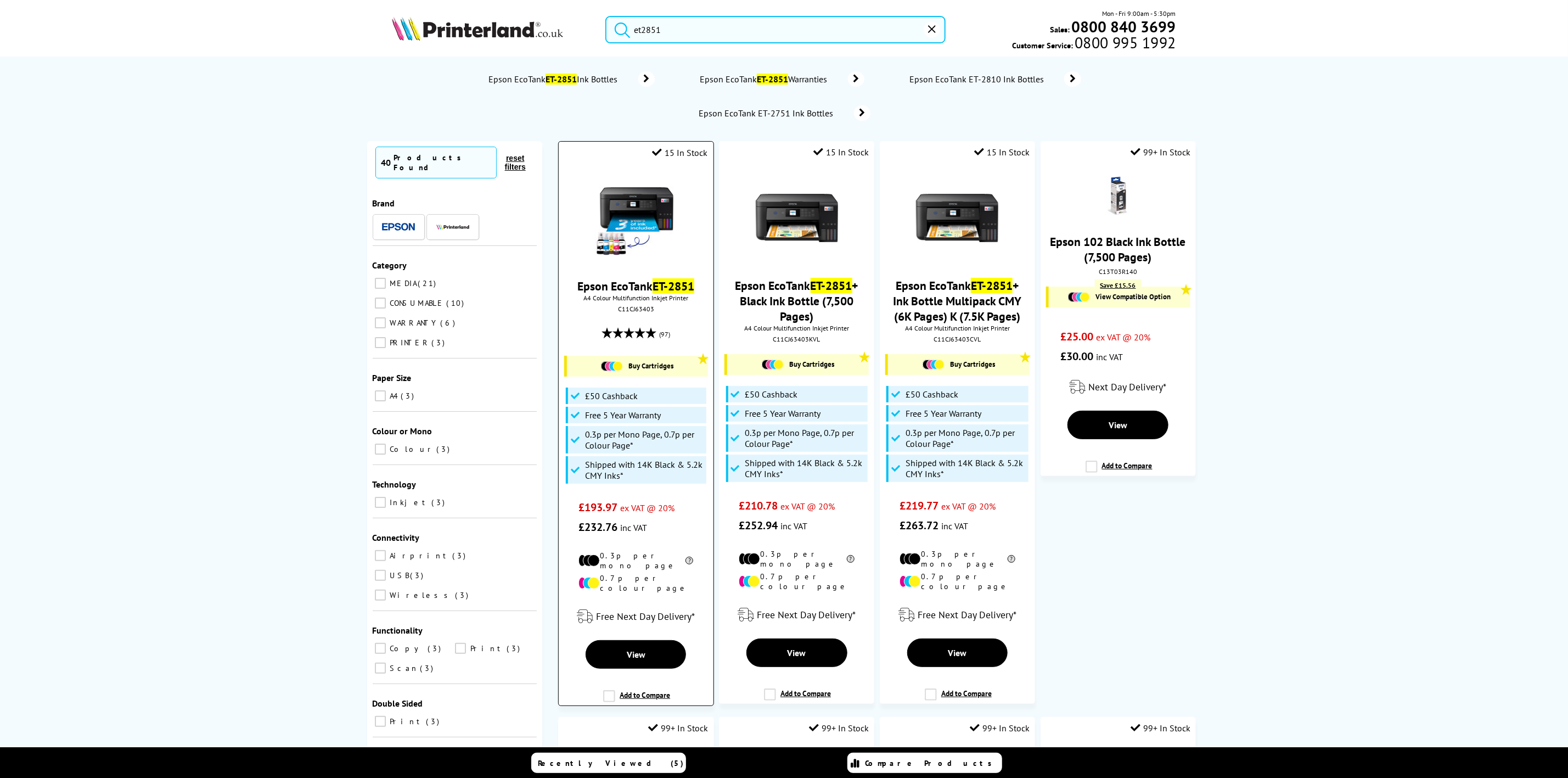
type input "et2851"
click at [636, 201] on img at bounding box center [636, 219] width 82 height 82
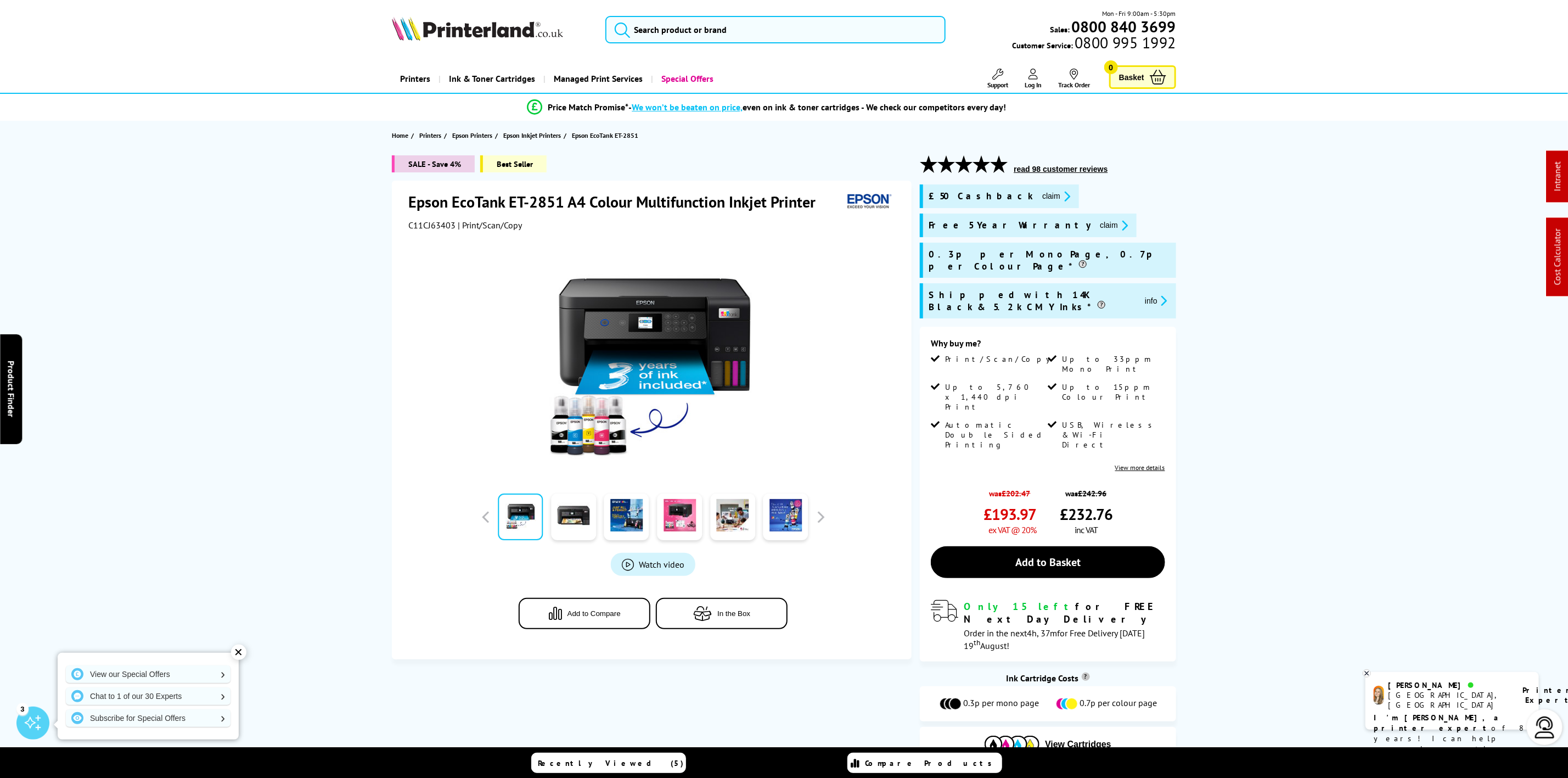
click at [499, 13] on div "Mon - Fri 9:00am - 5:30pm Sales: 0800 840 3699 Customer Service: 0800 995 1992" at bounding box center [785, 32] width 879 height 48
click at [499, 16] on img at bounding box center [477, 28] width 172 height 24
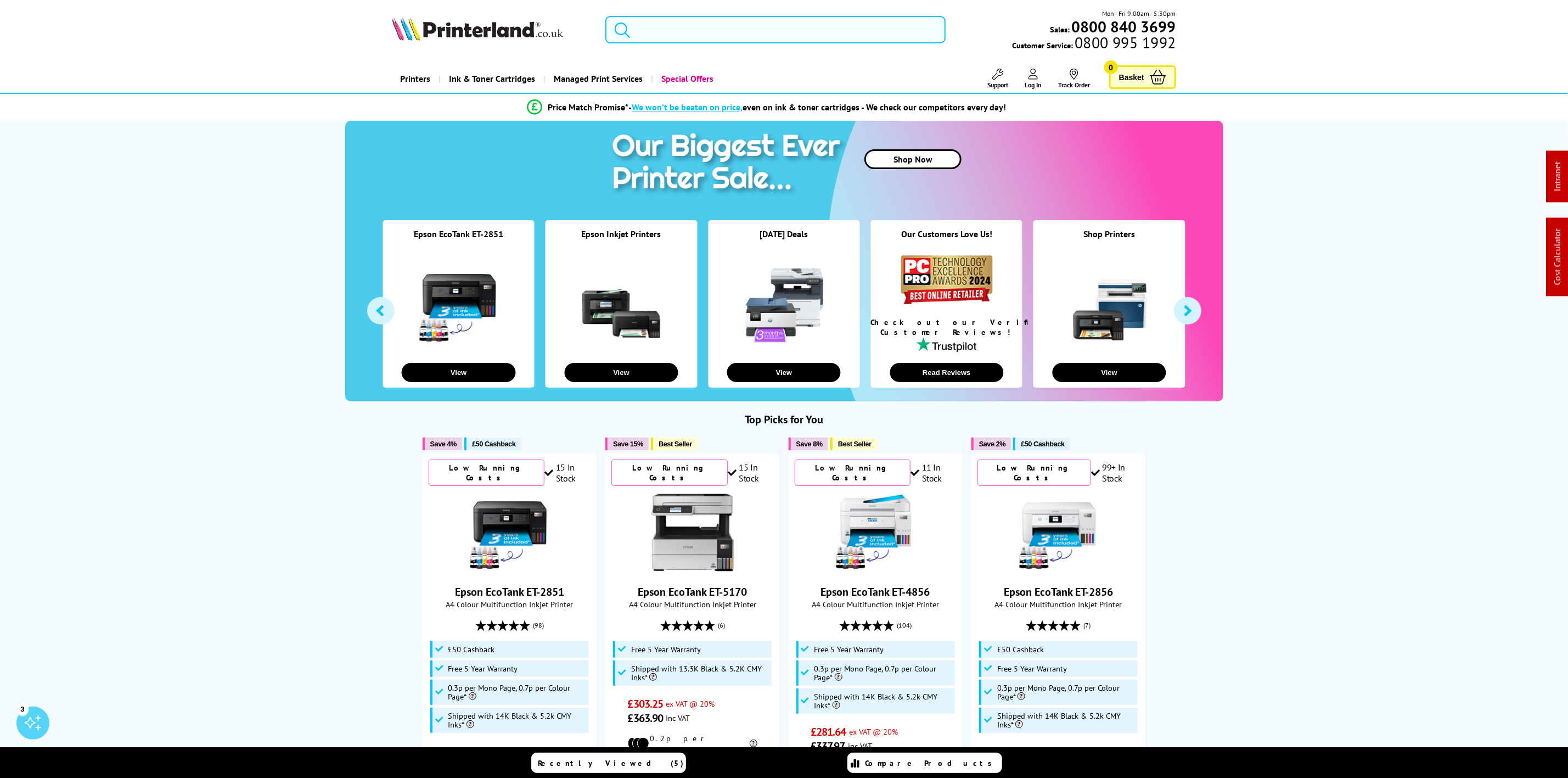
click at [703, 27] on input "search" at bounding box center [775, 29] width 340 height 27
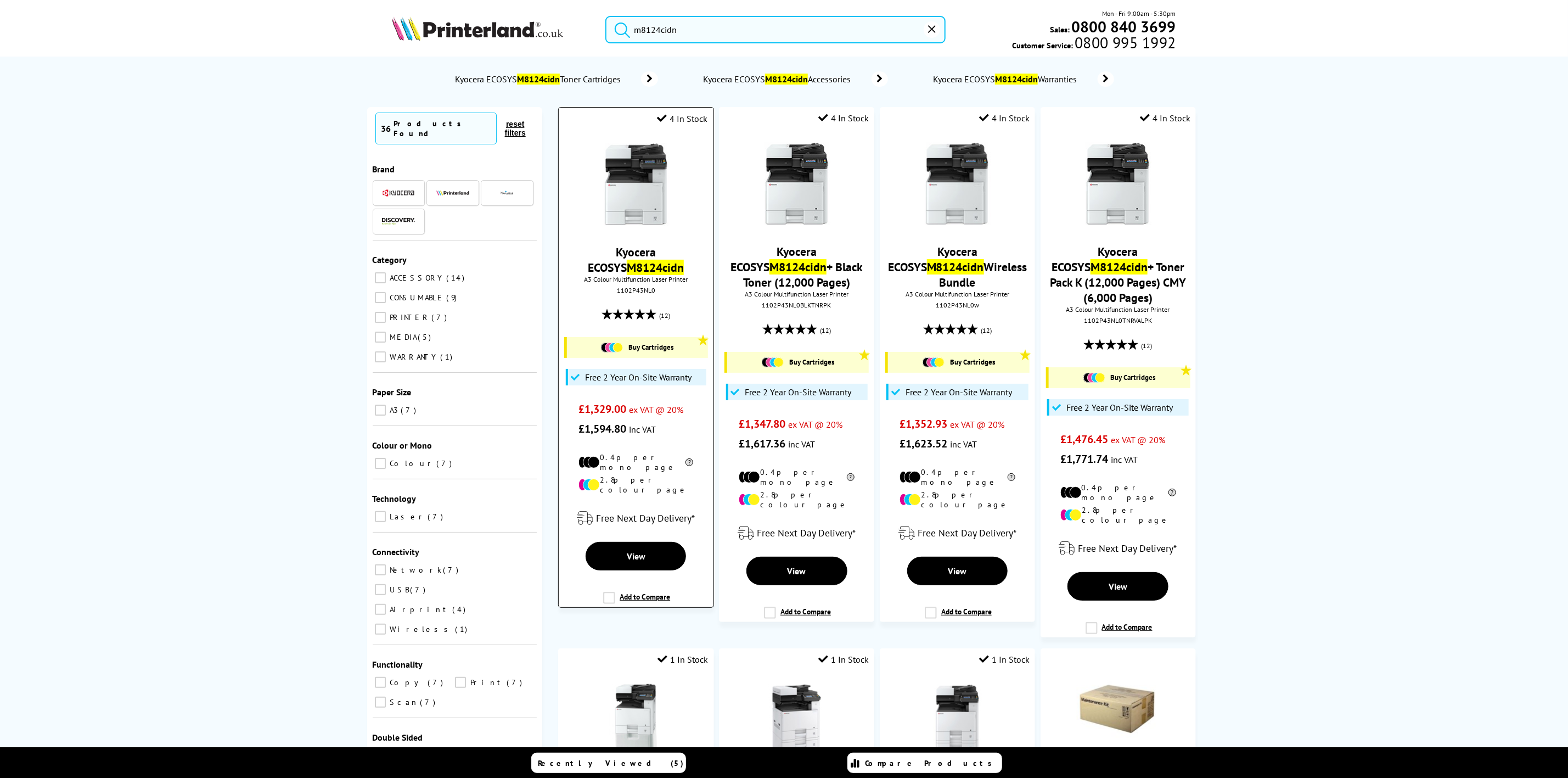
type input "m8124cidn"
click at [653, 199] on img at bounding box center [636, 184] width 82 height 82
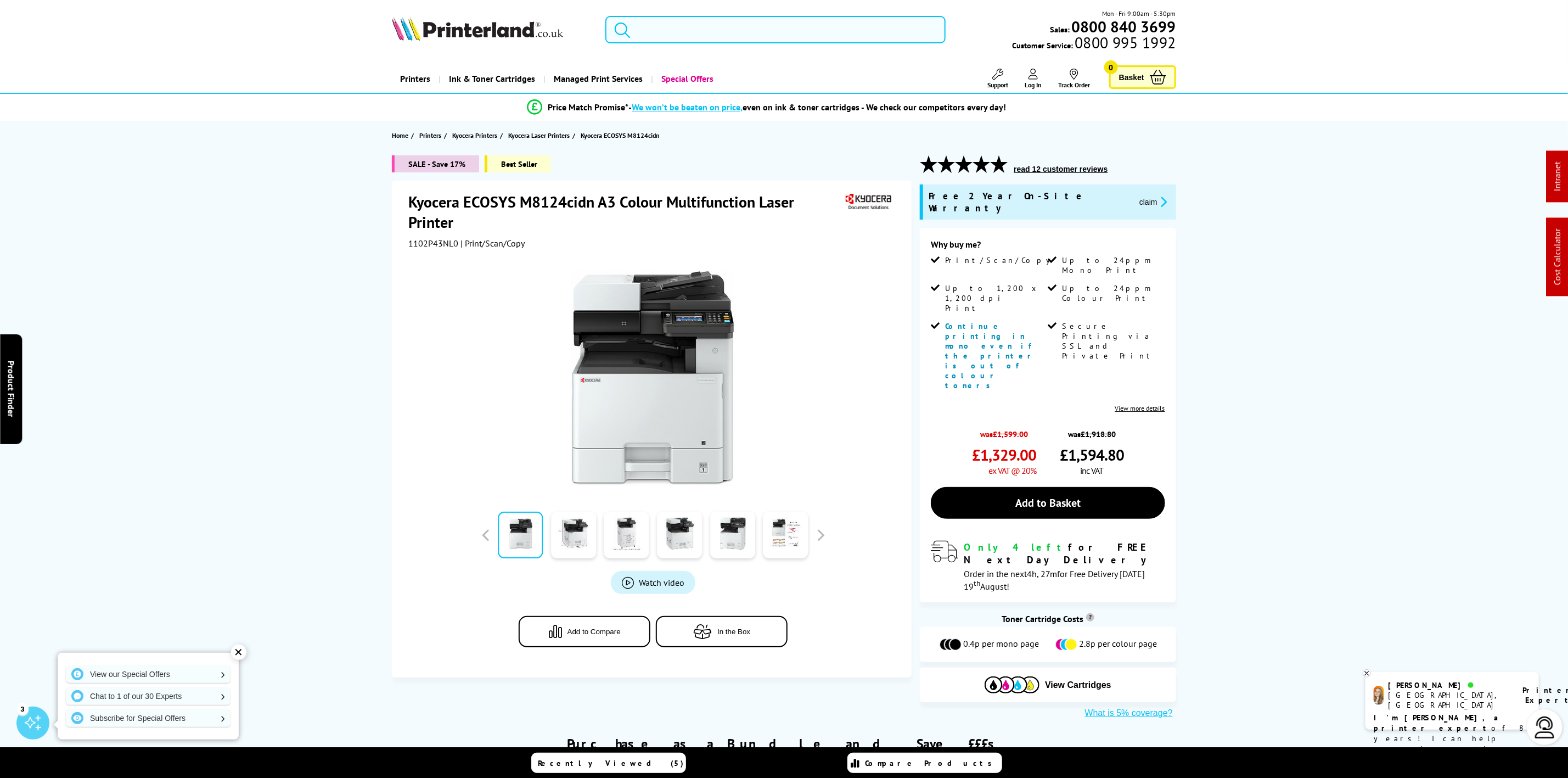
click at [654, 41] on input "search" at bounding box center [775, 29] width 340 height 27
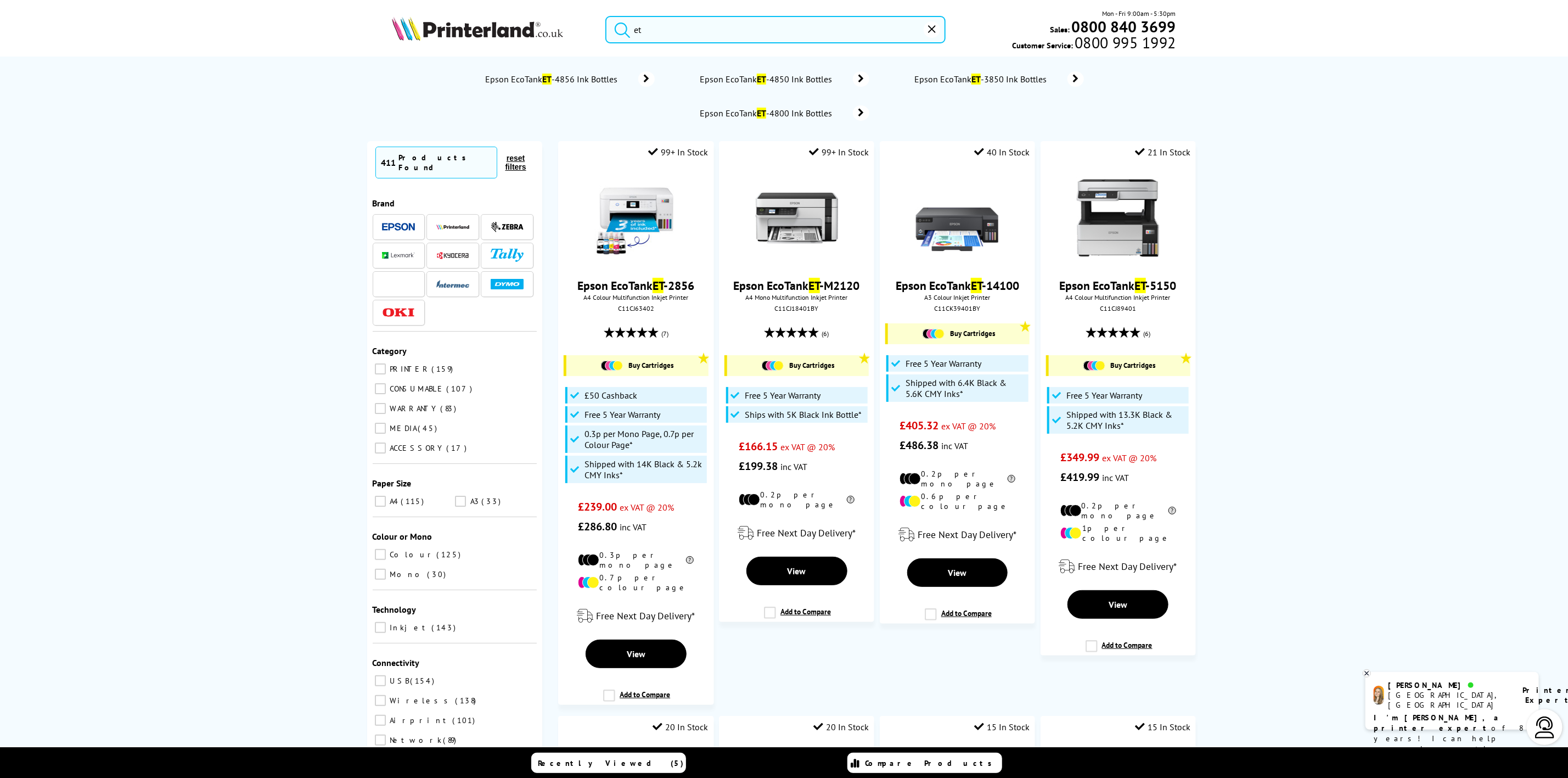
type input "e"
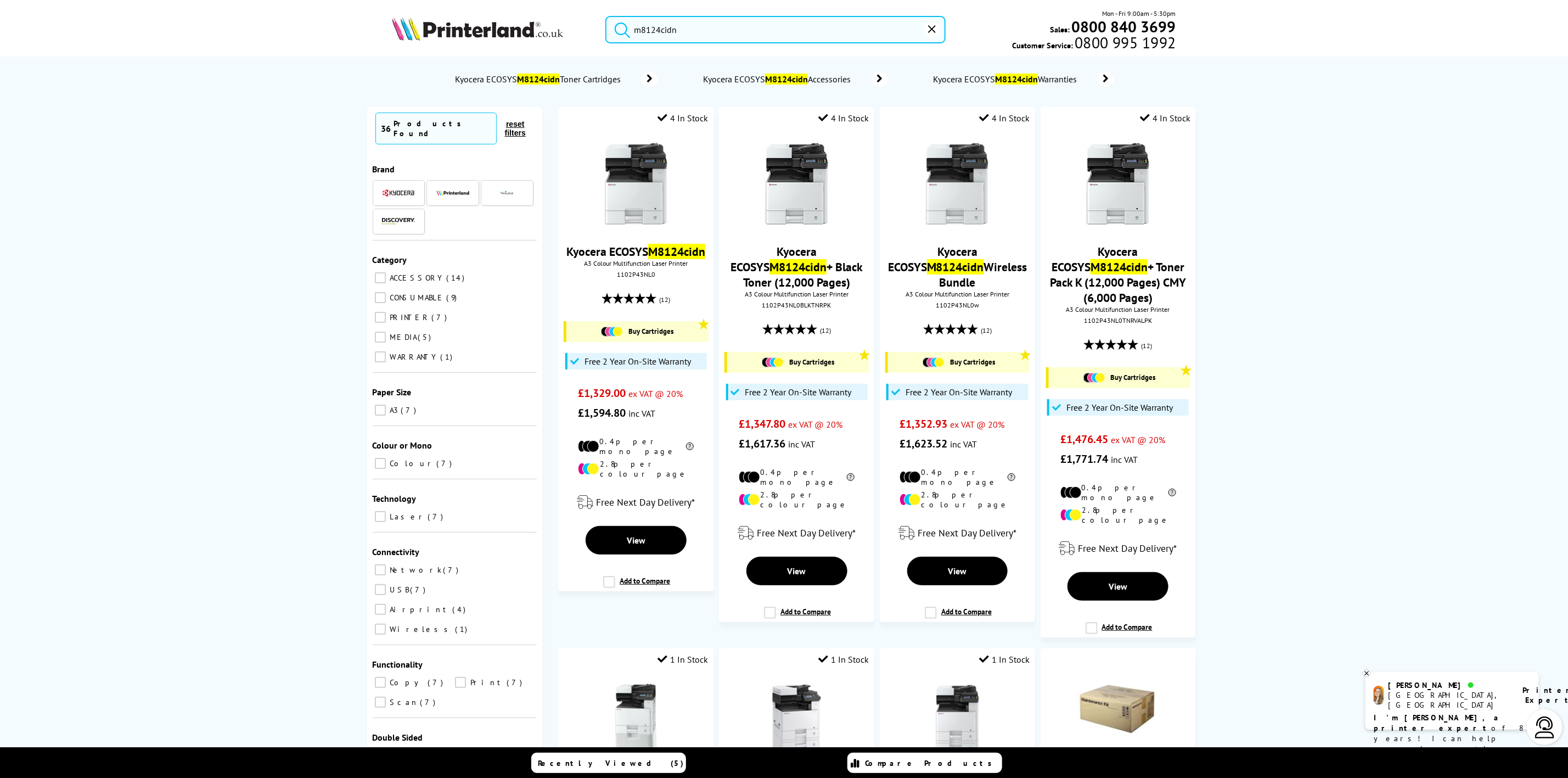
type input "m8124cidn"
click at [531, 20] on img at bounding box center [477, 28] width 172 height 24
click at [529, 18] on img at bounding box center [477, 28] width 172 height 24
click at [527, 18] on img at bounding box center [477, 28] width 172 height 24
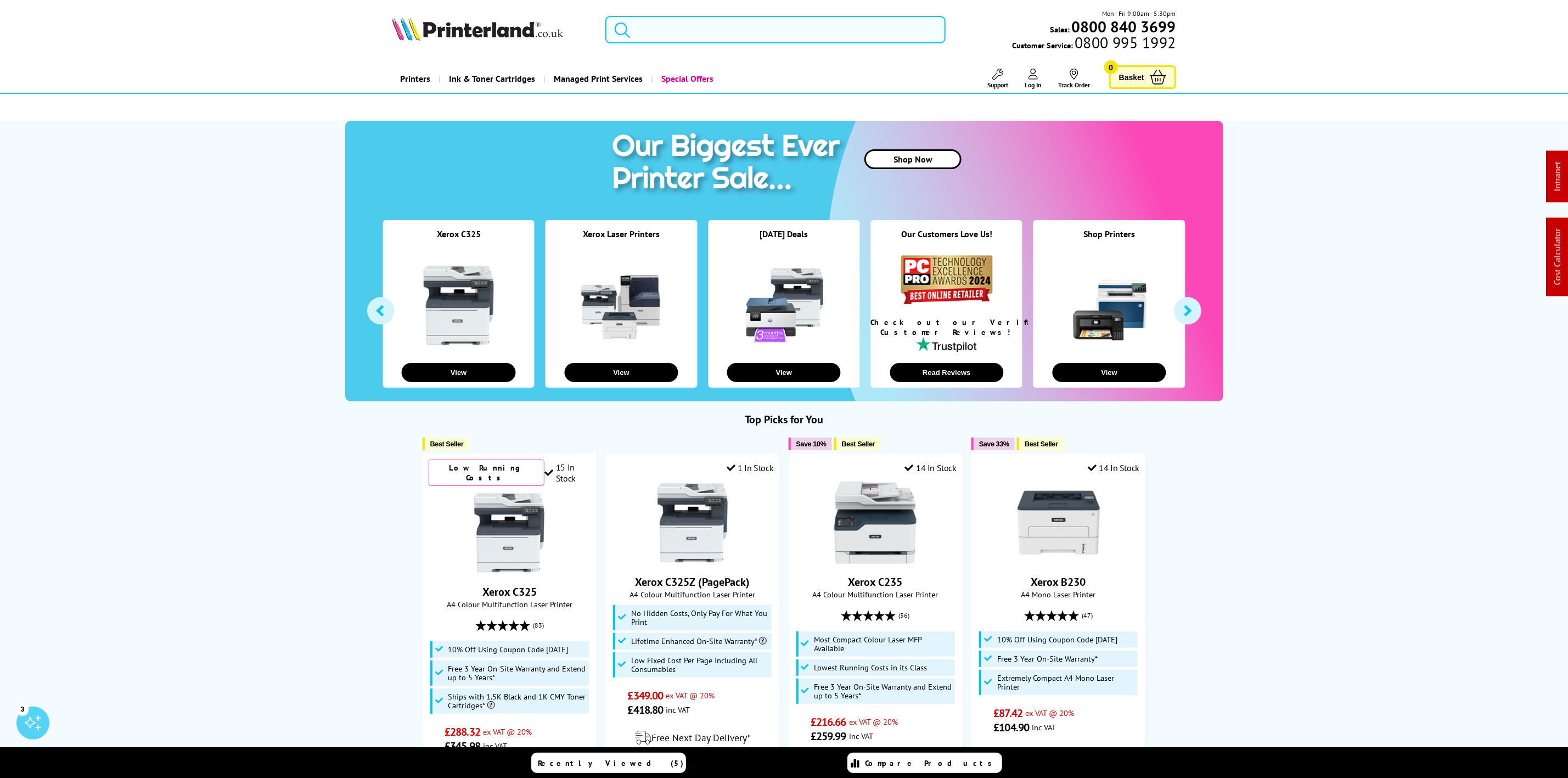
click at [722, 32] on input "search" at bounding box center [775, 29] width 340 height 27
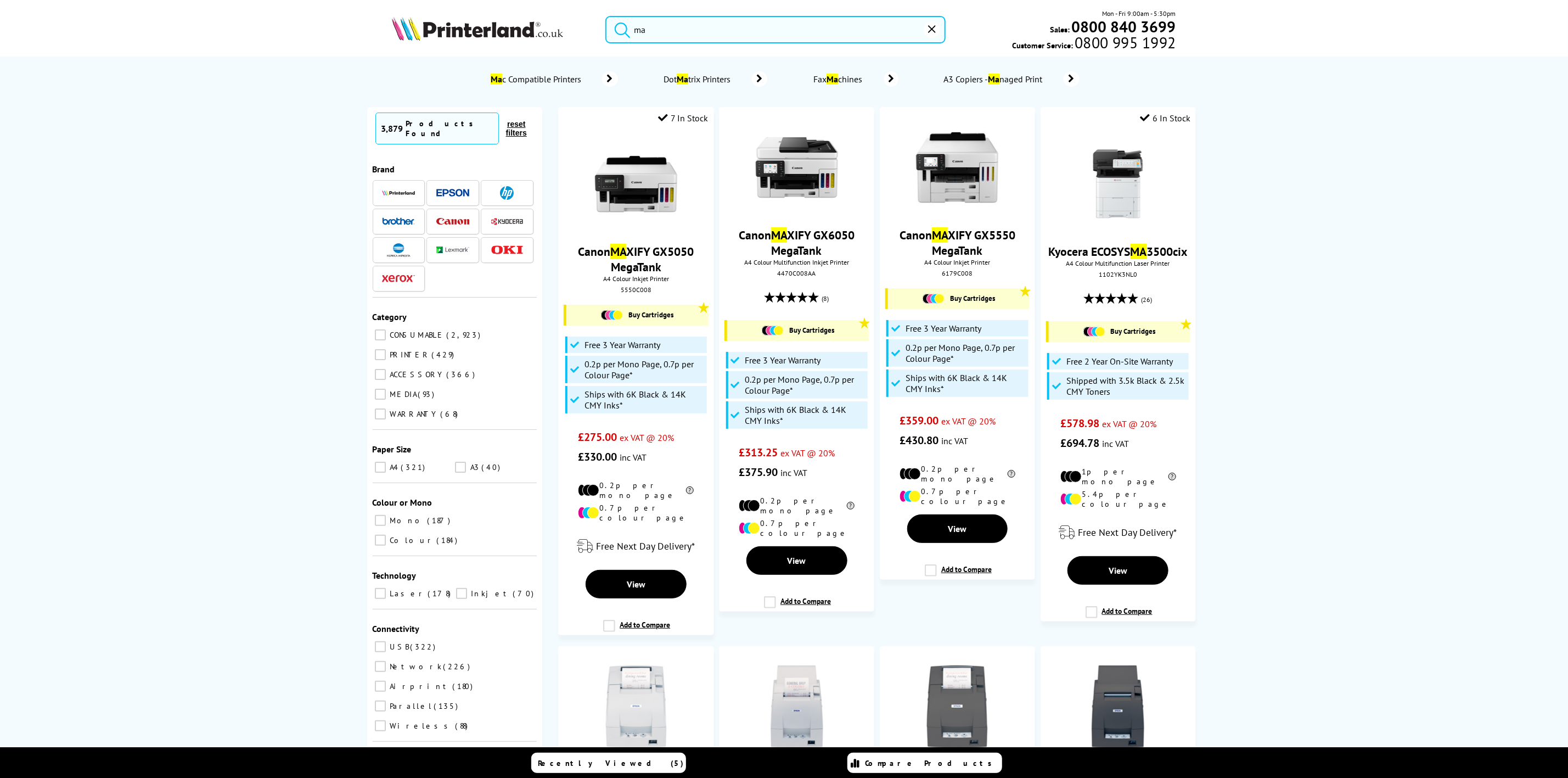
type input "m"
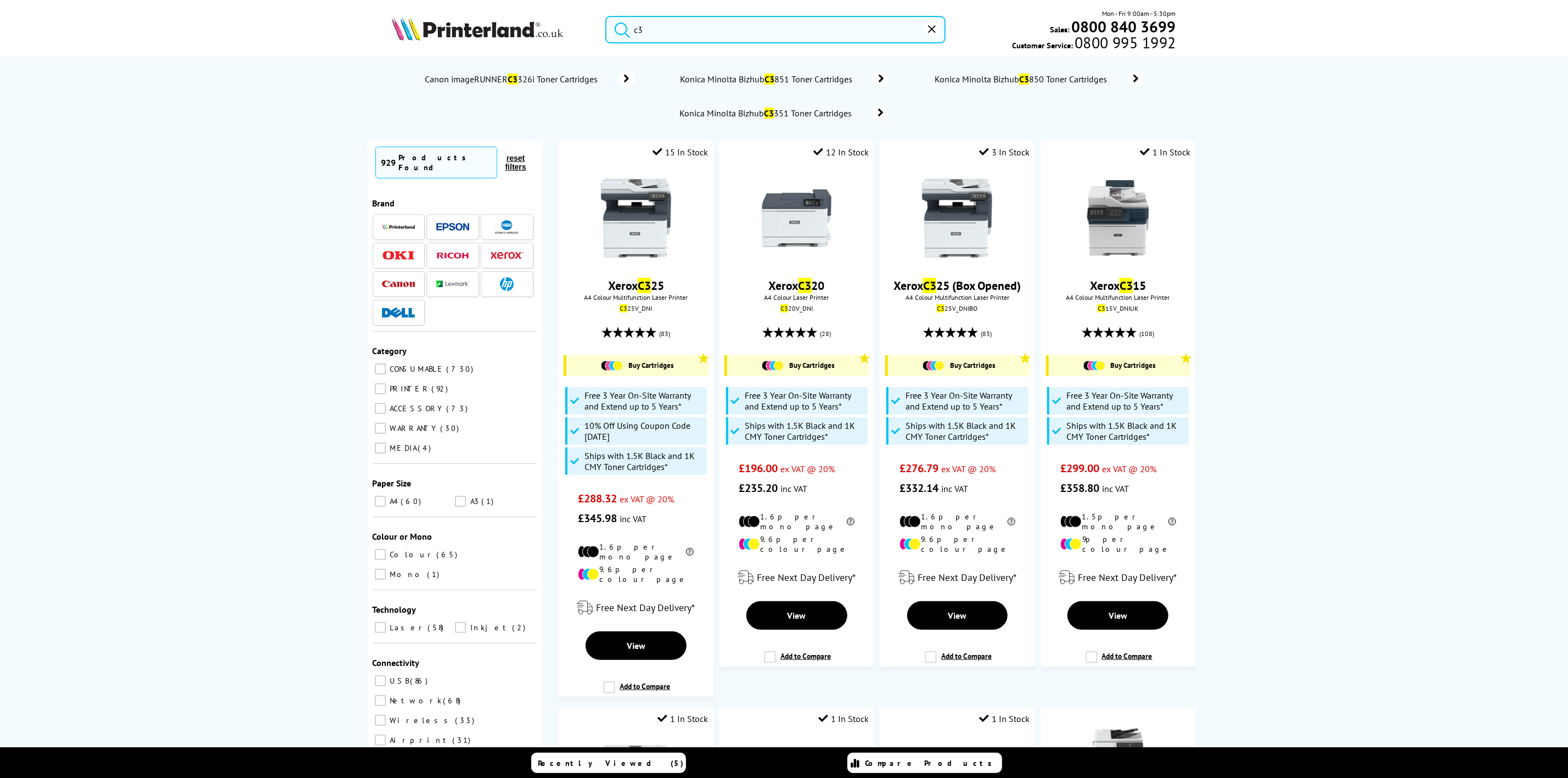
type input "c"
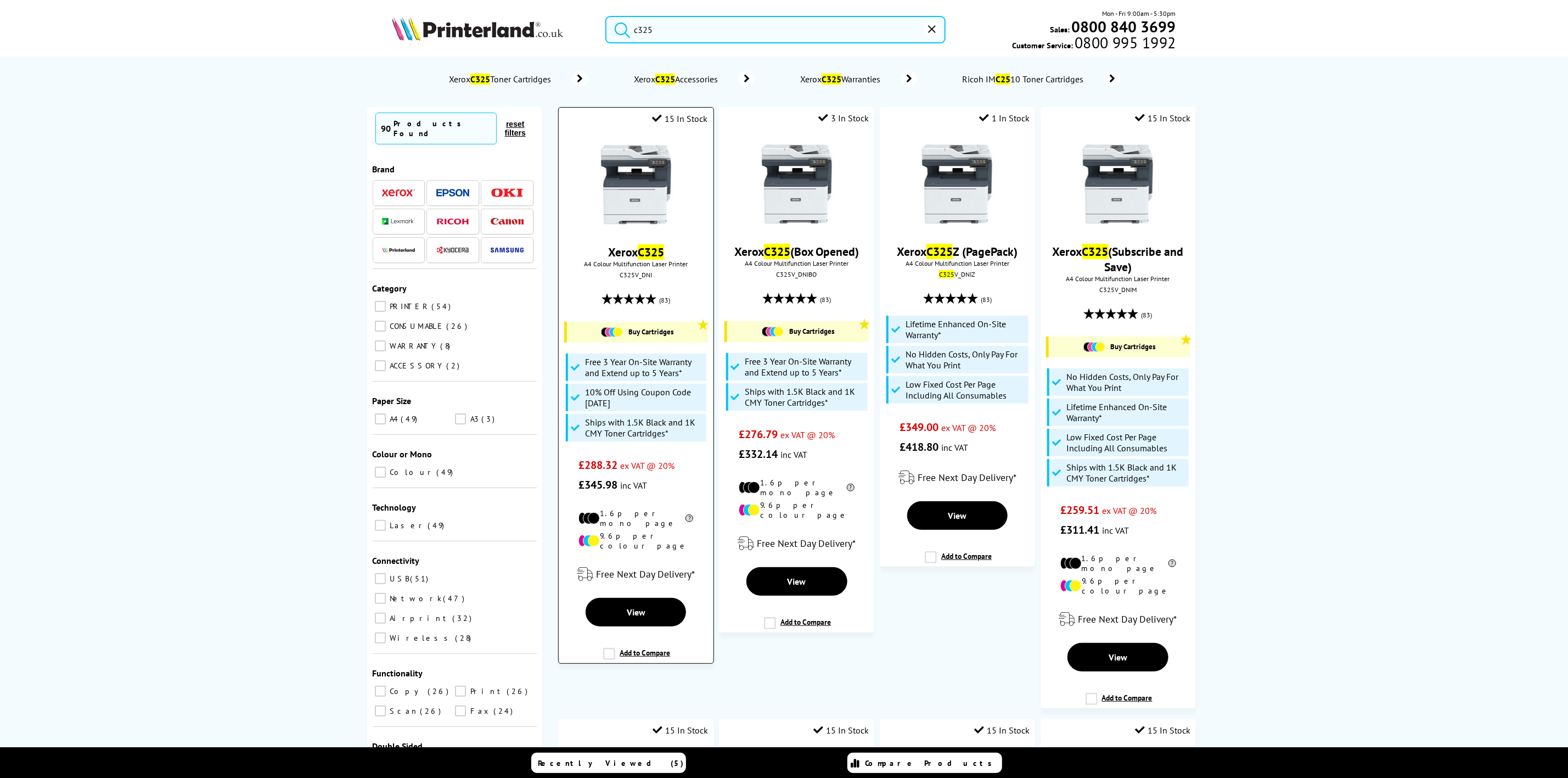
type input "c325"
click at [641, 183] on img at bounding box center [636, 184] width 82 height 82
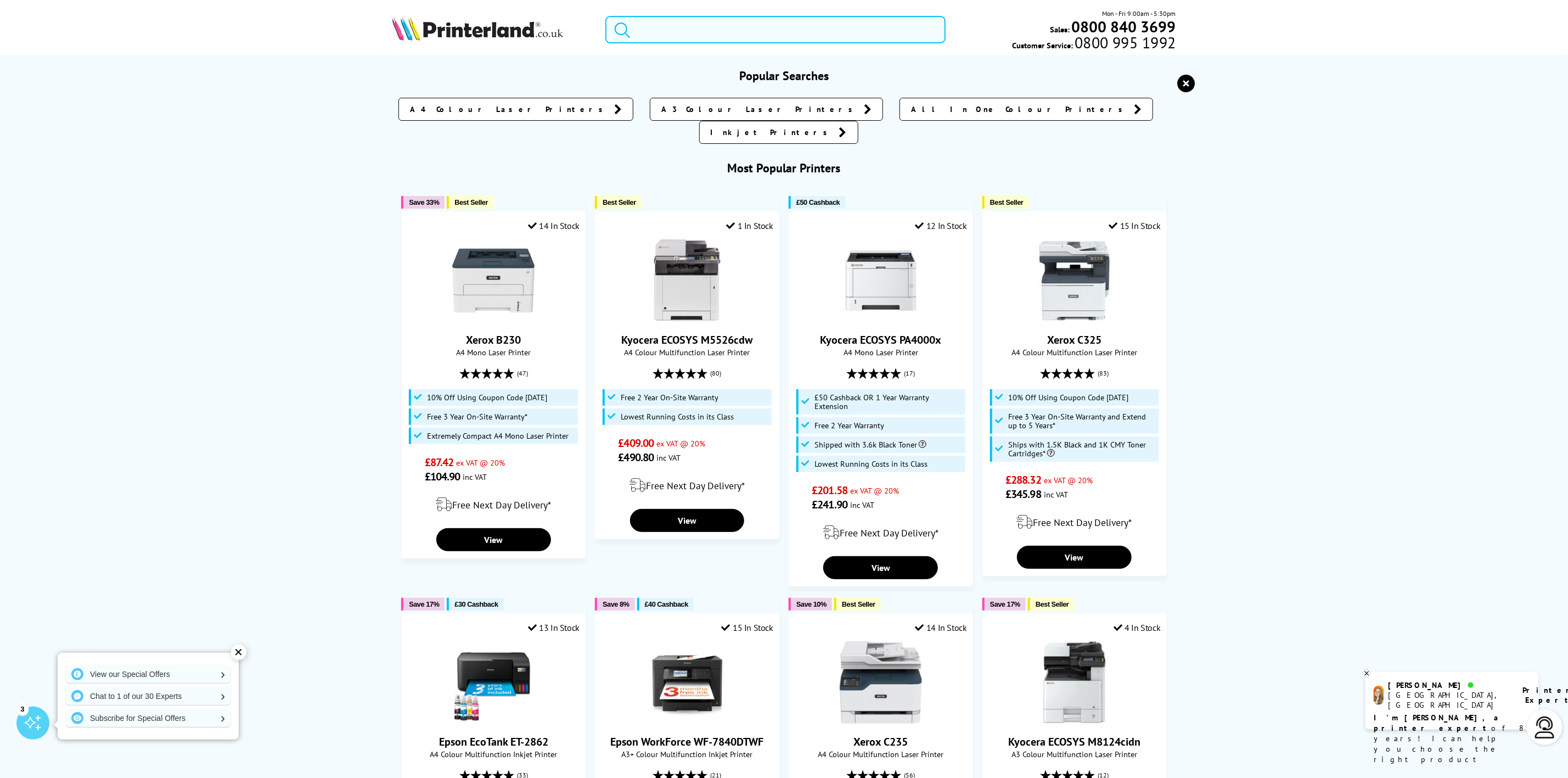
click at [698, 28] on input "search" at bounding box center [775, 29] width 340 height 27
click at [1178, 84] on icon "reset" at bounding box center [1187, 84] width 18 height 18
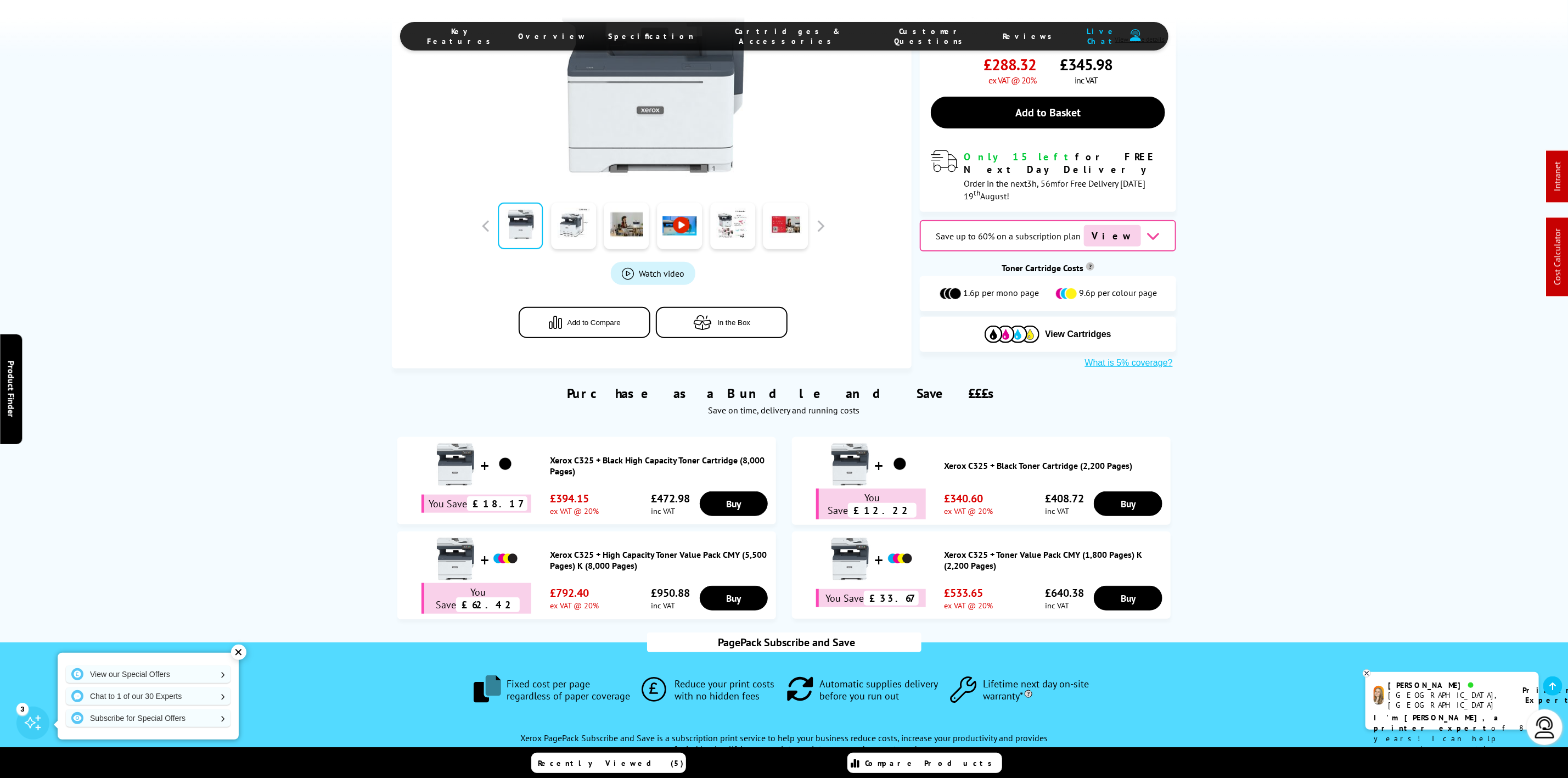
click at [776, 36] on span "Cartridges & Accessories" at bounding box center [788, 36] width 144 height 20
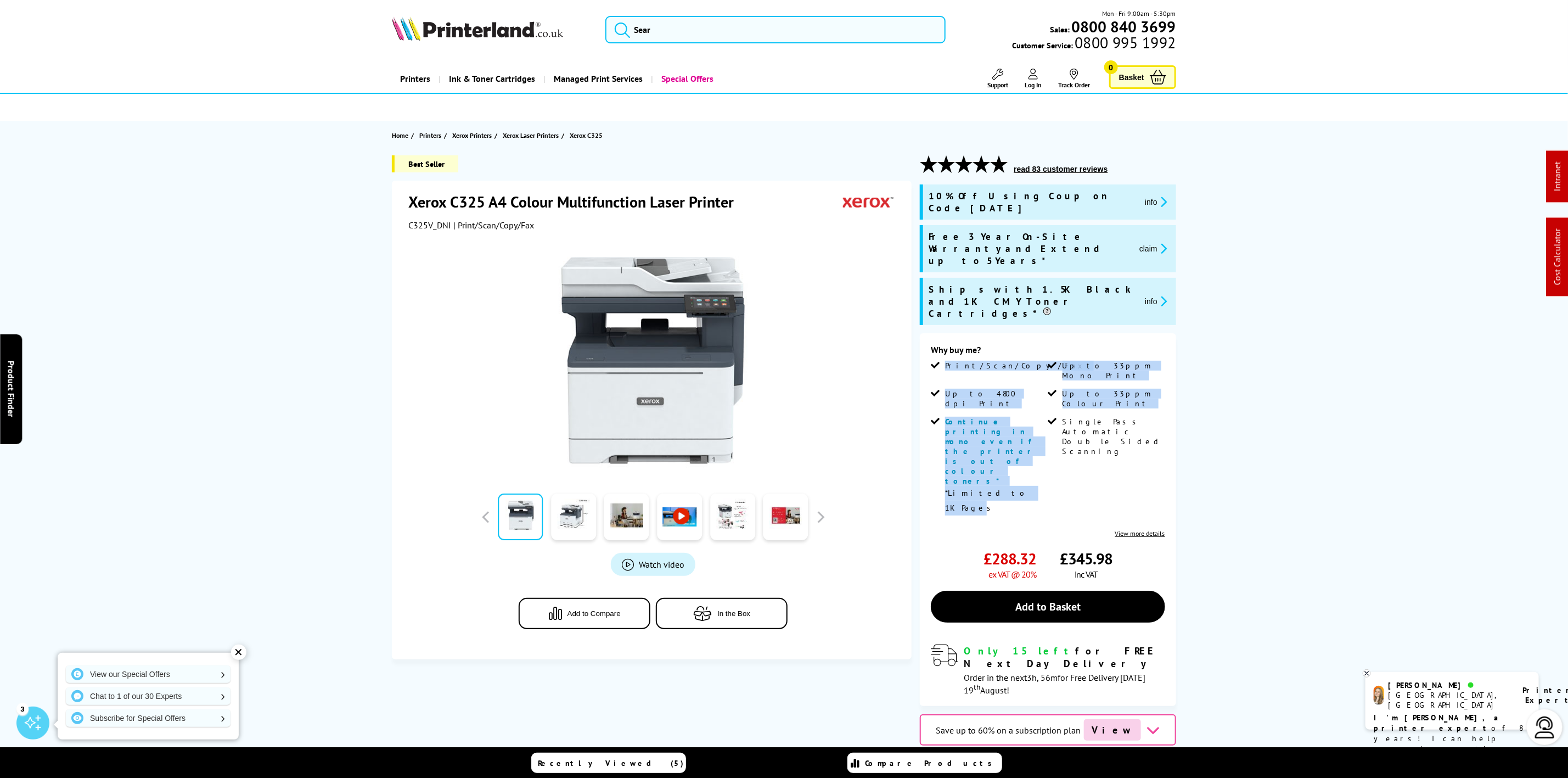
drag, startPoint x: 1011, startPoint y: 394, endPoint x: 959, endPoint y: 354, distance: 65.6
click at [936, 361] on ul "Print/Scan/Copy/Fax Up to 33ppm Mono Print Up to 4800 dpi Print Up to 33ppm Col…" at bounding box center [1047, 442] width 234 height 163
click at [970, 389] on li "Up to 4800 dpi Print" at bounding box center [988, 403] width 114 height 28
drag, startPoint x: 990, startPoint y: 381, endPoint x: 986, endPoint y: 361, distance: 20.4
click at [986, 361] on ul "Print/Scan/Copy/Fax Up to 33ppm Mono Print Up to 4800 dpi Print Up to 33ppm Col…" at bounding box center [1047, 442] width 234 height 163
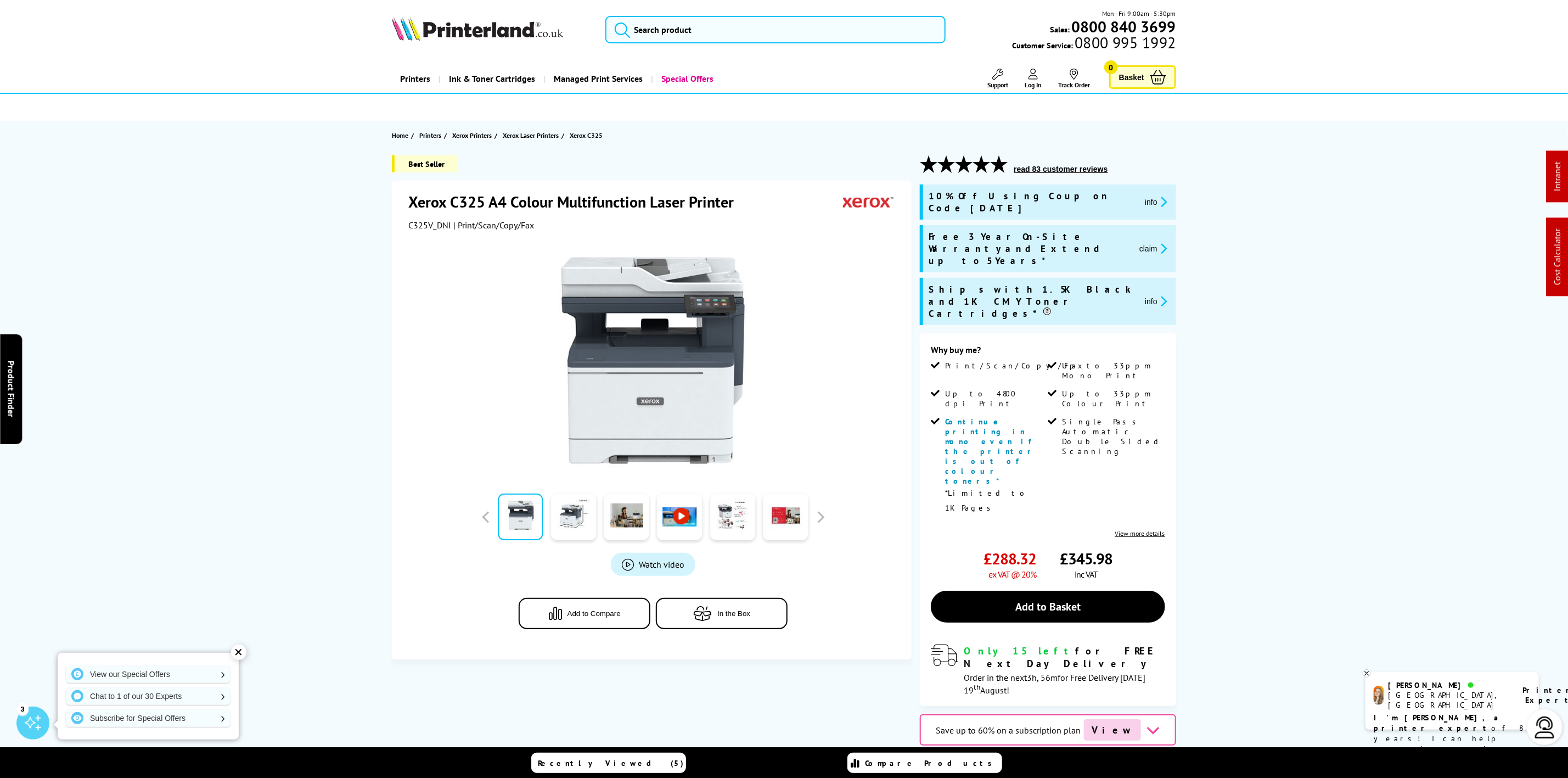
click at [414, 232] on div at bounding box center [653, 354] width 490 height 248
click at [419, 228] on span "C325V_DNI" at bounding box center [430, 224] width 43 height 11
copy span "C325V_DNI"
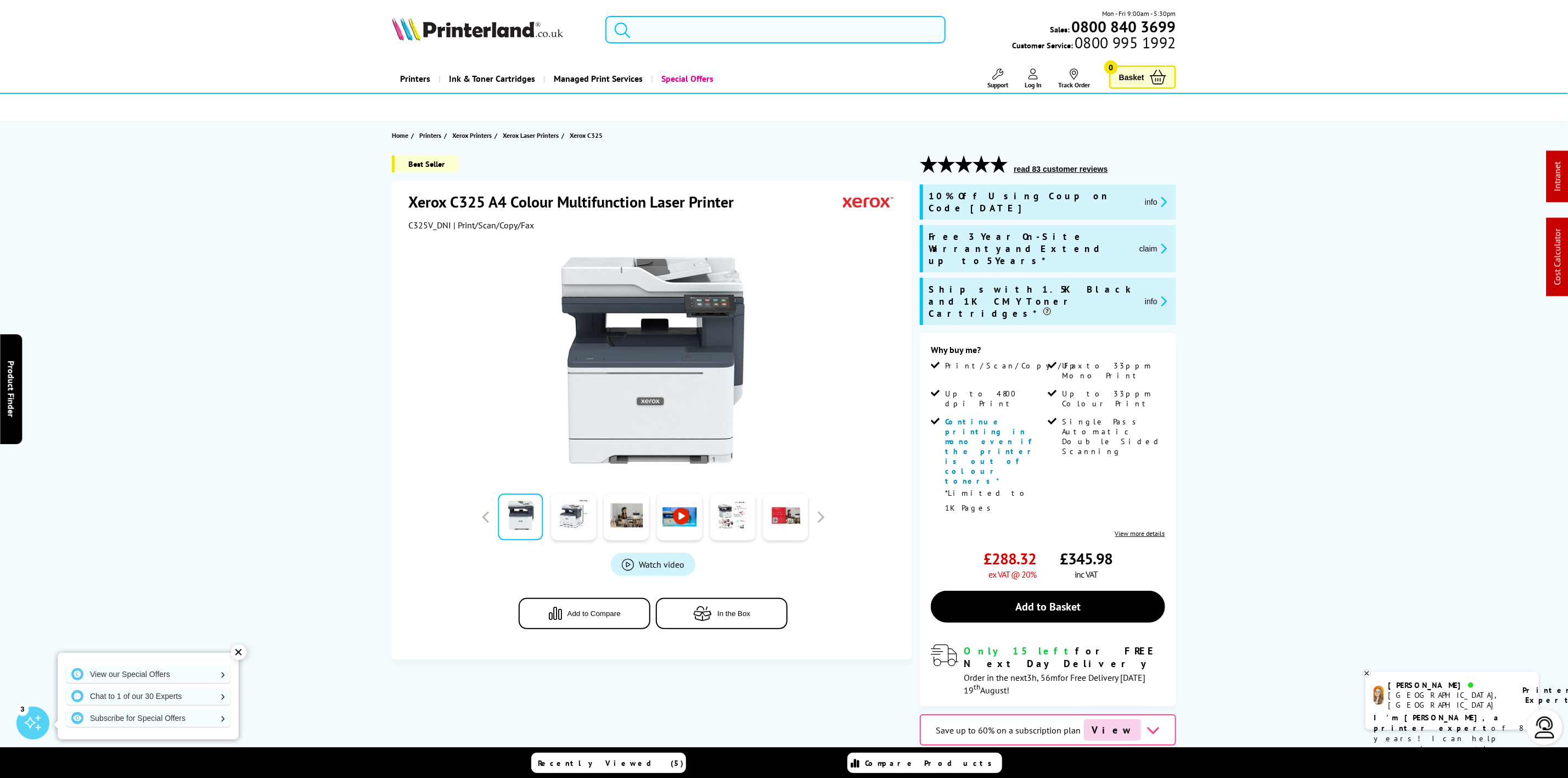
click at [664, 34] on input "search" at bounding box center [775, 29] width 340 height 27
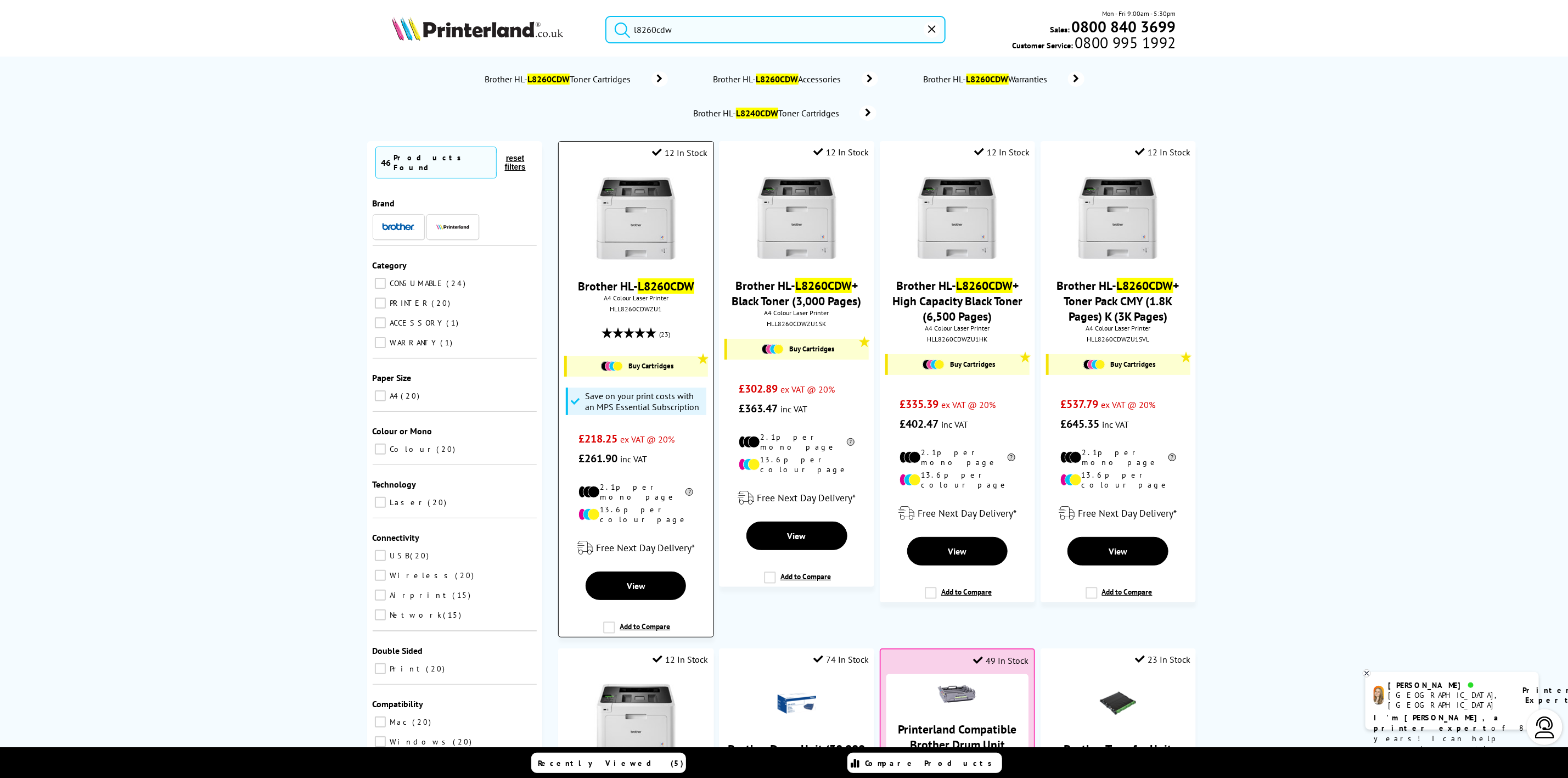
type input "l8260cdw"
click at [667, 255] on img at bounding box center [636, 219] width 82 height 82
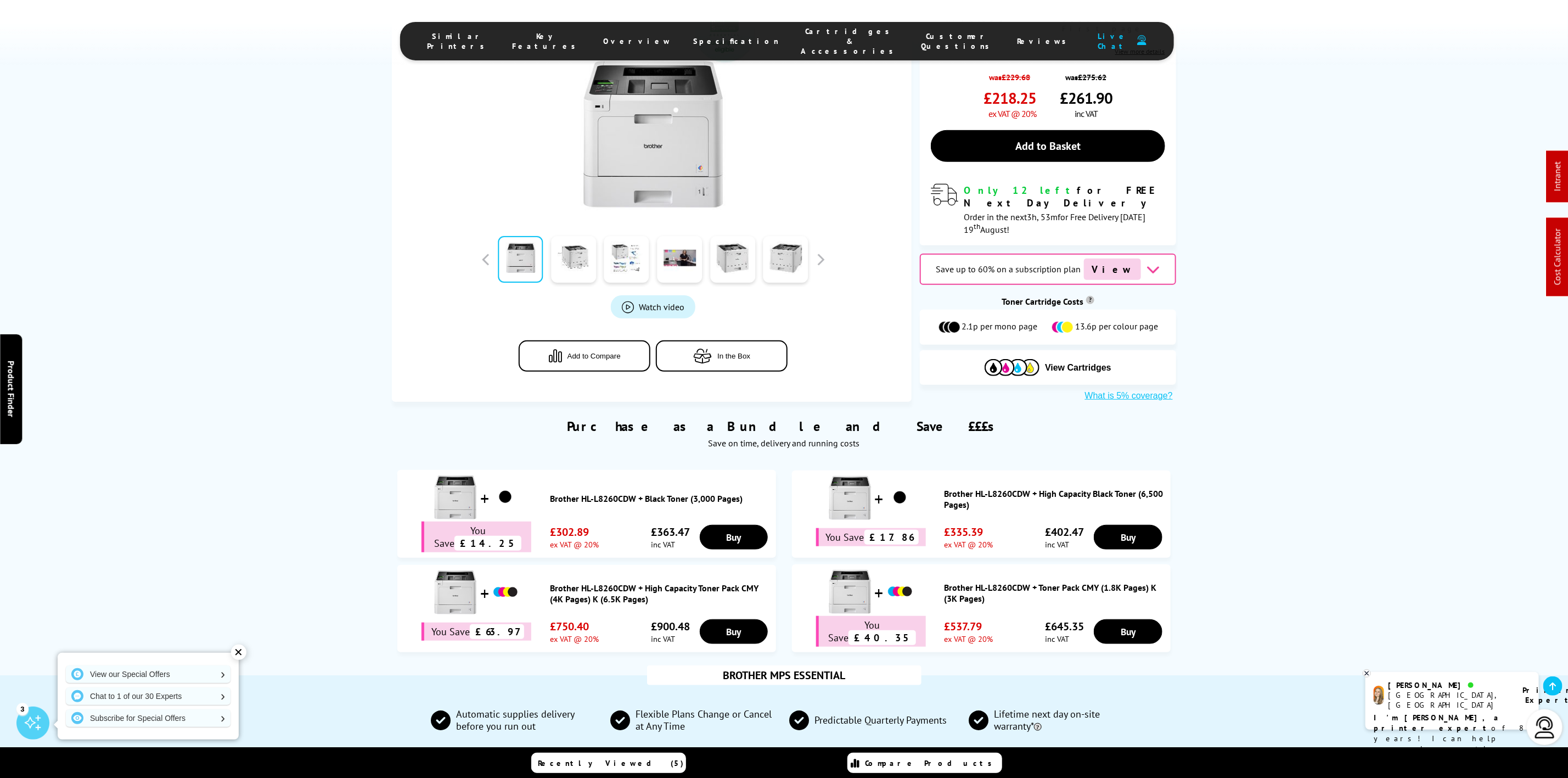
click at [816, 29] on span "Cartridges & Accessories" at bounding box center [851, 41] width 98 height 29
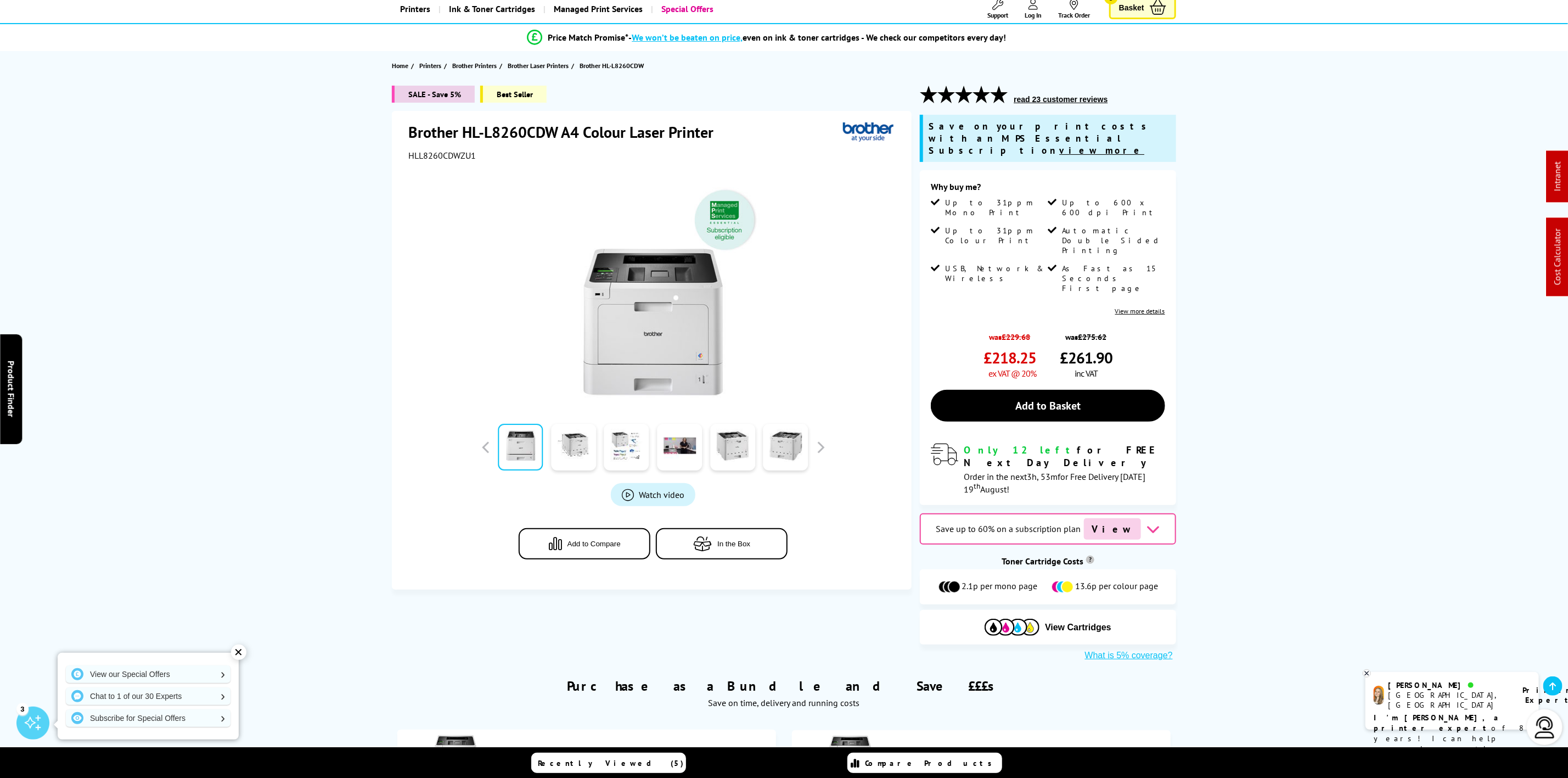
scroll to position [247, 0]
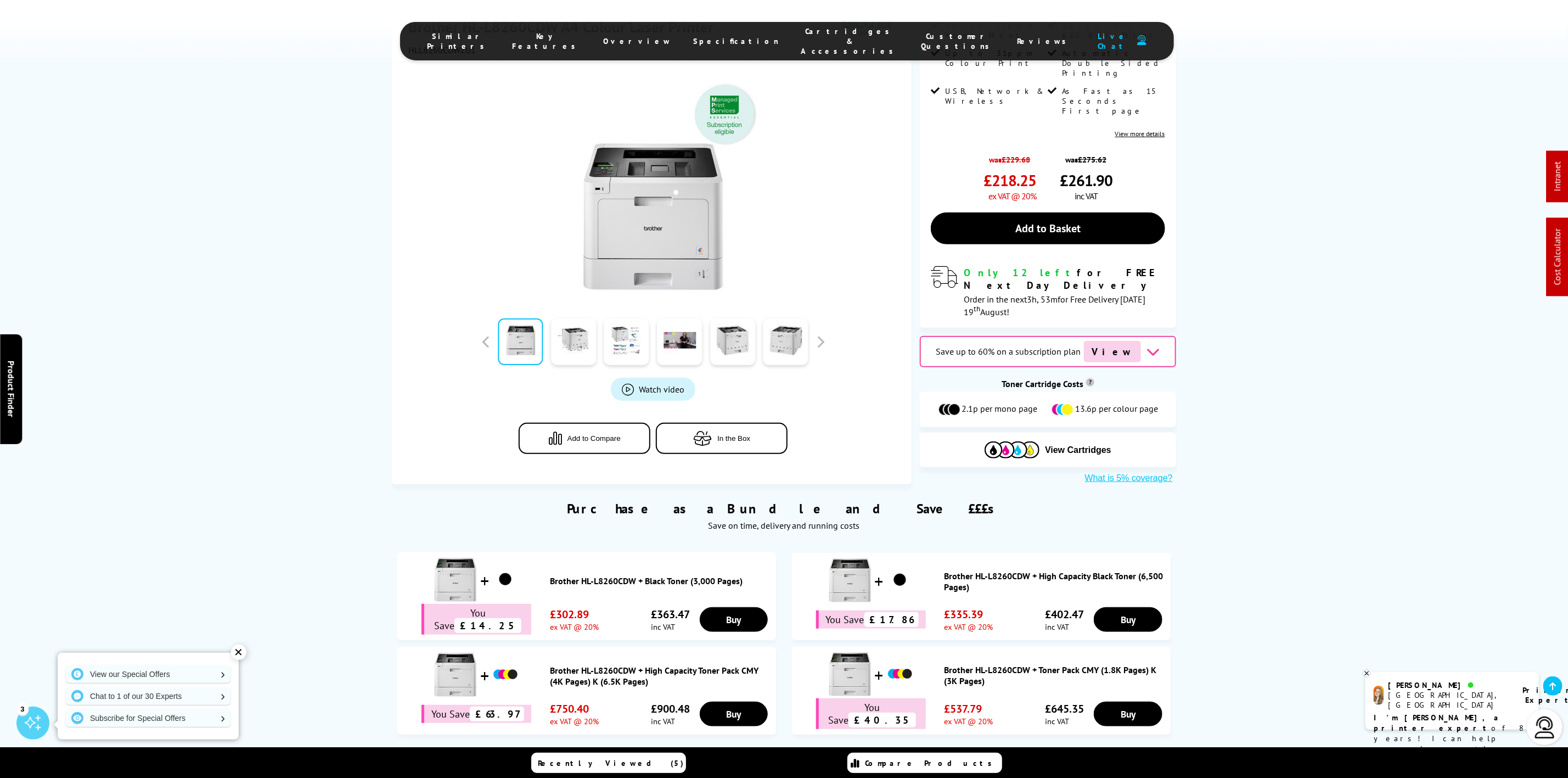
click at [807, 40] on span "Cartridges & Accessories" at bounding box center [851, 41] width 98 height 29
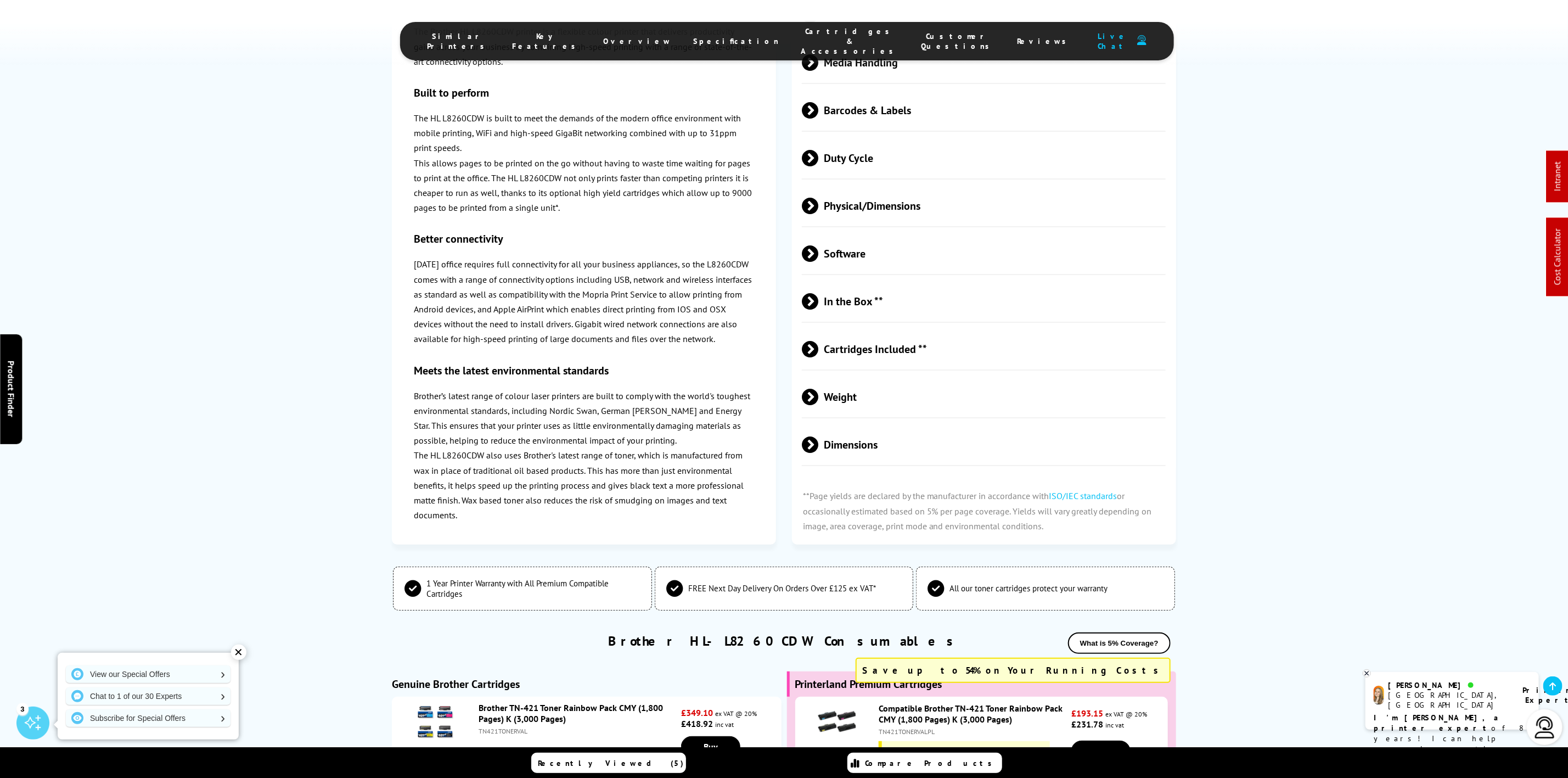
scroll to position [3409, 0]
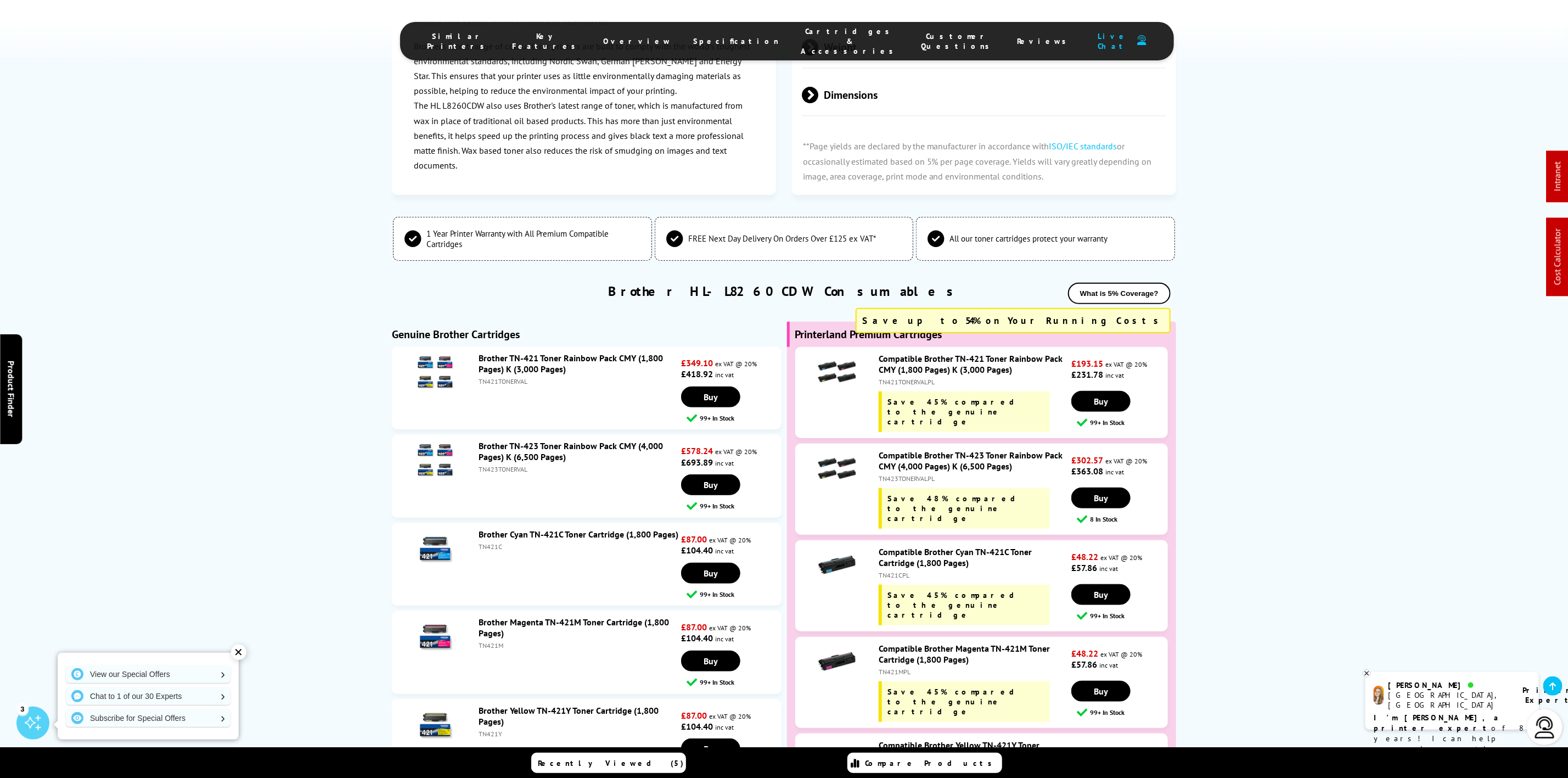
click at [908, 474] on div "TN423TONERVALPL" at bounding box center [974, 478] width 191 height 8
copy div "TN423TONERVALPL"
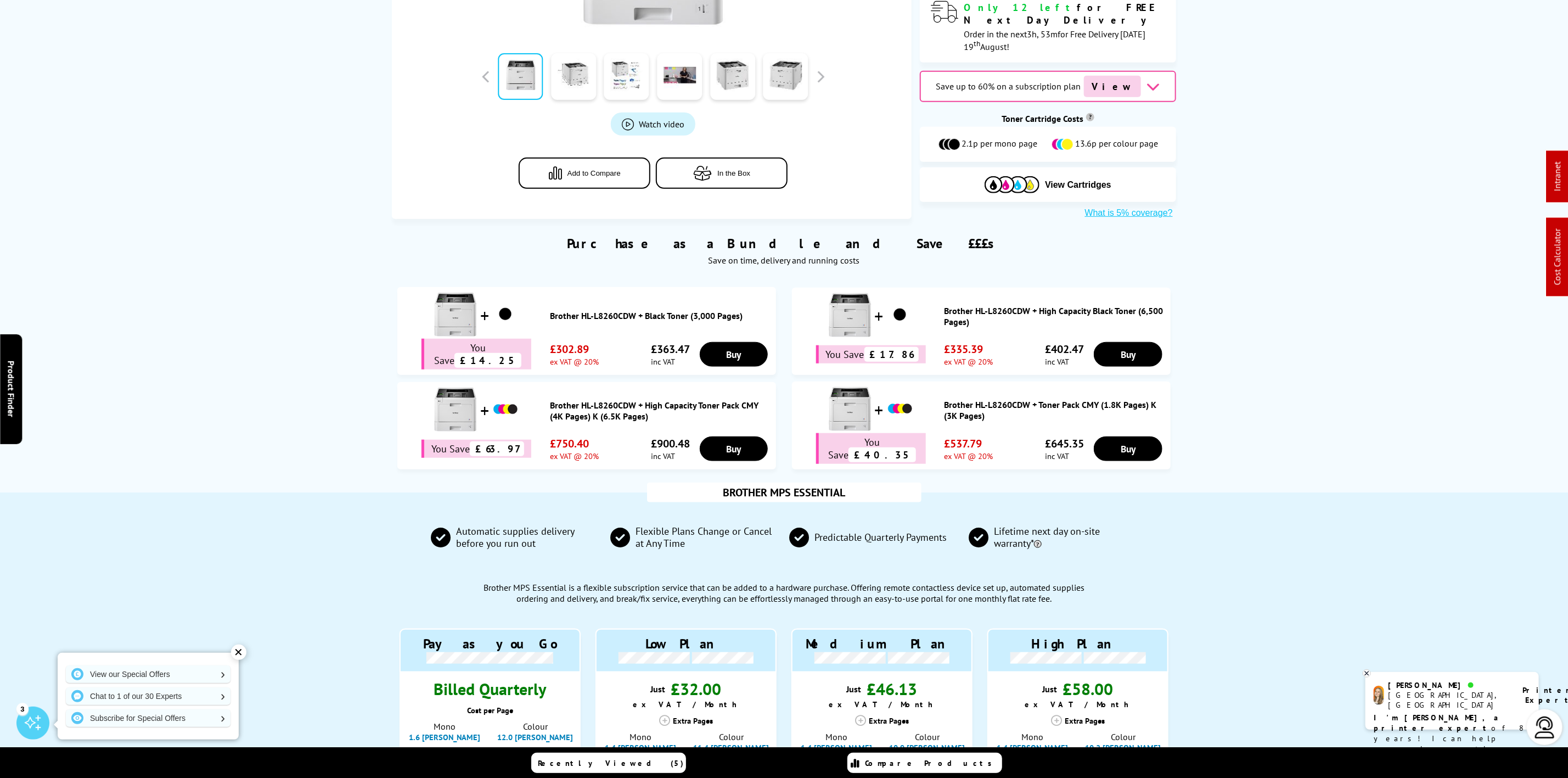
scroll to position [0, 0]
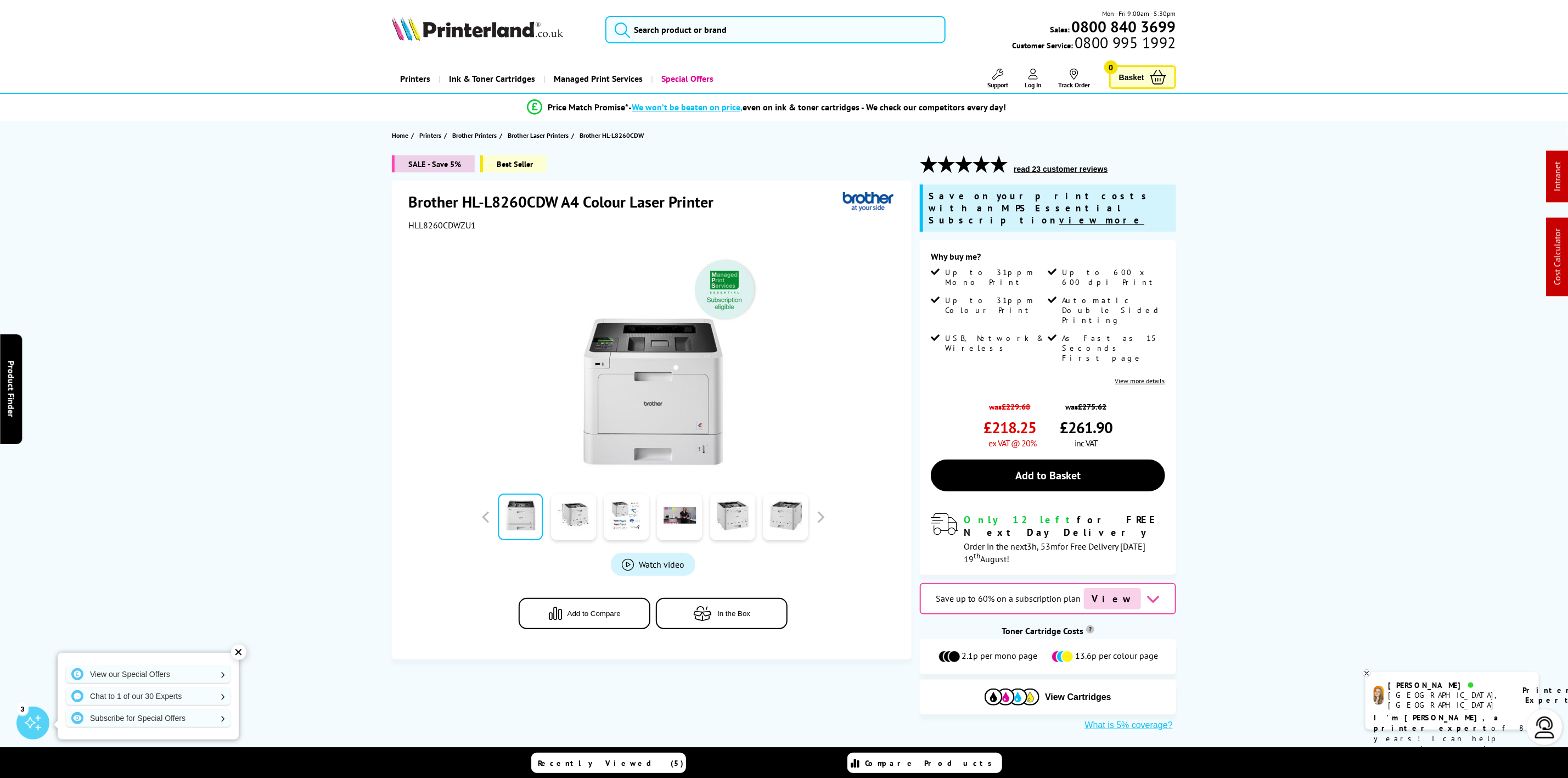
click at [427, 34] on img at bounding box center [477, 28] width 172 height 24
drag, startPoint x: 427, startPoint y: 34, endPoint x: 431, endPoint y: 23, distance: 11.7
click at [430, 28] on img at bounding box center [477, 28] width 172 height 24
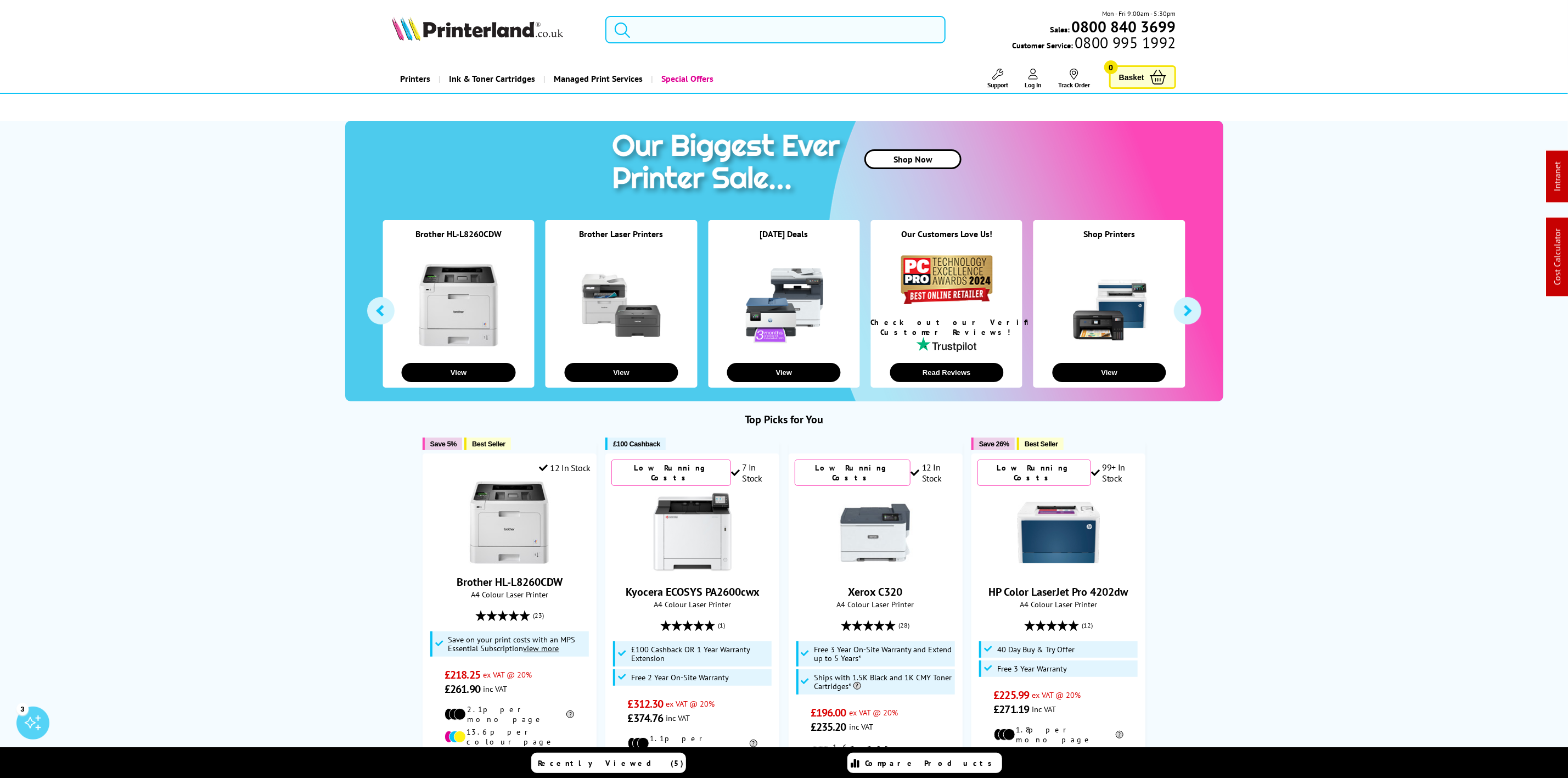
click at [649, 41] on input "search" at bounding box center [775, 29] width 340 height 27
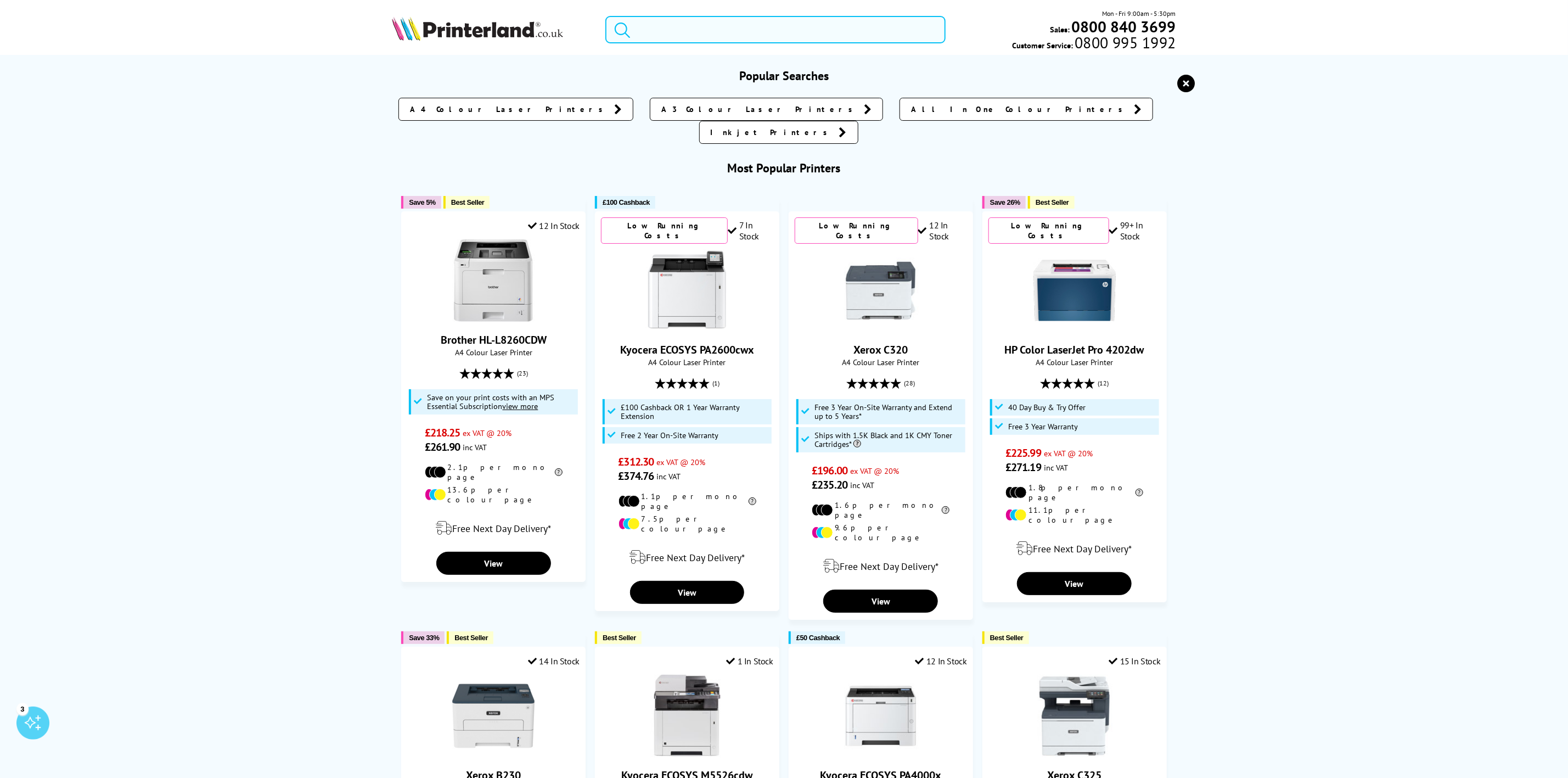
click at [649, 41] on input "search" at bounding box center [775, 29] width 340 height 27
drag, startPoint x: 662, startPoint y: 56, endPoint x: 659, endPoint y: 43, distance: 13.3
drag, startPoint x: 656, startPoint y: 40, endPoint x: 664, endPoint y: 28, distance: 14.4
paste input "MFCL9670CDNZU1"
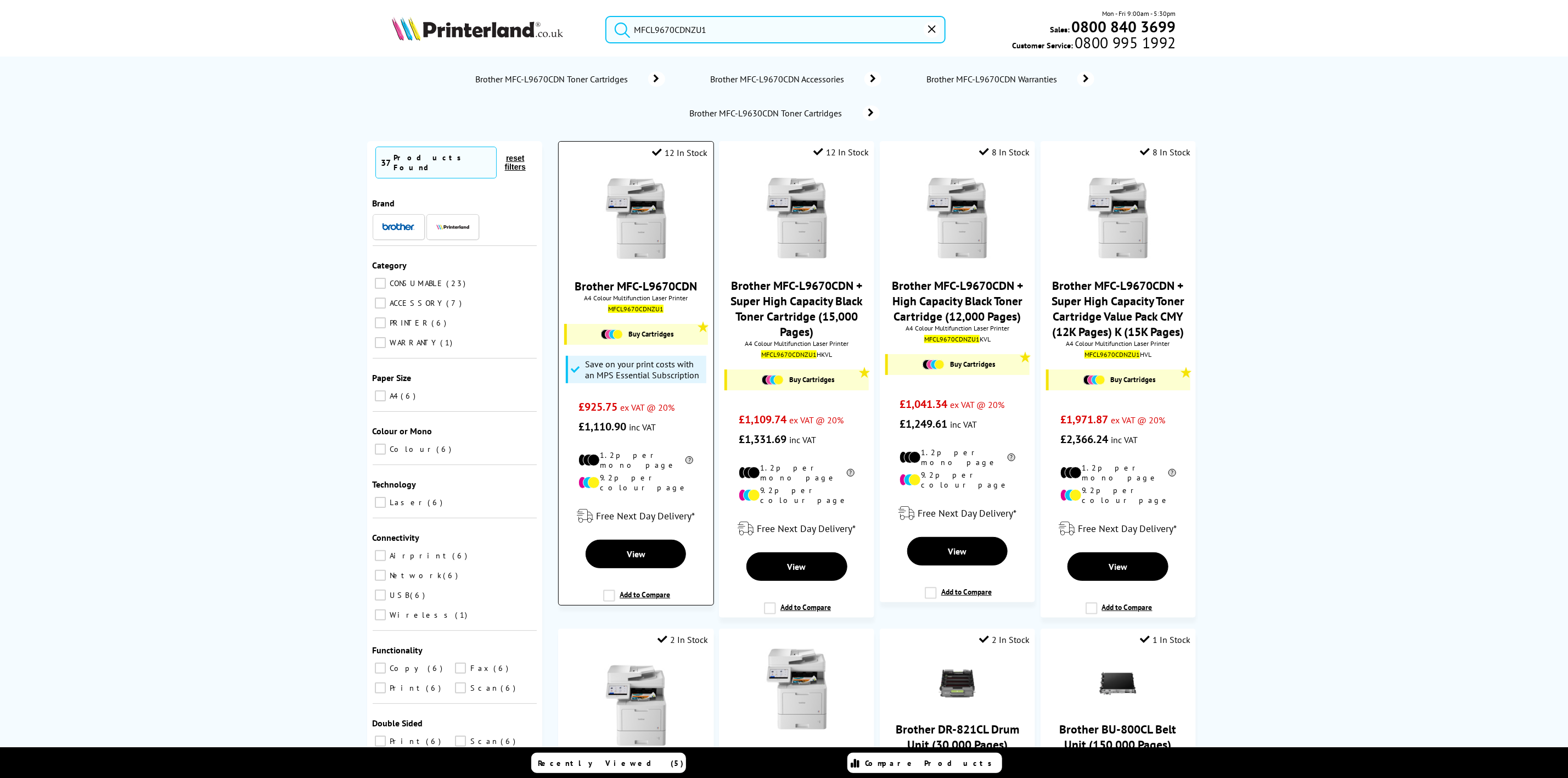
type input "MFCL9670CDNZU1"
click at [606, 226] on img at bounding box center [636, 219] width 82 height 82
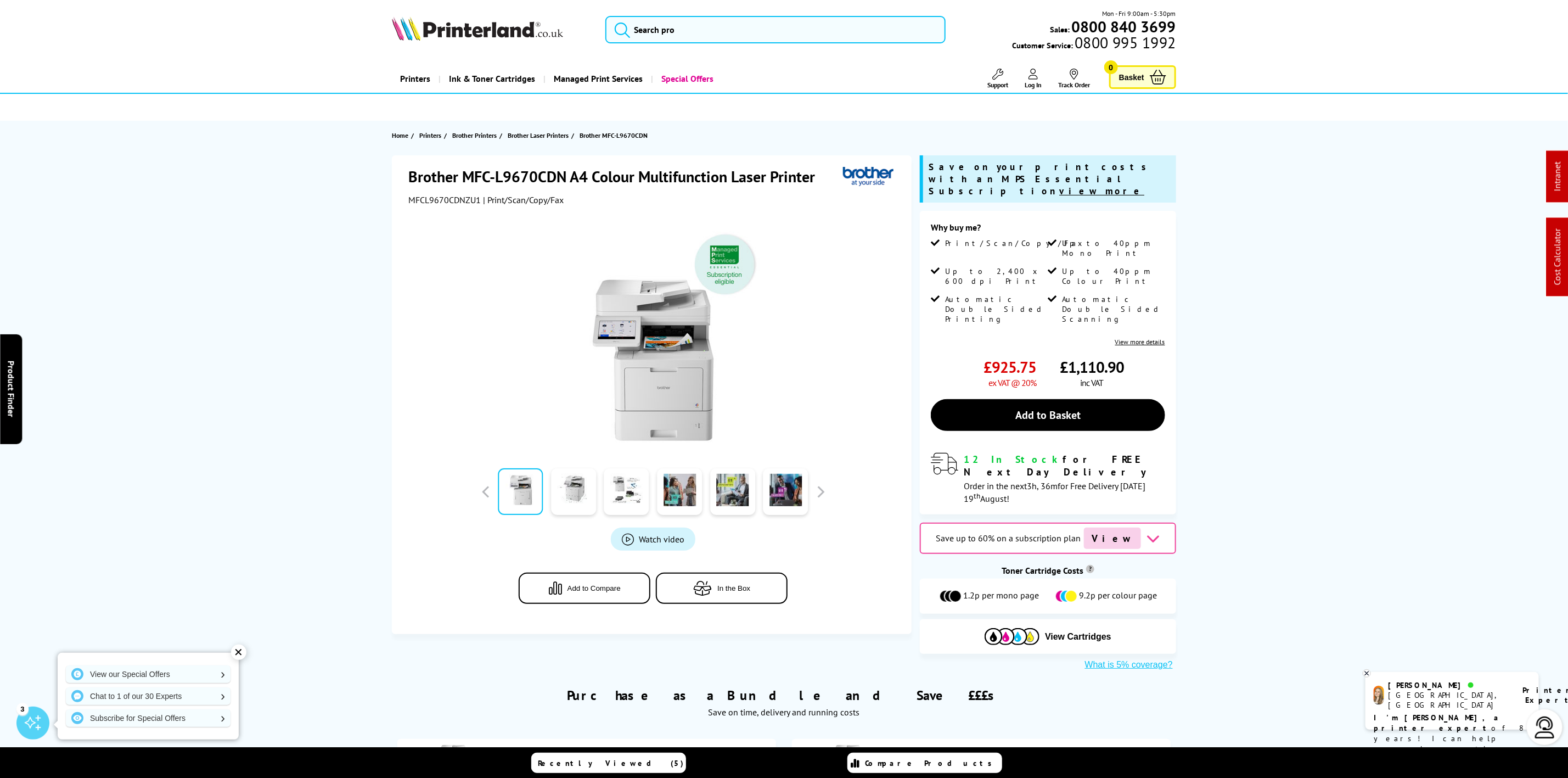
click at [501, 33] on img at bounding box center [477, 28] width 172 height 24
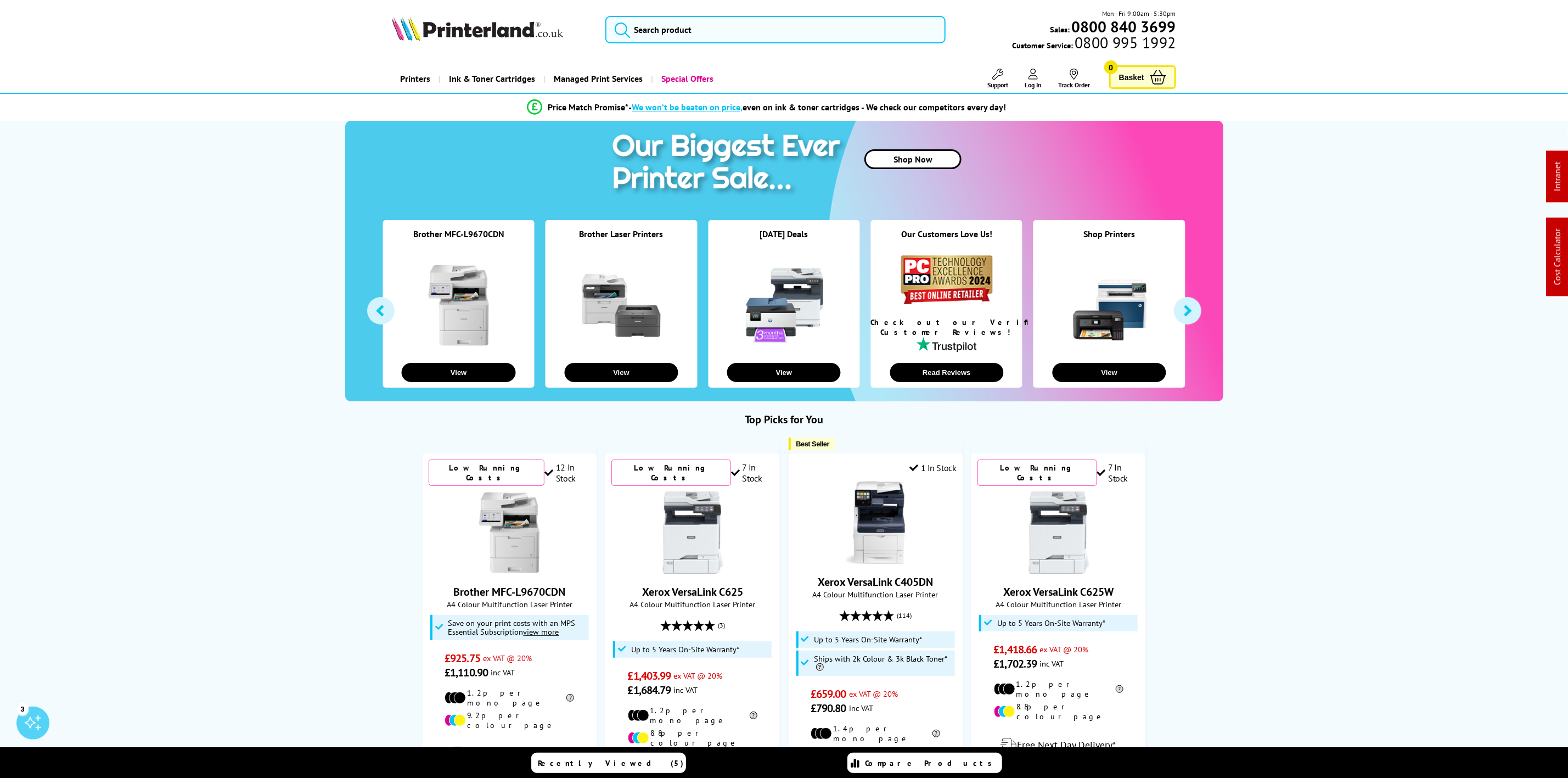
drag, startPoint x: 373, startPoint y: 15, endPoint x: 392, endPoint y: 29, distance: 23.6
click at [373, 15] on div "Mon - Fri 9:00am - 5:30pm Sales: 0800 840 3699 Customer Service: 0800 995 1992" at bounding box center [785, 32] width 879 height 48
click at [392, 29] on img at bounding box center [477, 28] width 172 height 24
click at [394, 29] on img at bounding box center [477, 28] width 172 height 24
click at [674, 18] on input "search" at bounding box center [775, 29] width 340 height 27
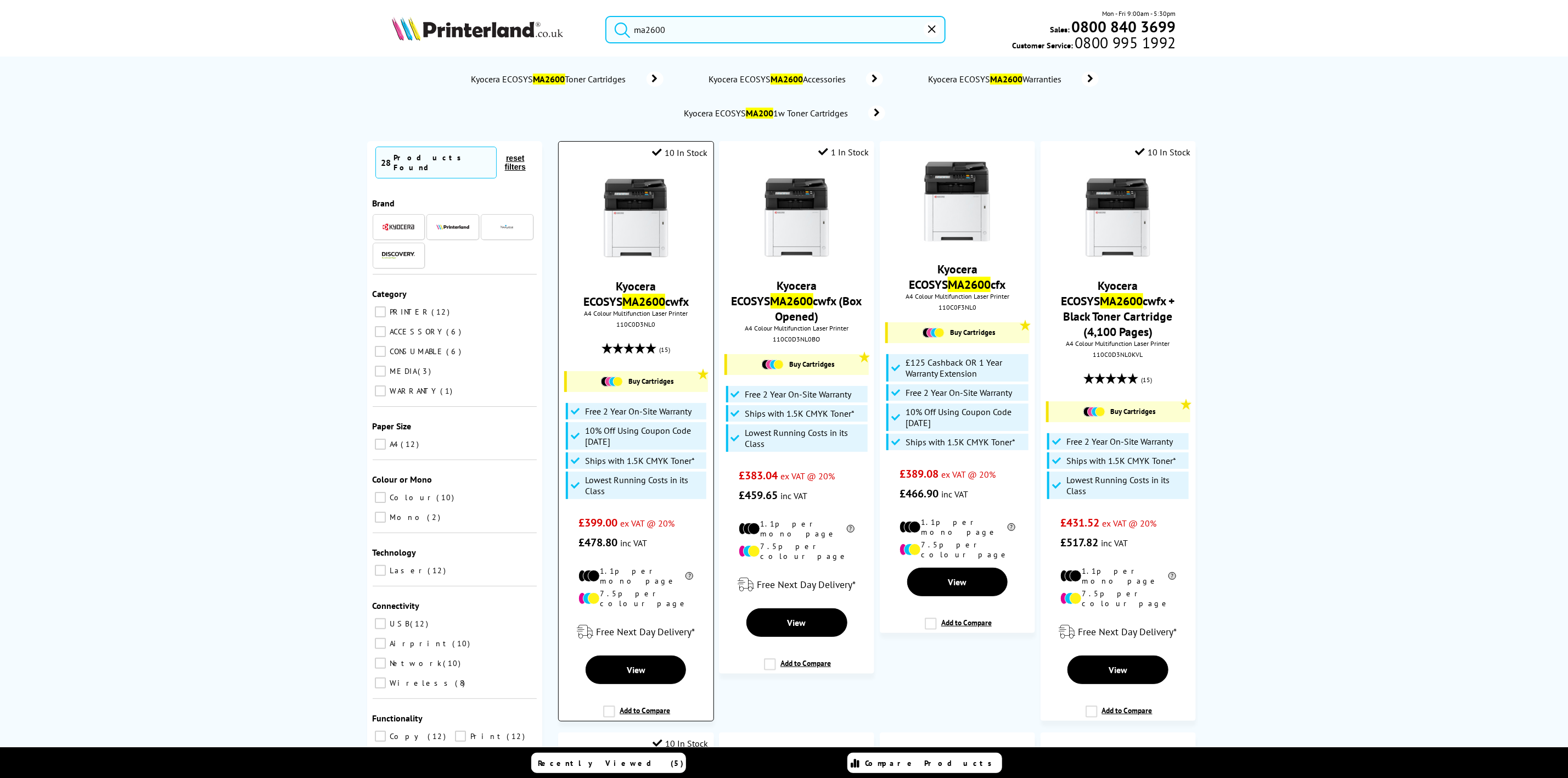
type input "ma2600"
click at [653, 194] on img at bounding box center [636, 219] width 82 height 82
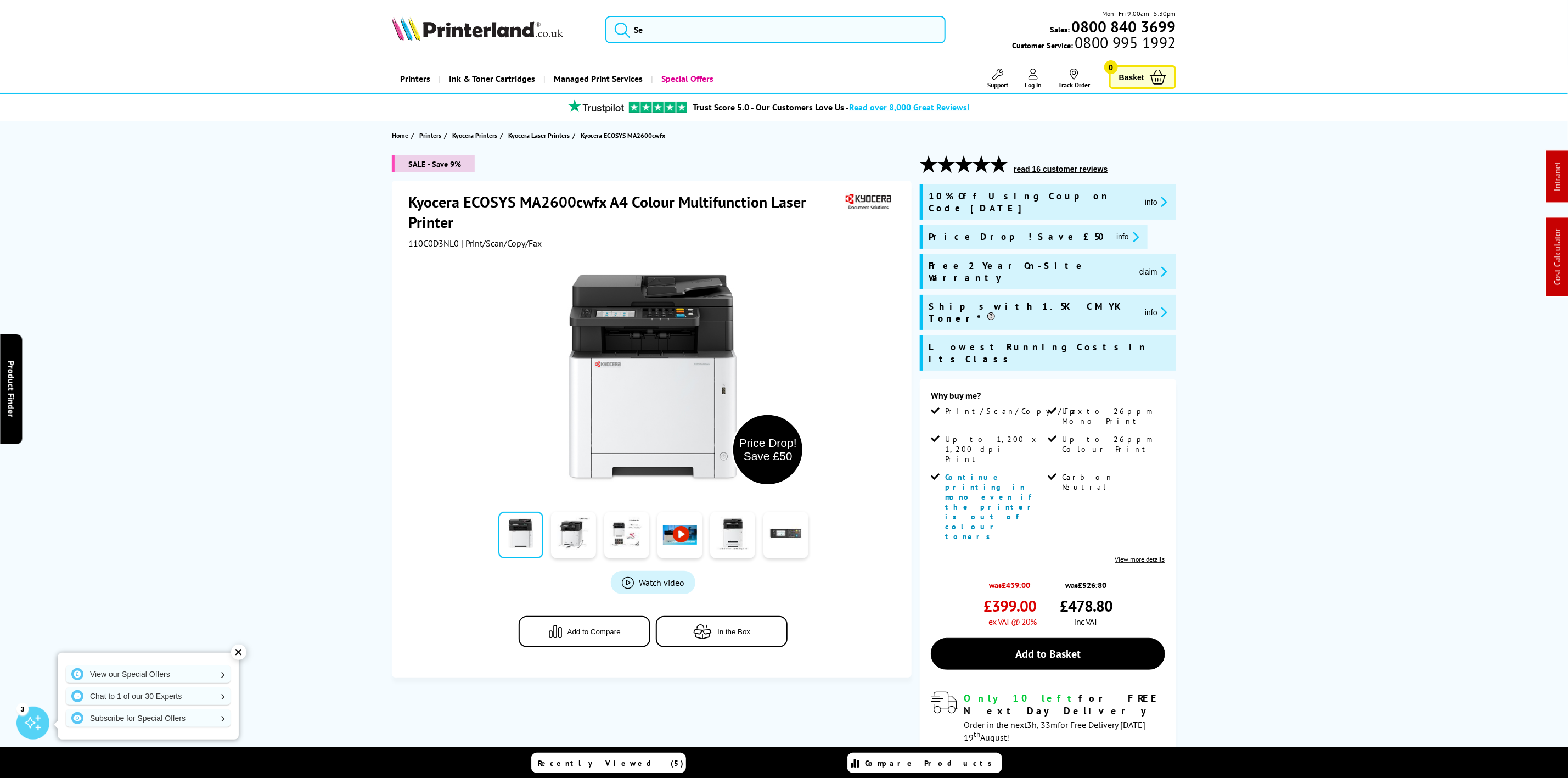
click at [448, 246] on span "110C0D3NL0" at bounding box center [433, 243] width 51 height 11
copy span "110C0D3NL0"
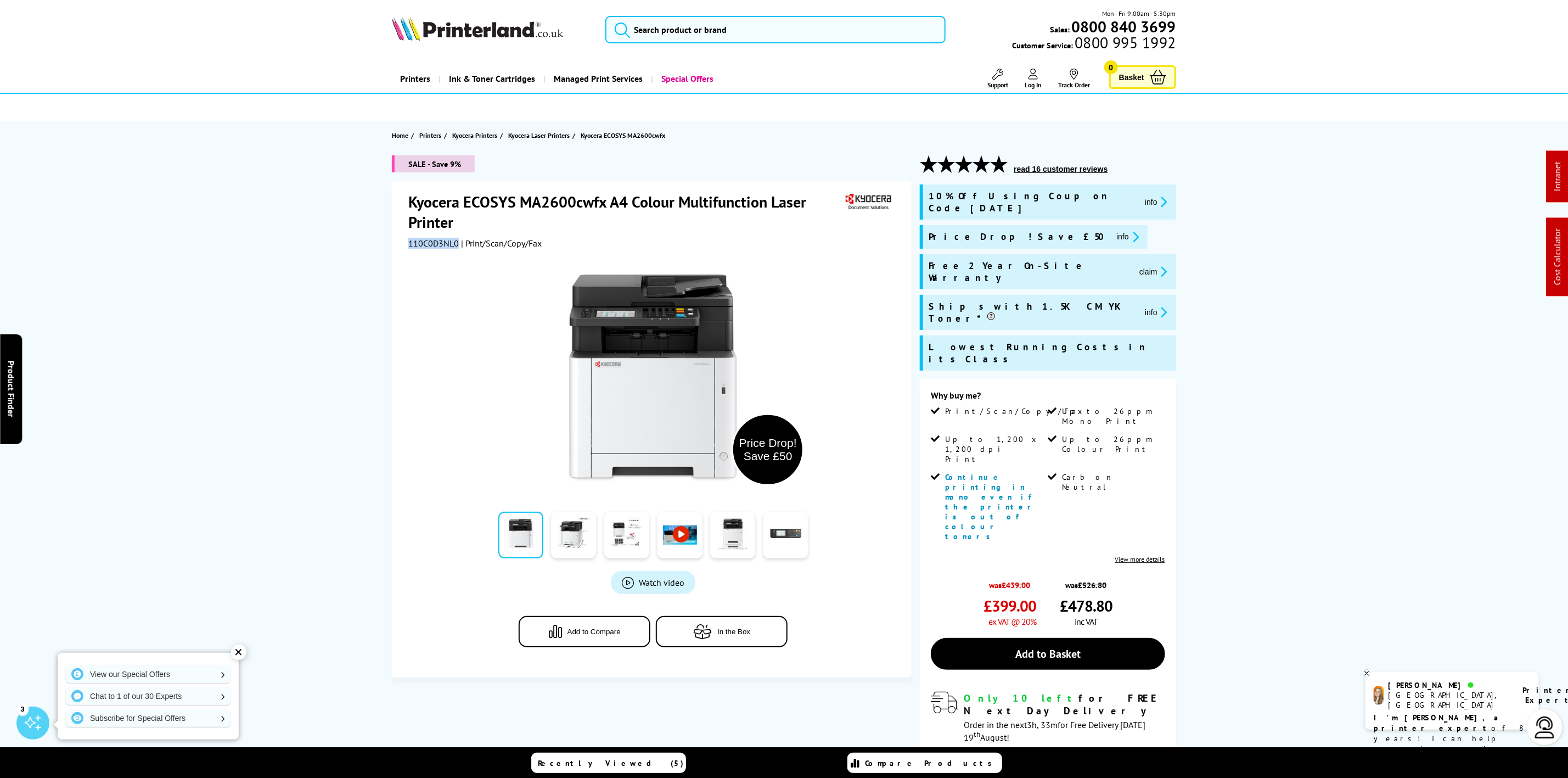
click at [994, 78] on icon at bounding box center [997, 74] width 11 height 11
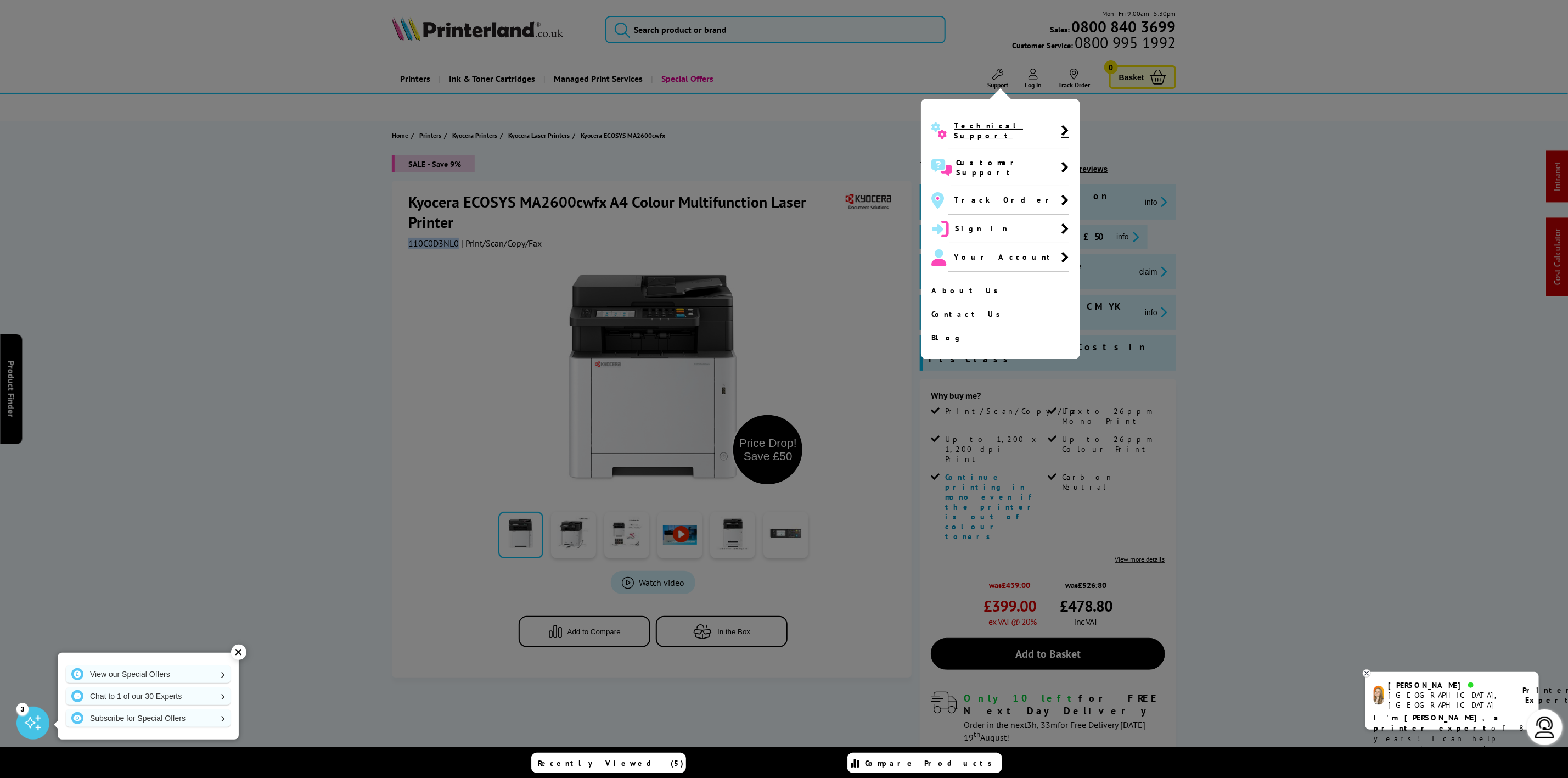
click at [961, 133] on span "Technical Support" at bounding box center [1008, 131] width 120 height 37
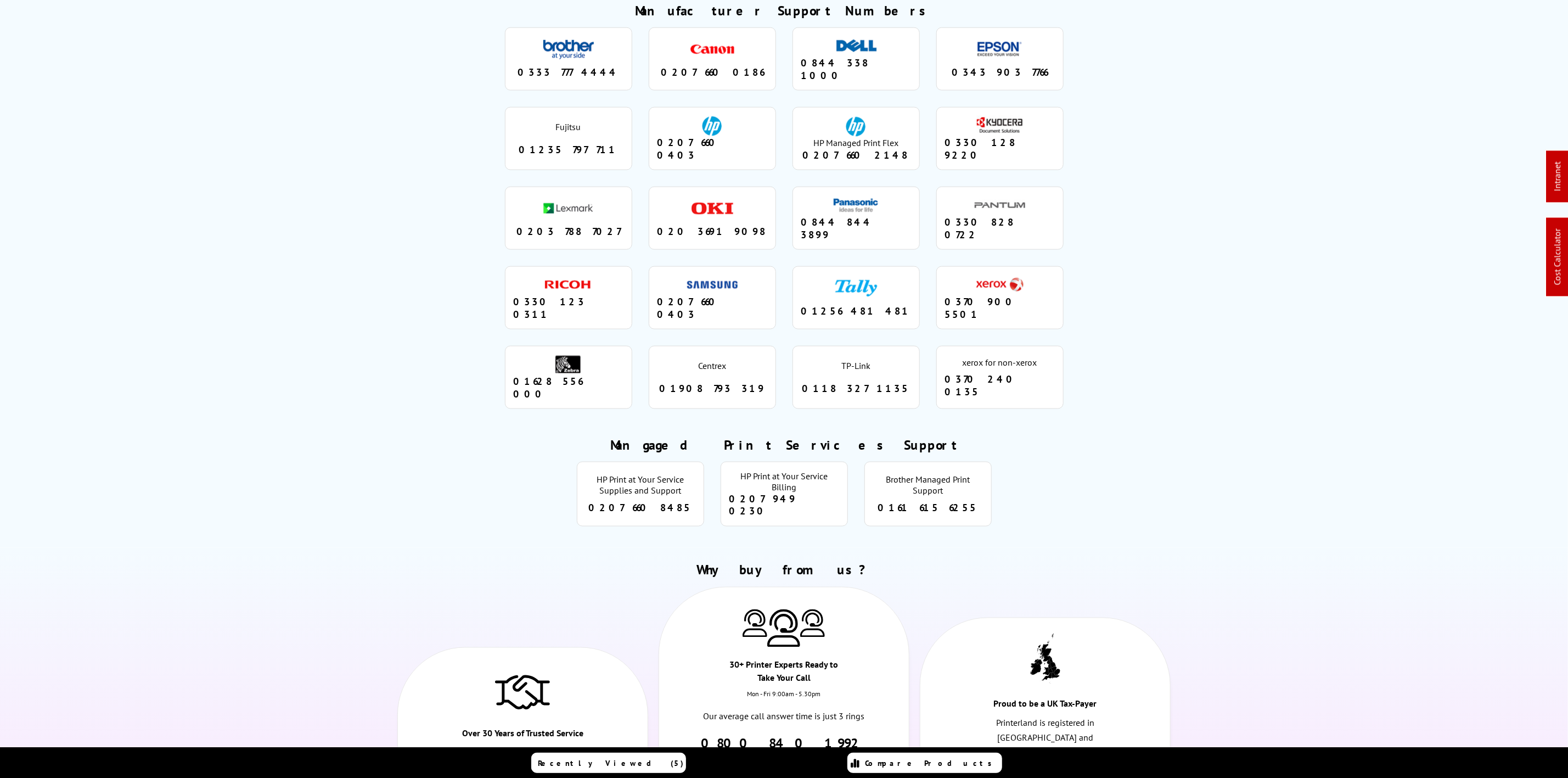
drag, startPoint x: 1041, startPoint y: 136, endPoint x: 953, endPoint y: 130, distance: 88.2
click at [953, 136] on div "0330 128 9220" at bounding box center [1000, 149] width 110 height 25
copy div "0330 128 9220"
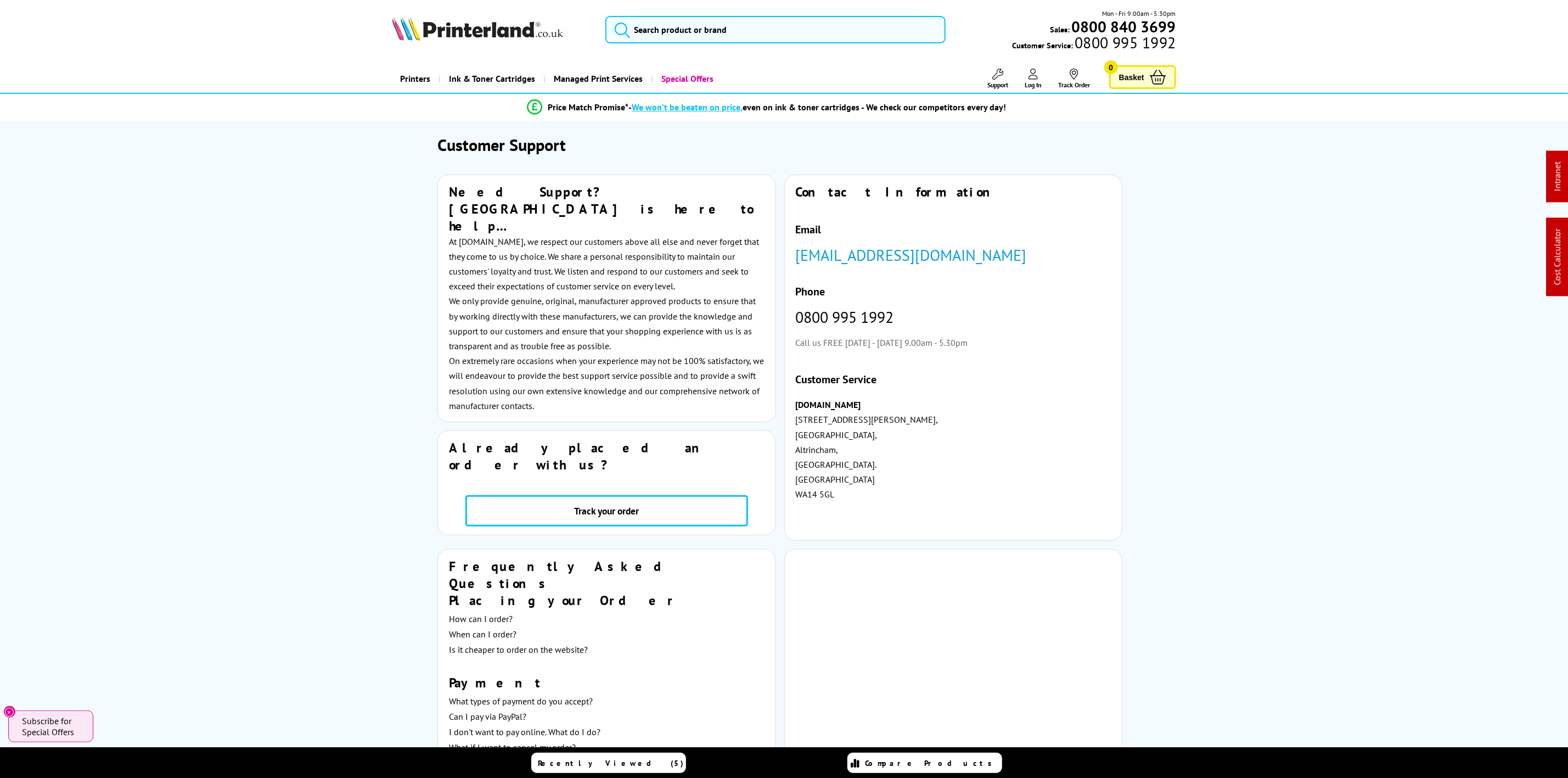
click at [472, 21] on img at bounding box center [477, 28] width 172 height 24
